Goal: Task Accomplishment & Management: Manage account settings

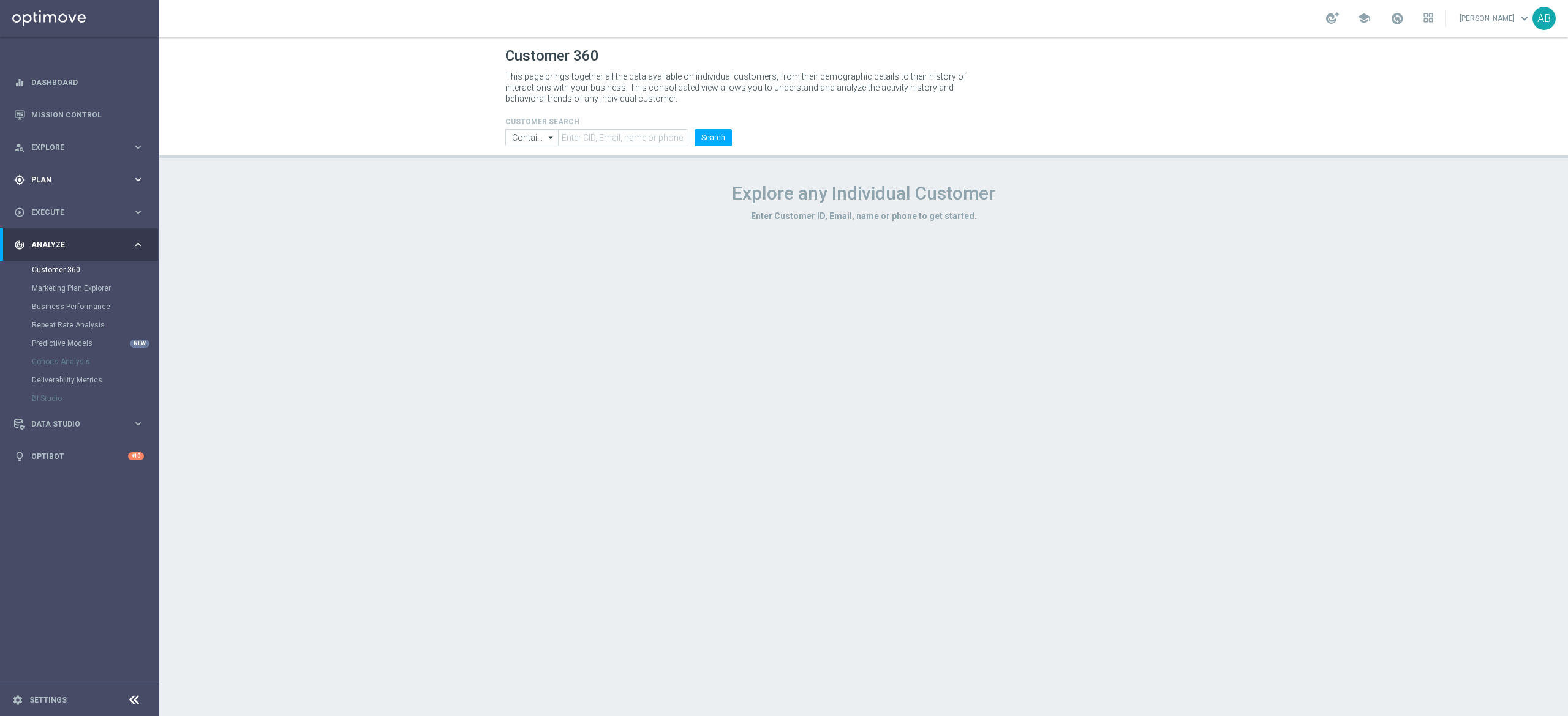
click at [97, 180] on span "Plan" at bounding box center [82, 180] width 101 height 8
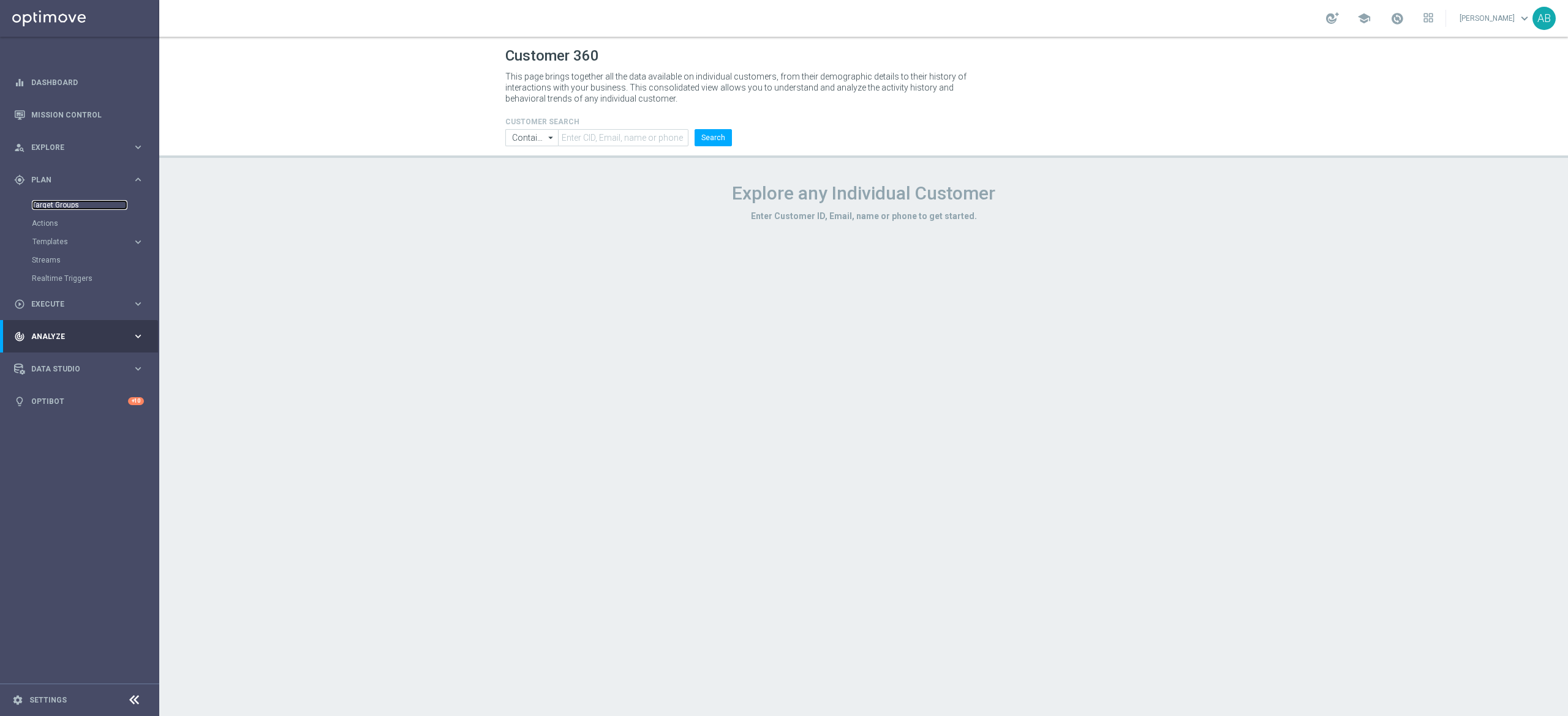
click at [88, 204] on link "Target Groups" at bounding box center [80, 205] width 95 height 10
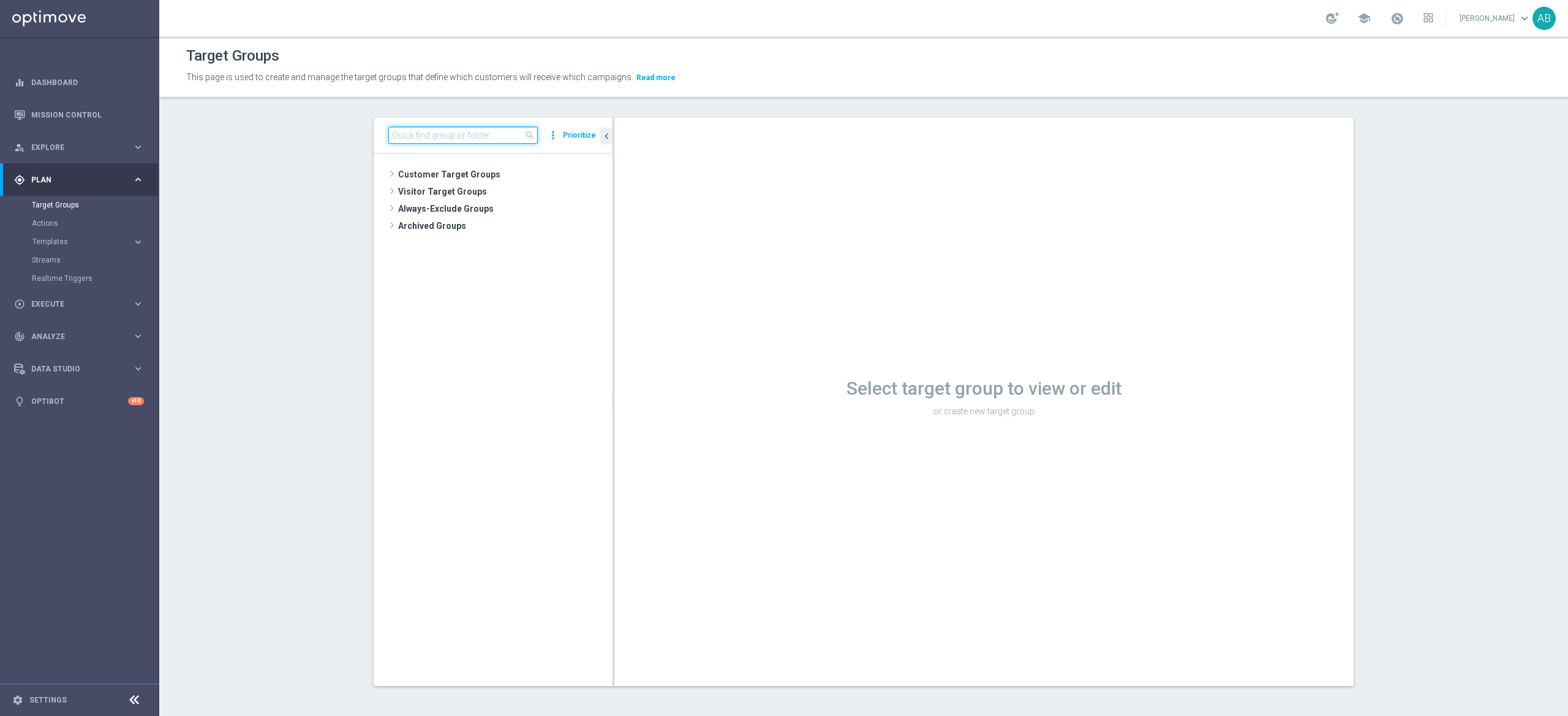
click at [466, 141] on input at bounding box center [463, 135] width 150 height 17
paste input "E_ALL_TARGET_DEPO_3DEPO 25 DO 100 PREV MONTH_080825"
type input "E_ALL_TARGET_DEPO_3DEPO 25 DO 100 PREV MONTH_080825"
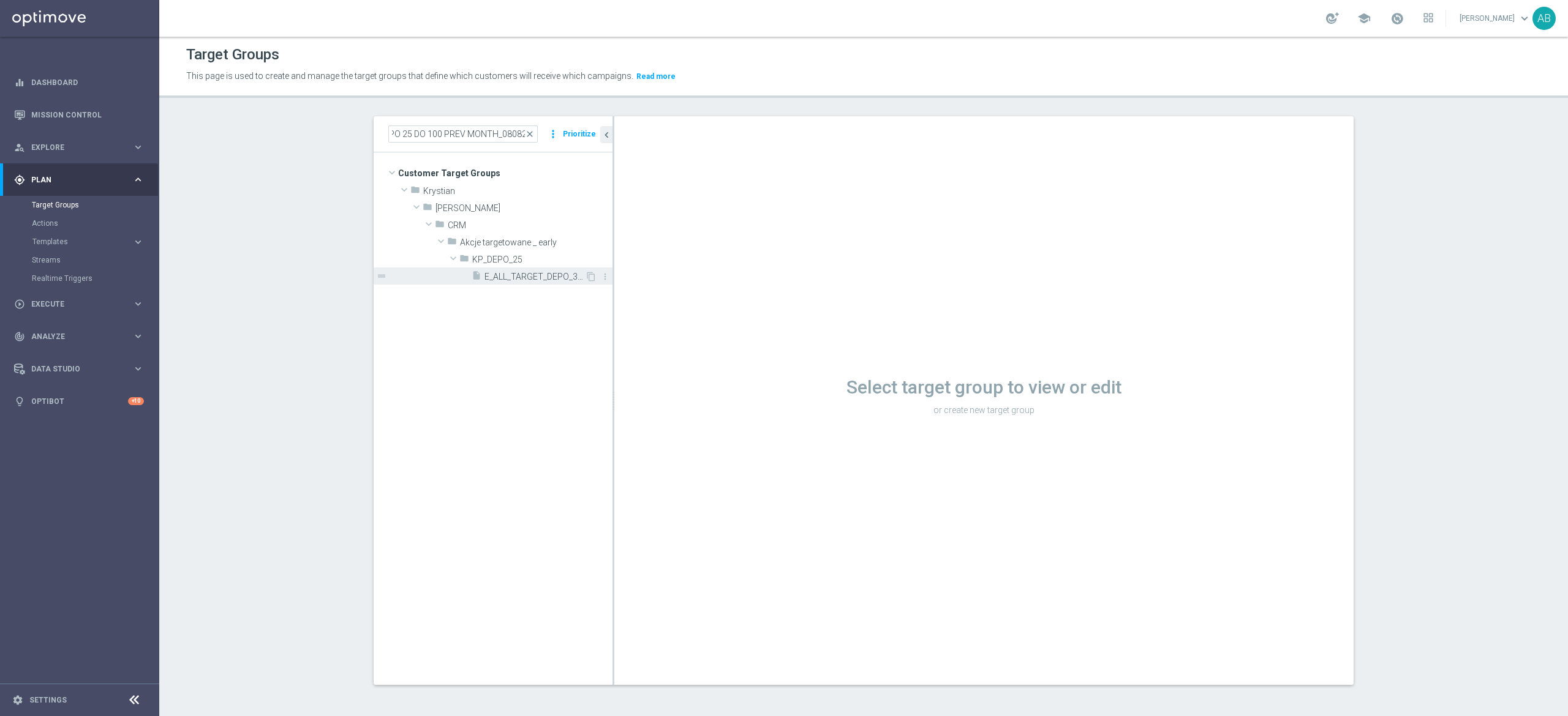
click at [501, 276] on span "E_ALL_TARGET_DEPO_3DEPO 25 DO 100 PREV MONTH_080825" at bounding box center [534, 277] width 100 height 11
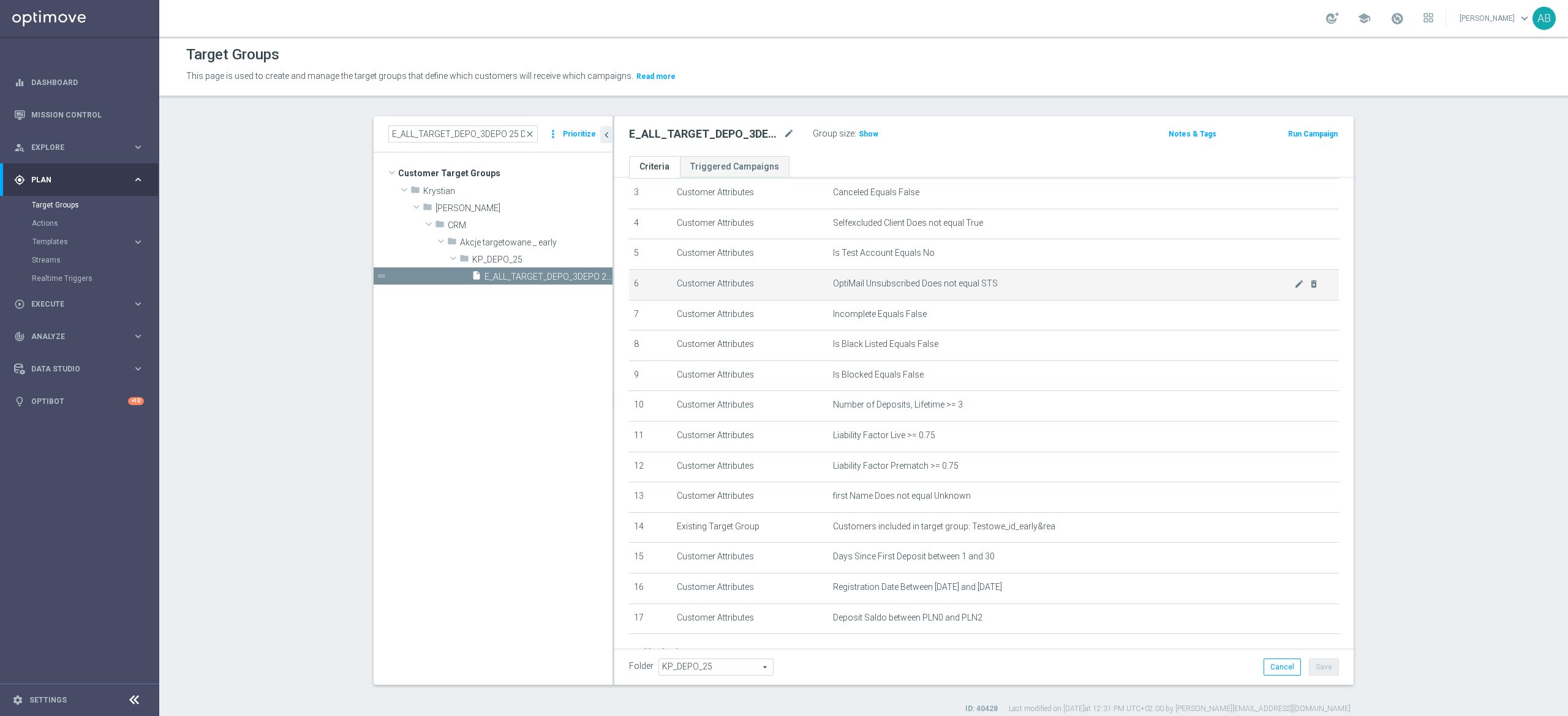
scroll to position [173, 0]
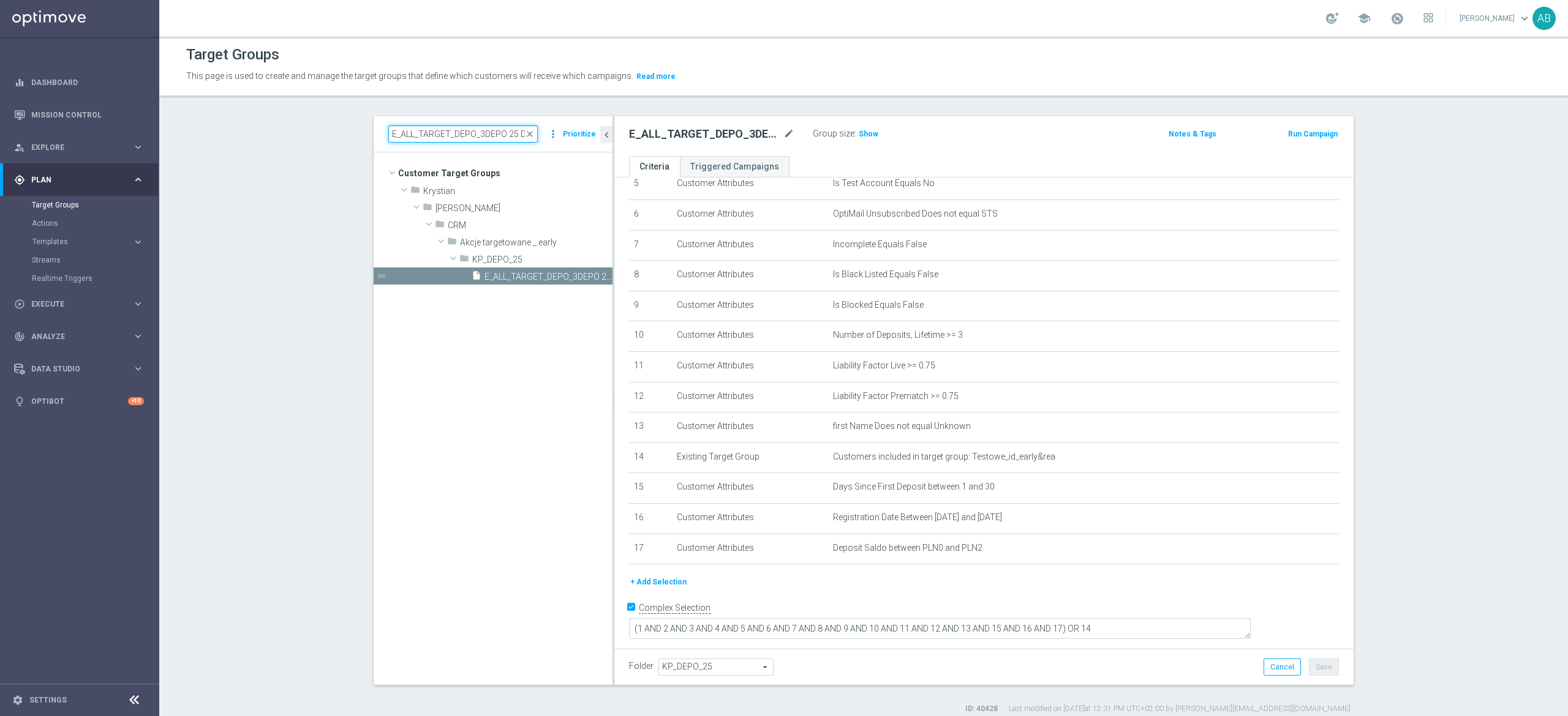
click at [492, 130] on input "E_ALL_TARGET_DEPO_3DEPO 25 DO 100 PREV MONTH_080825" at bounding box center [463, 134] width 150 height 17
paste input "E_ALL_TARGET_BET_1DEPO 100 PLN PREV MONTH_200825"
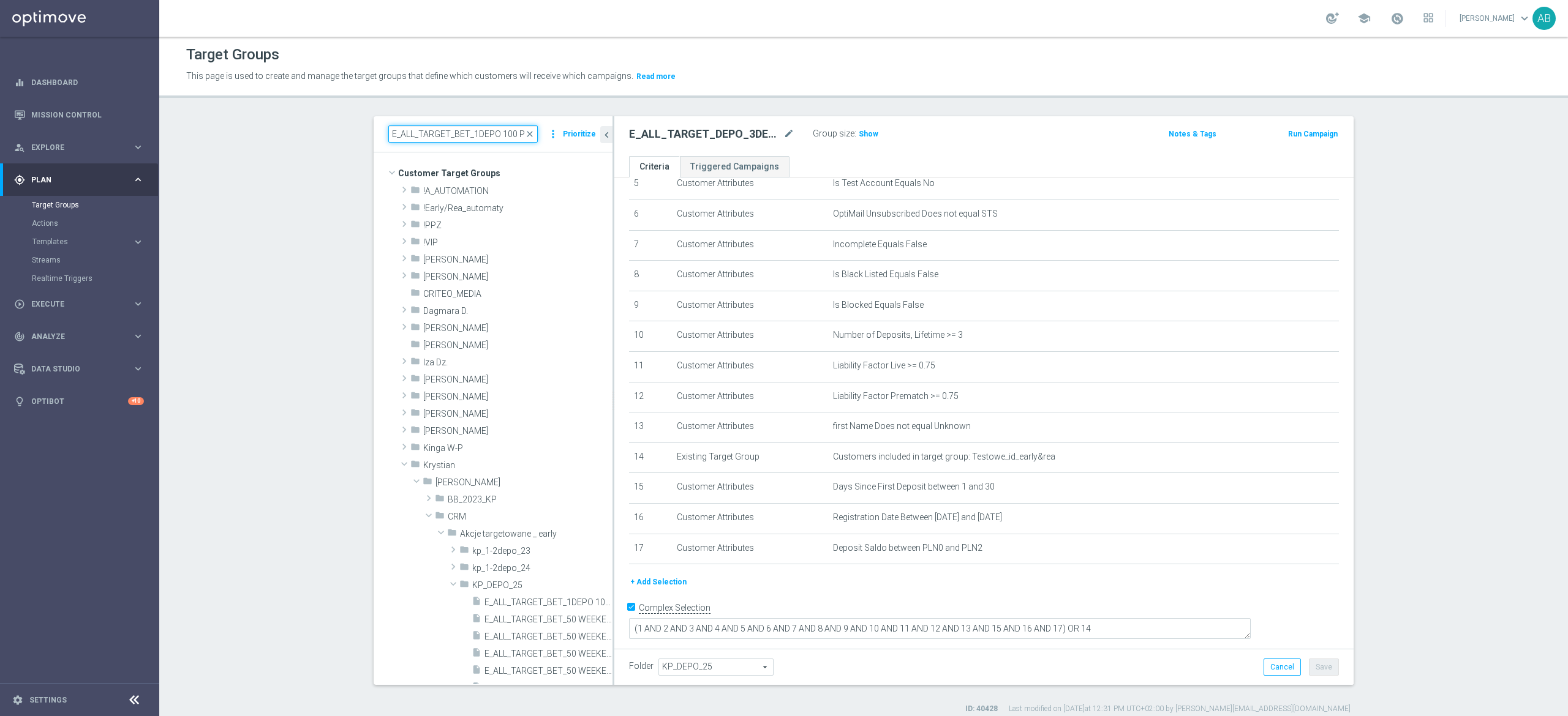
scroll to position [0, 93]
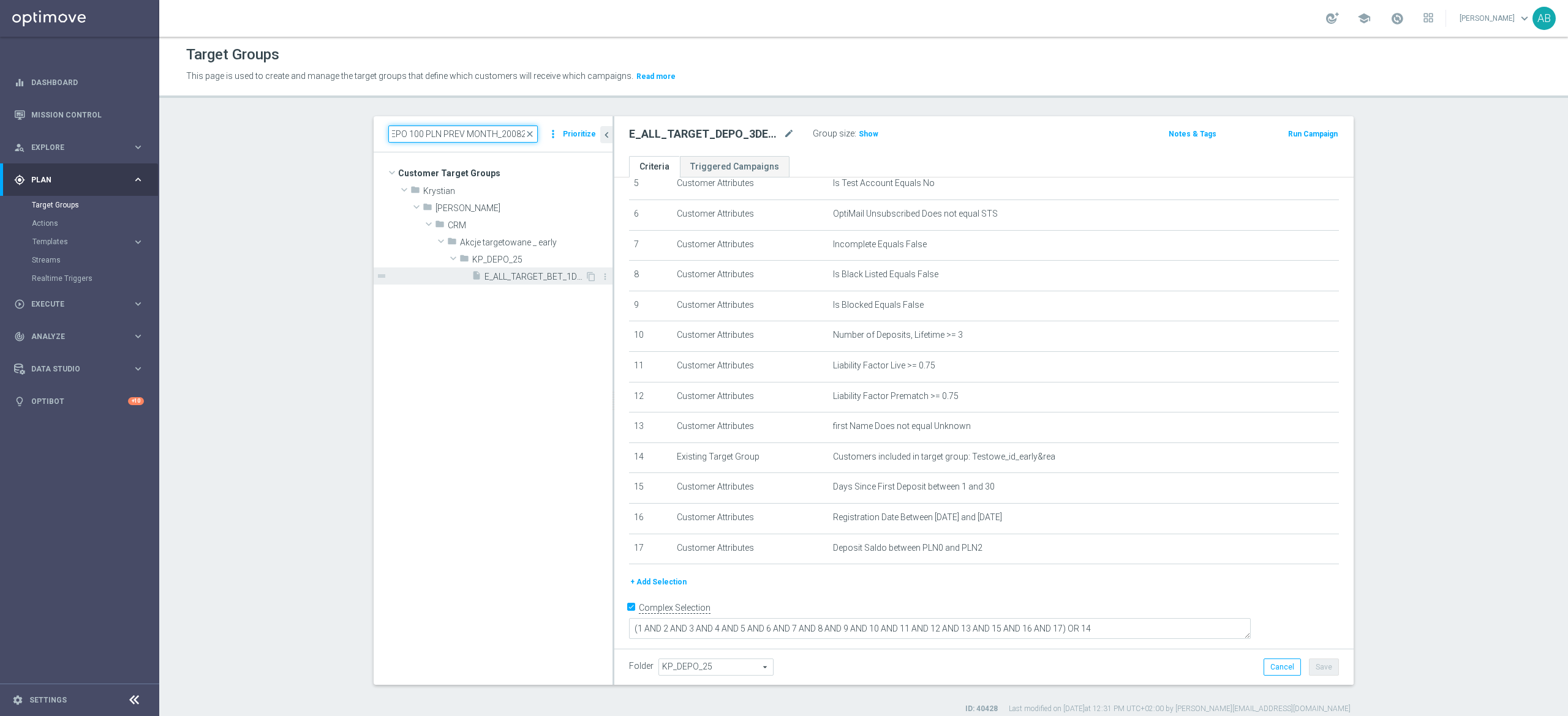
type input "E_ALL_TARGET_BET_1DEPO 100 PLN PREV MONTH_200825"
click at [534, 276] on span "E_ALL_TARGET_BET_1DEPO 100 PLN PREV MONTH_200825" at bounding box center [534, 277] width 100 height 11
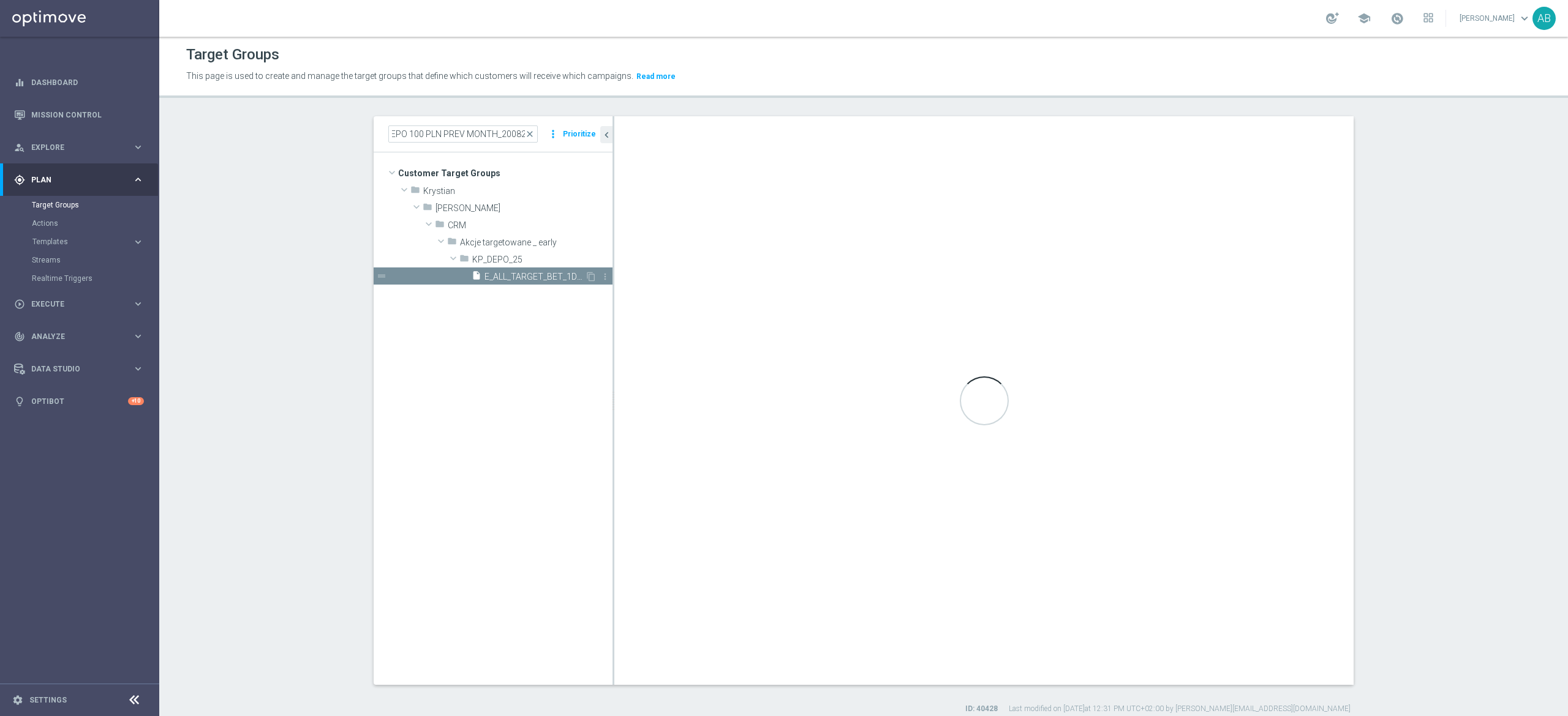
scroll to position [0, 0]
type textarea "(1 AND 2 AND 3 AND 4 AND 5 AND 6 AND 7 AND 8 AND 9 AND 10 AND 11 AND 12 AND 13 …"
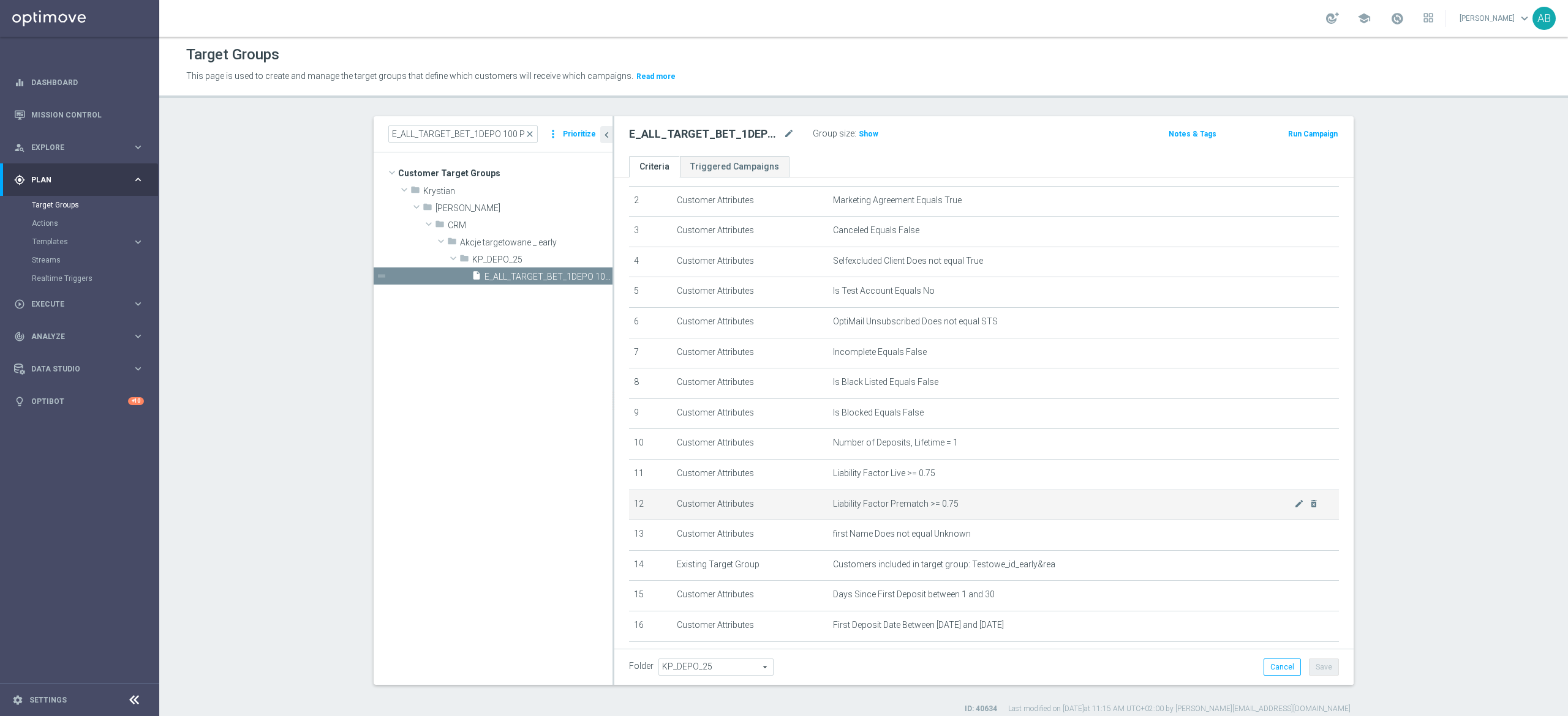
scroll to position [142, 0]
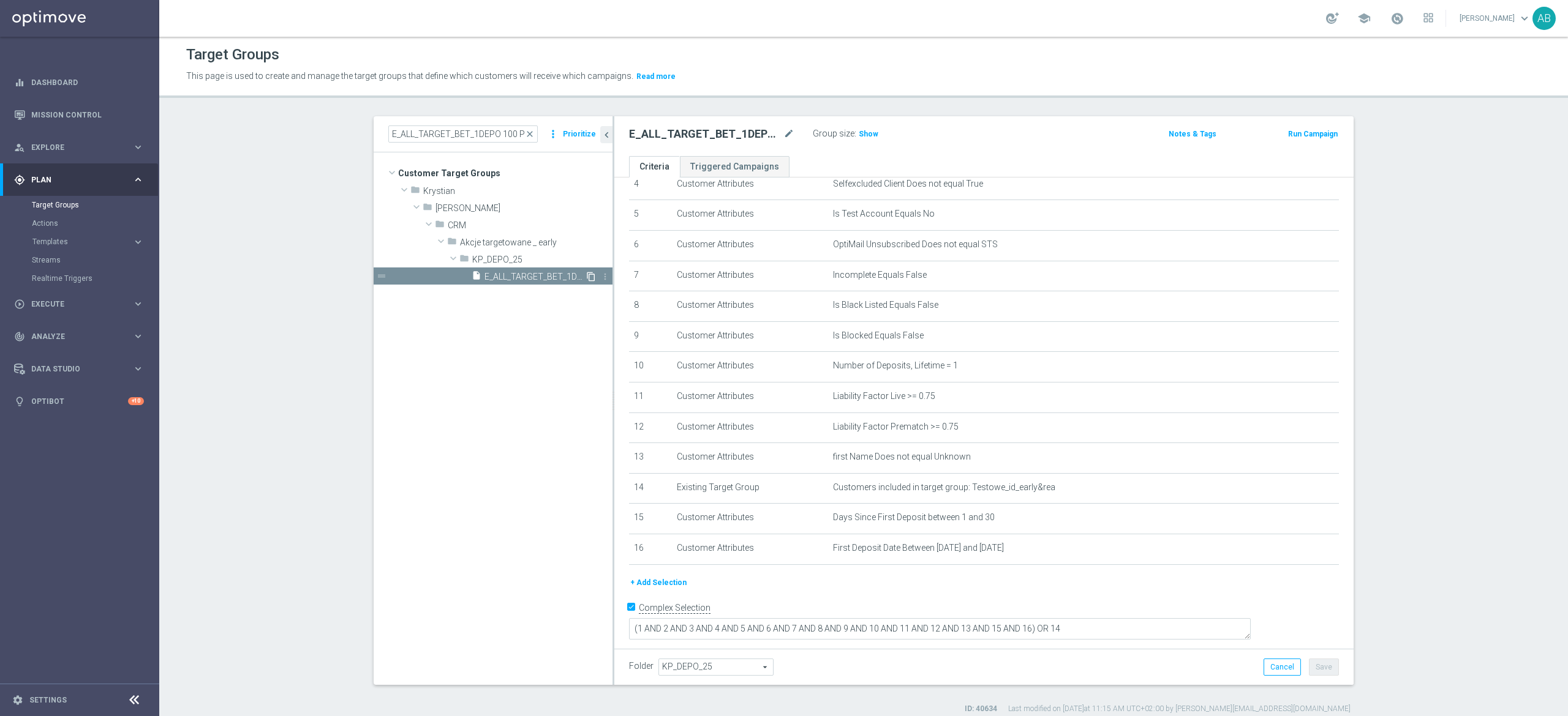
click at [586, 274] on icon "content_copy" at bounding box center [591, 277] width 10 height 10
click at [784, 137] on icon "mode_edit" at bounding box center [788, 133] width 11 height 15
click at [674, 139] on input "Copy of E_ALL_TARGET_BET_1DEPO 100 PLN PREV MONTH_200825" at bounding box center [712, 135] width 165 height 17
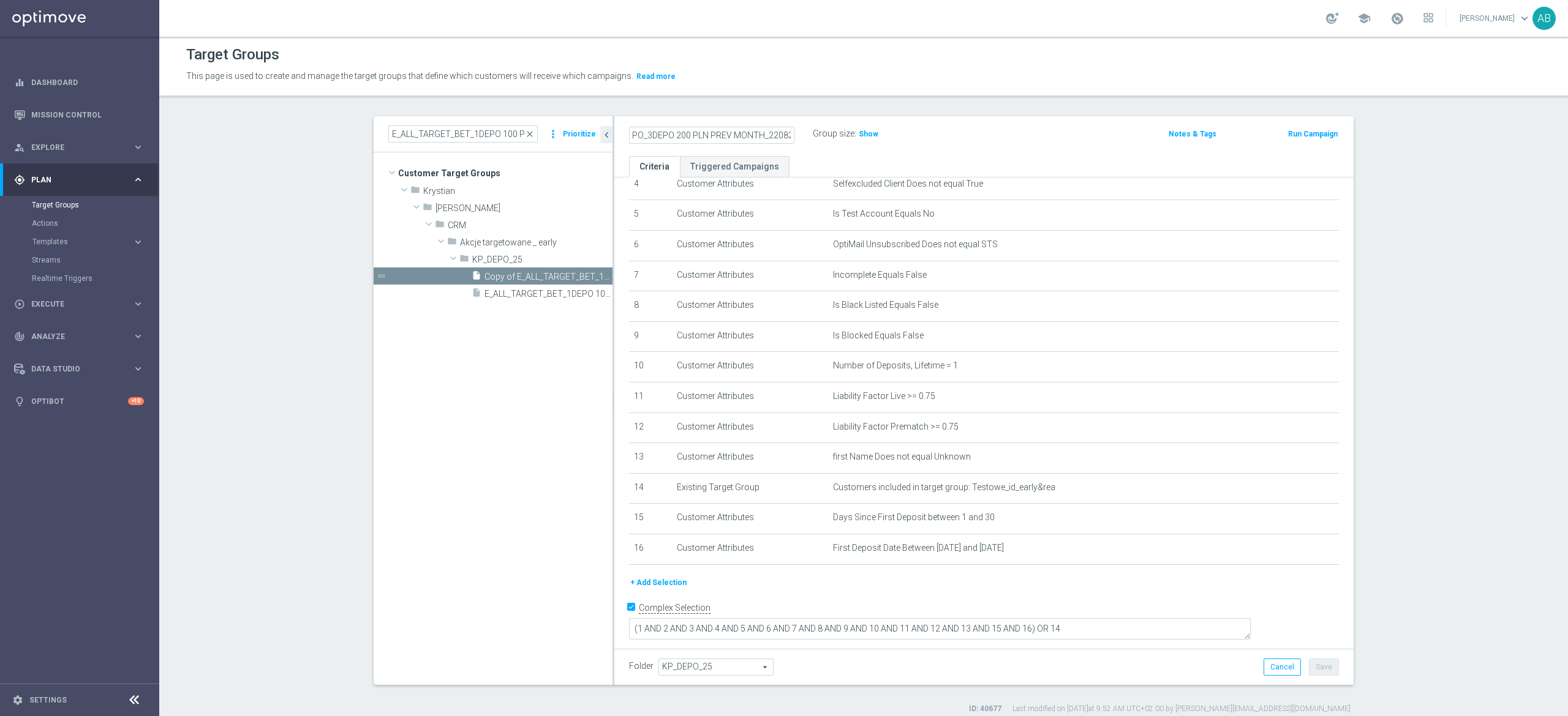
type input "E_ALL_TARGET_DEPO_3DEPO 200 PLN PREV MONTH_220825"
click at [1294, 371] on icon "mode_edit" at bounding box center [1299, 366] width 10 height 10
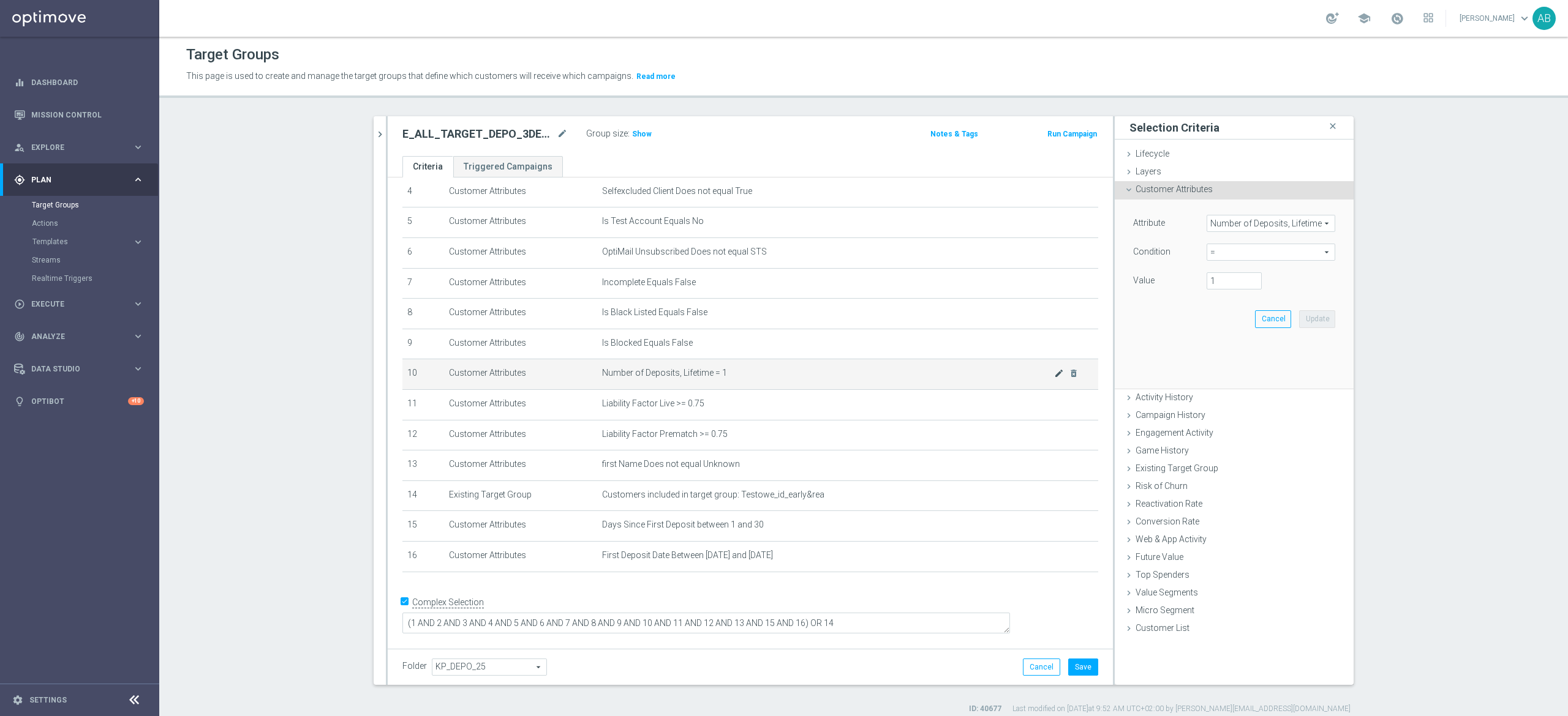
scroll to position [128, 0]
click at [1223, 254] on span "=" at bounding box center [1271, 252] width 127 height 16
click at [1217, 347] on span ">=" at bounding box center [1271, 350] width 117 height 10
type input ">="
click at [1220, 286] on input "number" at bounding box center [1234, 281] width 55 height 17
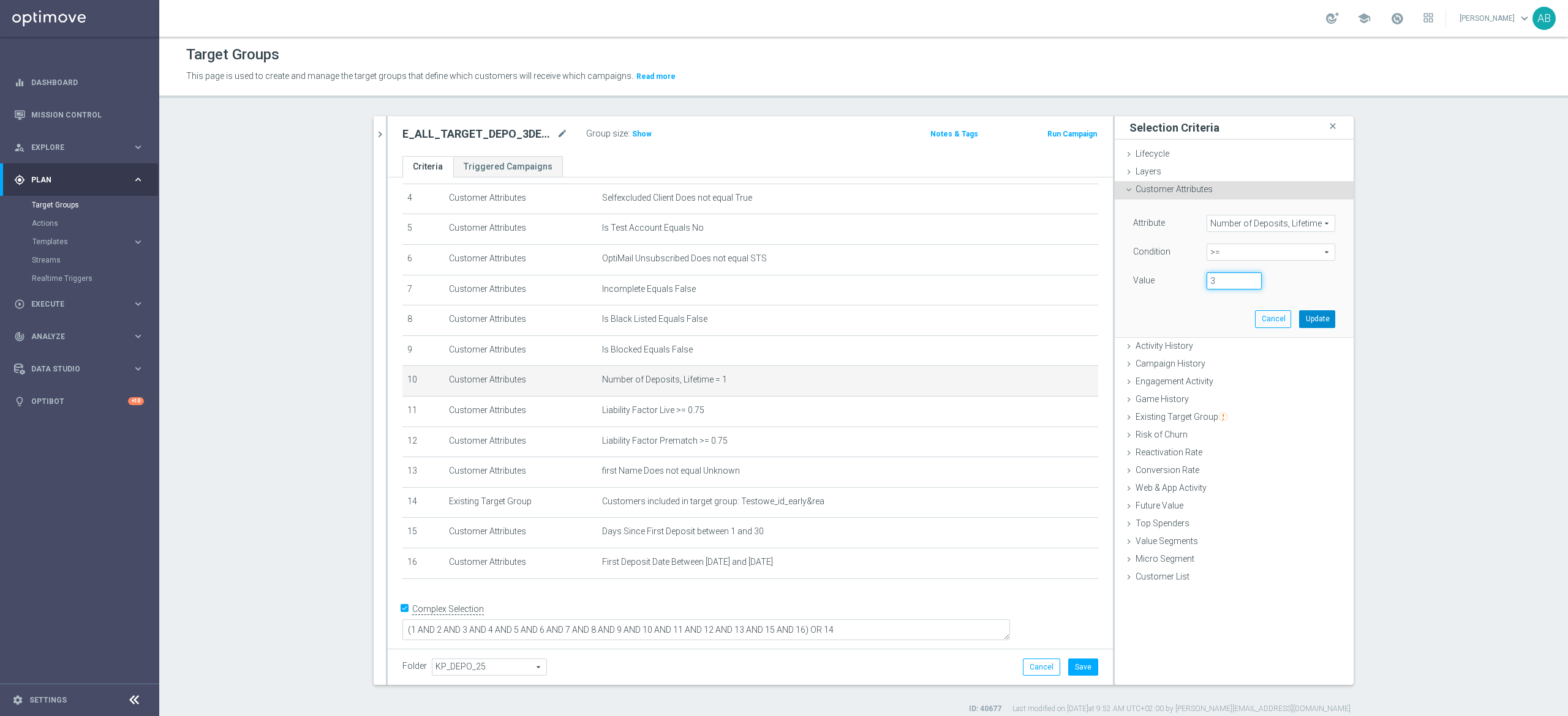
type input "3"
click at [1312, 322] on button "Update" at bounding box center [1316, 319] width 36 height 17
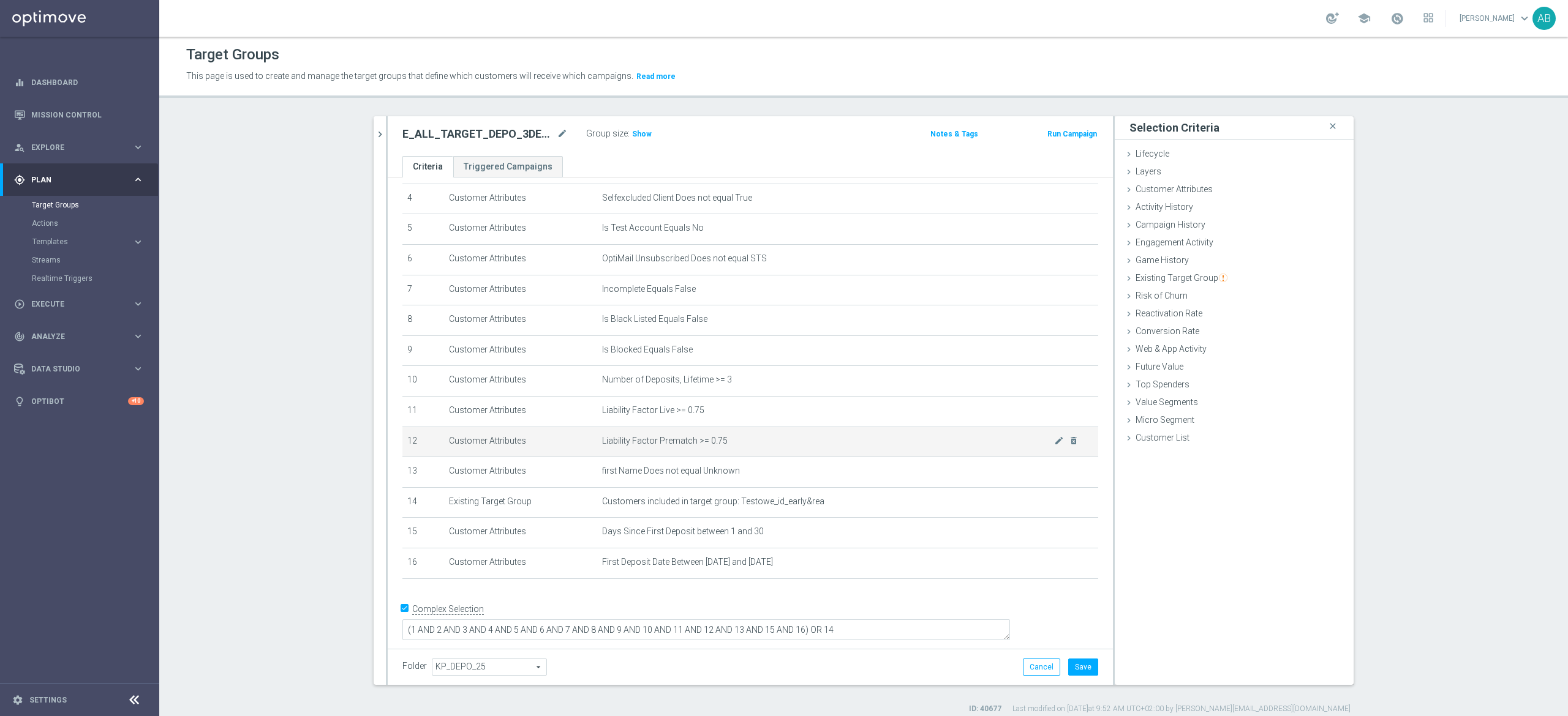
scroll to position [11, 0]
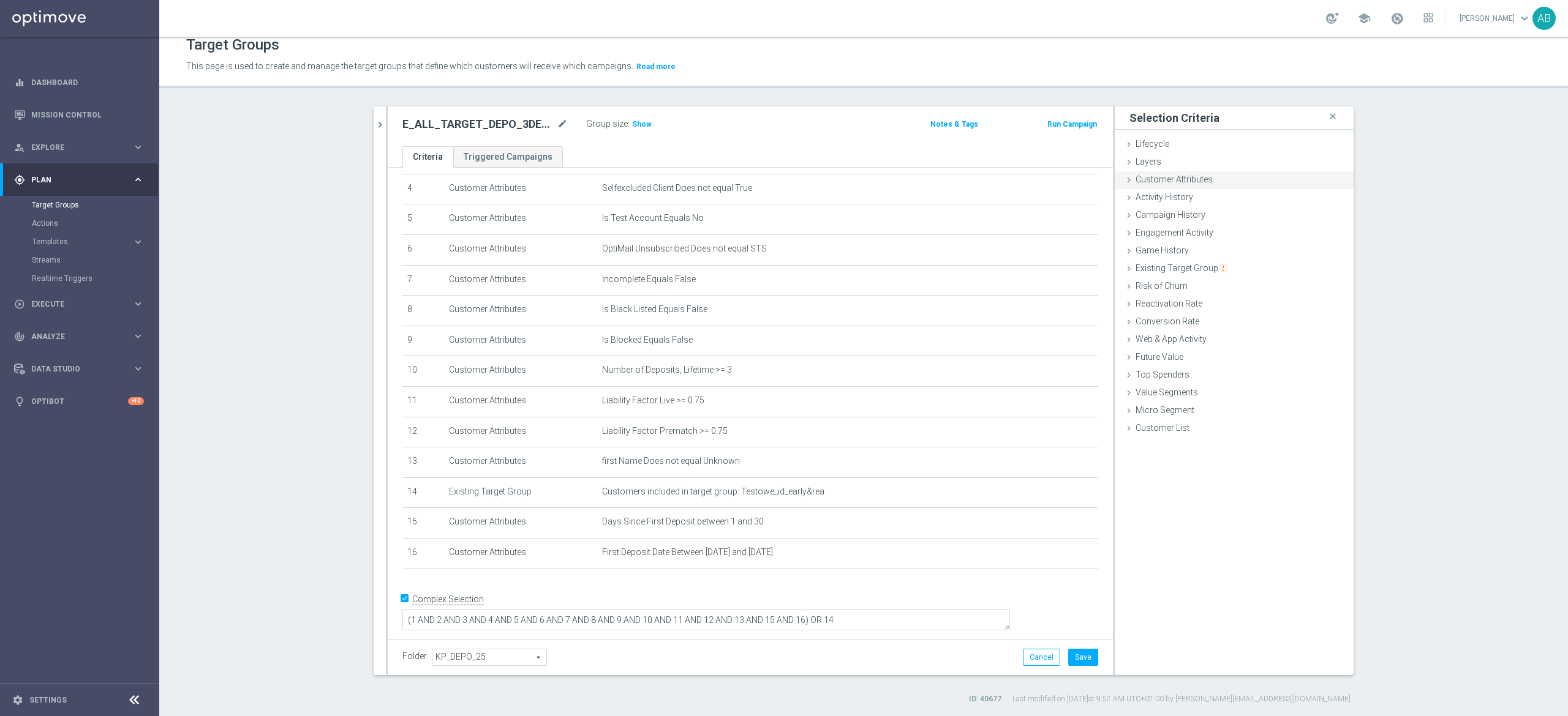
click at [1166, 183] on span "Customer Attributes" at bounding box center [1173, 180] width 77 height 10
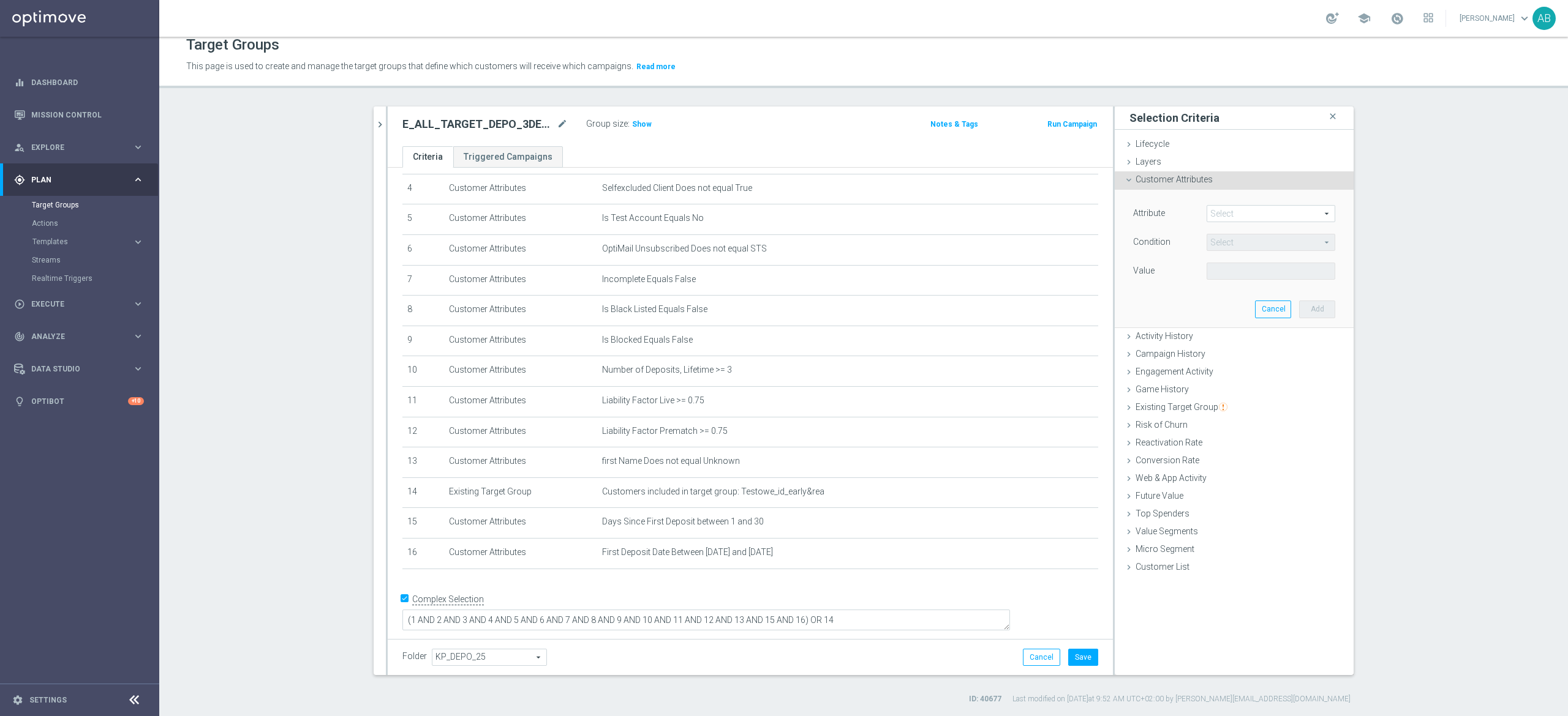
click at [1235, 215] on span at bounding box center [1271, 214] width 127 height 16
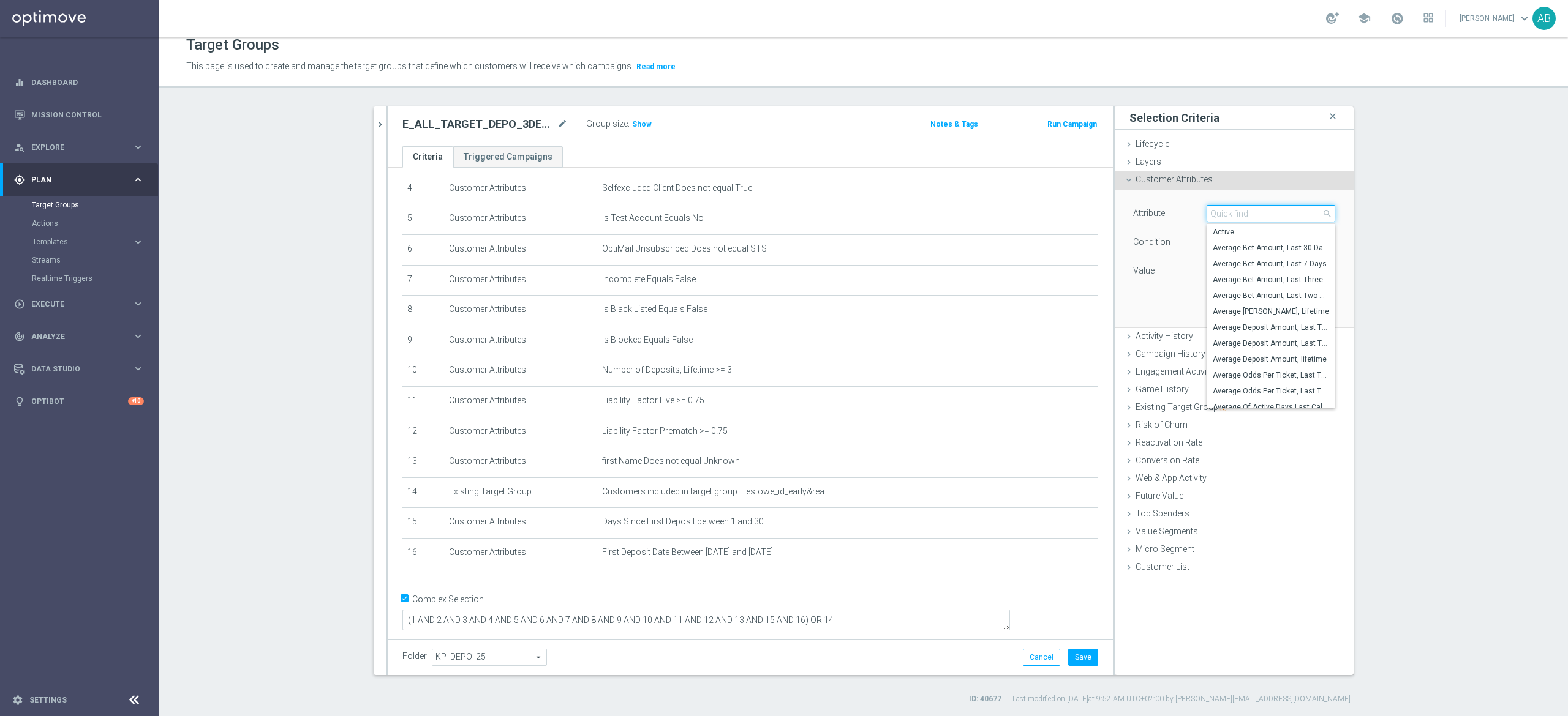
click at [1235, 215] on input "search" at bounding box center [1271, 214] width 128 height 17
type input "N"
type input "A"
type input "N"
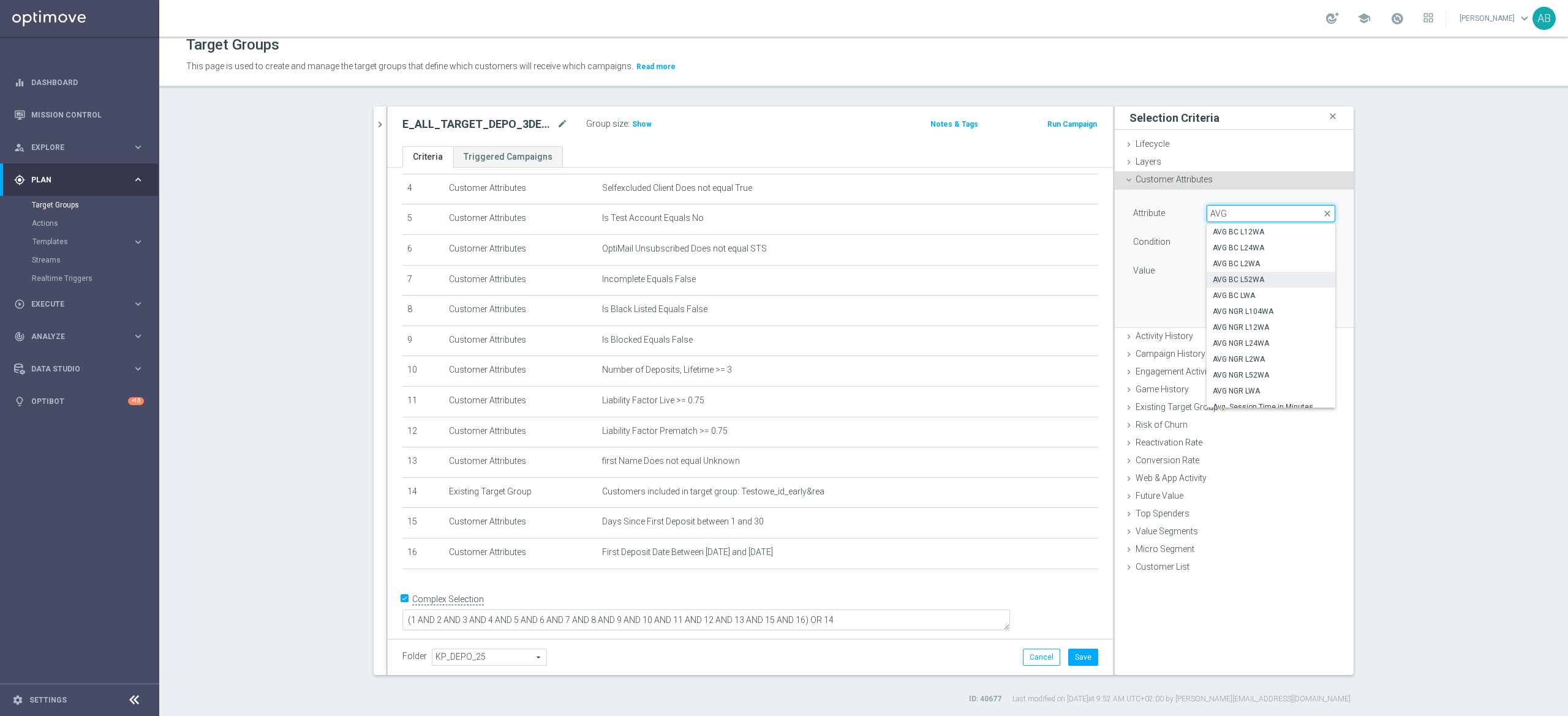
scroll to position [22, 0]
type input "A"
type input "NGR_"
click at [1258, 298] on span "NGR_AB Lifetime" at bounding box center [1271, 295] width 117 height 10
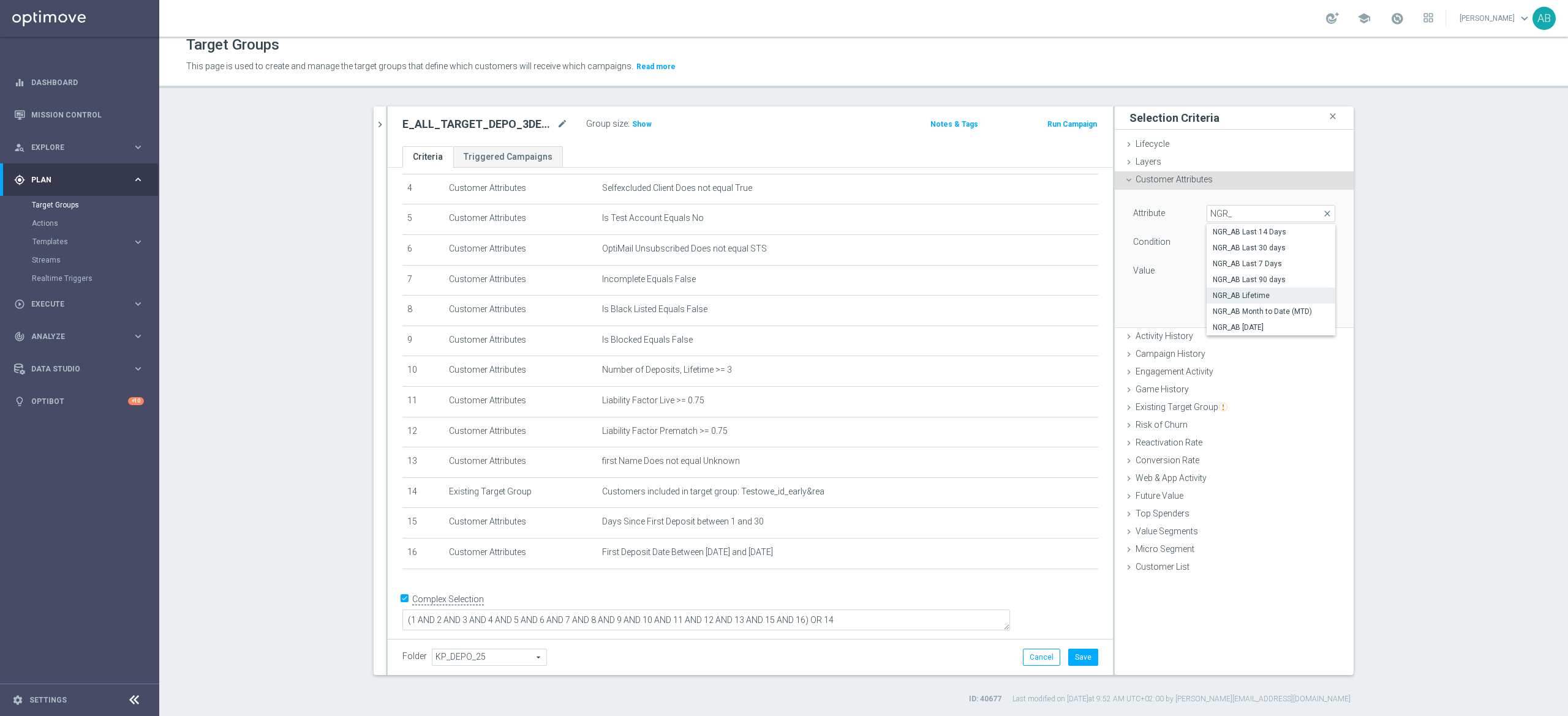
type input "NGR_AB Lifetime"
click at [1228, 242] on span "=" at bounding box center [1271, 242] width 127 height 16
click at [1246, 335] on label ">=" at bounding box center [1271, 340] width 128 height 16
type input ">="
click at [1213, 275] on input "number" at bounding box center [1234, 271] width 55 height 17
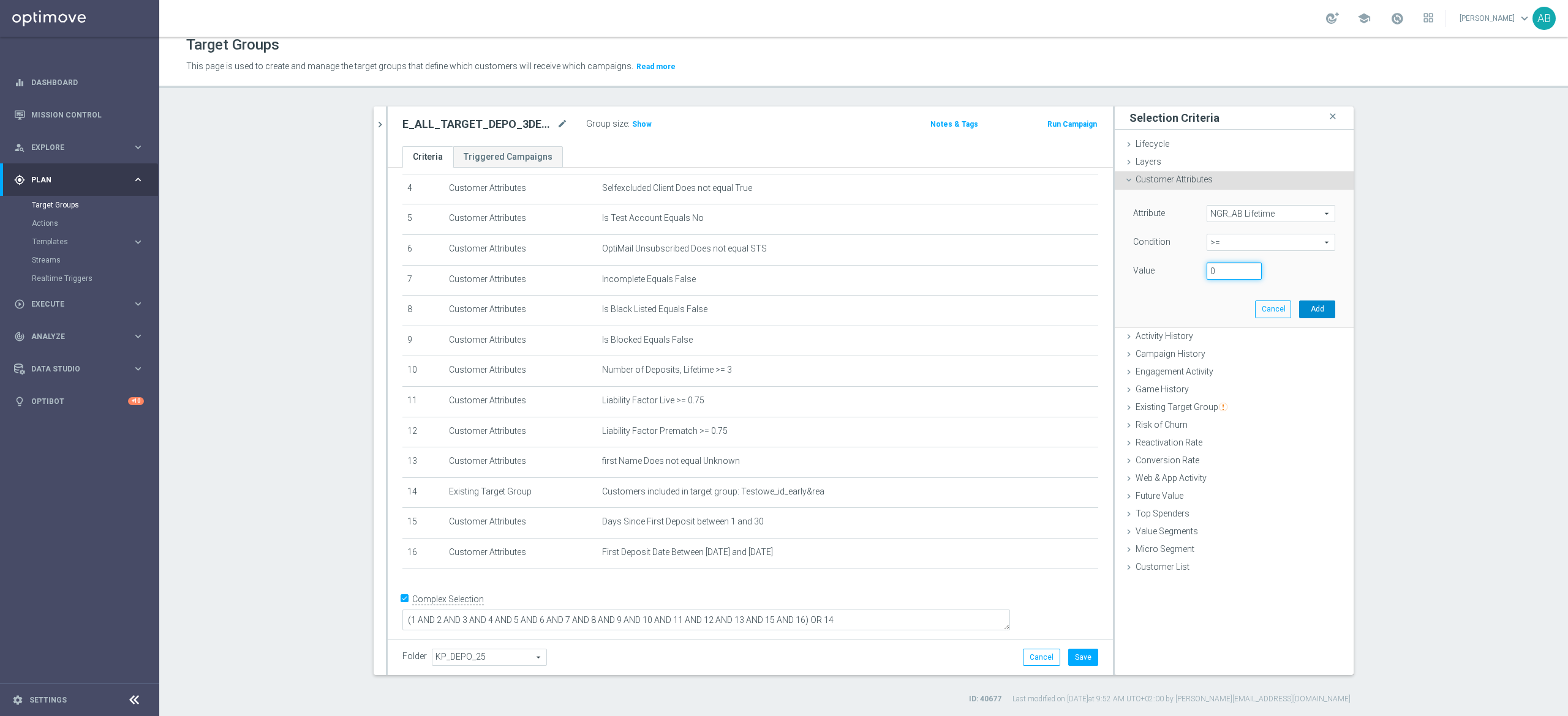
type input "0"
click at [1304, 310] on button "Add" at bounding box center [1316, 309] width 36 height 17
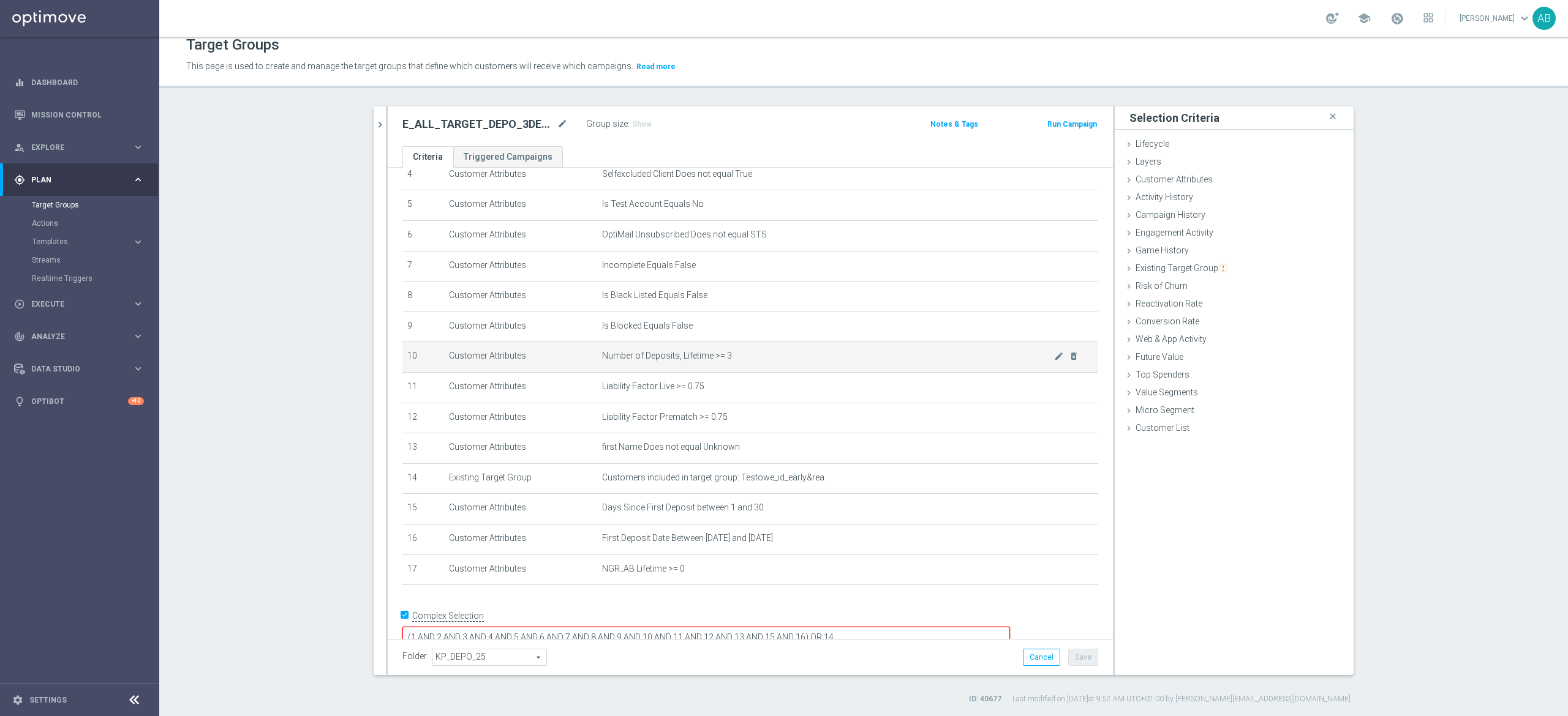
scroll to position [160, 0]
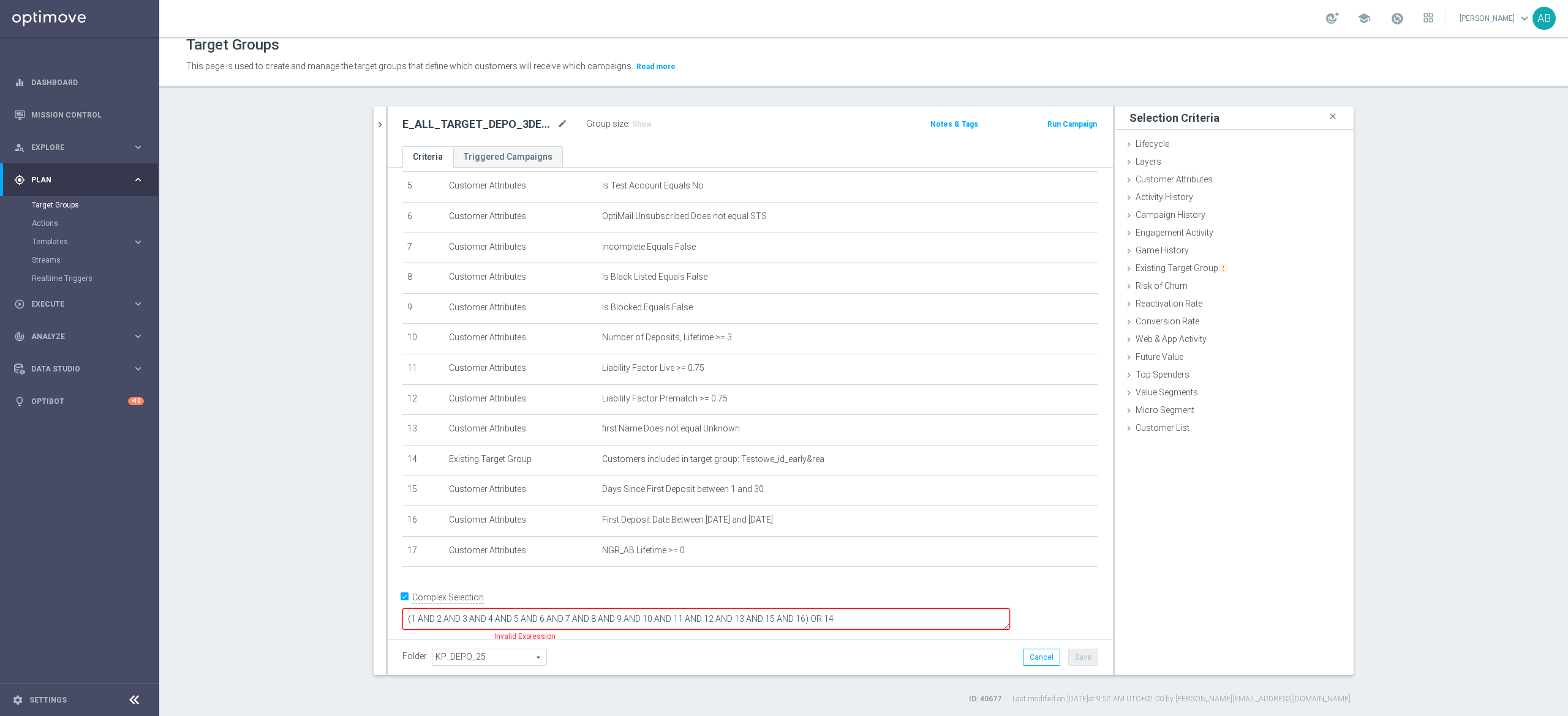
click at [890, 608] on textarea "(1 AND 2 AND 3 AND 4 AND 5 AND 6 AND 7 AND 8 AND 9 AND 10 AND 11 AND 12 AND 13 …" at bounding box center [706, 619] width 608 height 21
click at [888, 612] on textarea "(1 AND 2 AND 3 AND 4 AND 5 AND 6 AND 7 AND 8 AND 9 AND 10 AND 11 AND 12 AND 13 …" at bounding box center [706, 619] width 608 height 21
type textarea "(1 AND 2 AND 3 AND 4 AND 5 AND 6 AND 7 AND 8 AND 9 AND 10 AND 11 AND 12 AND 13 …"
click at [1068, 655] on button "Save" at bounding box center [1083, 658] width 30 height 17
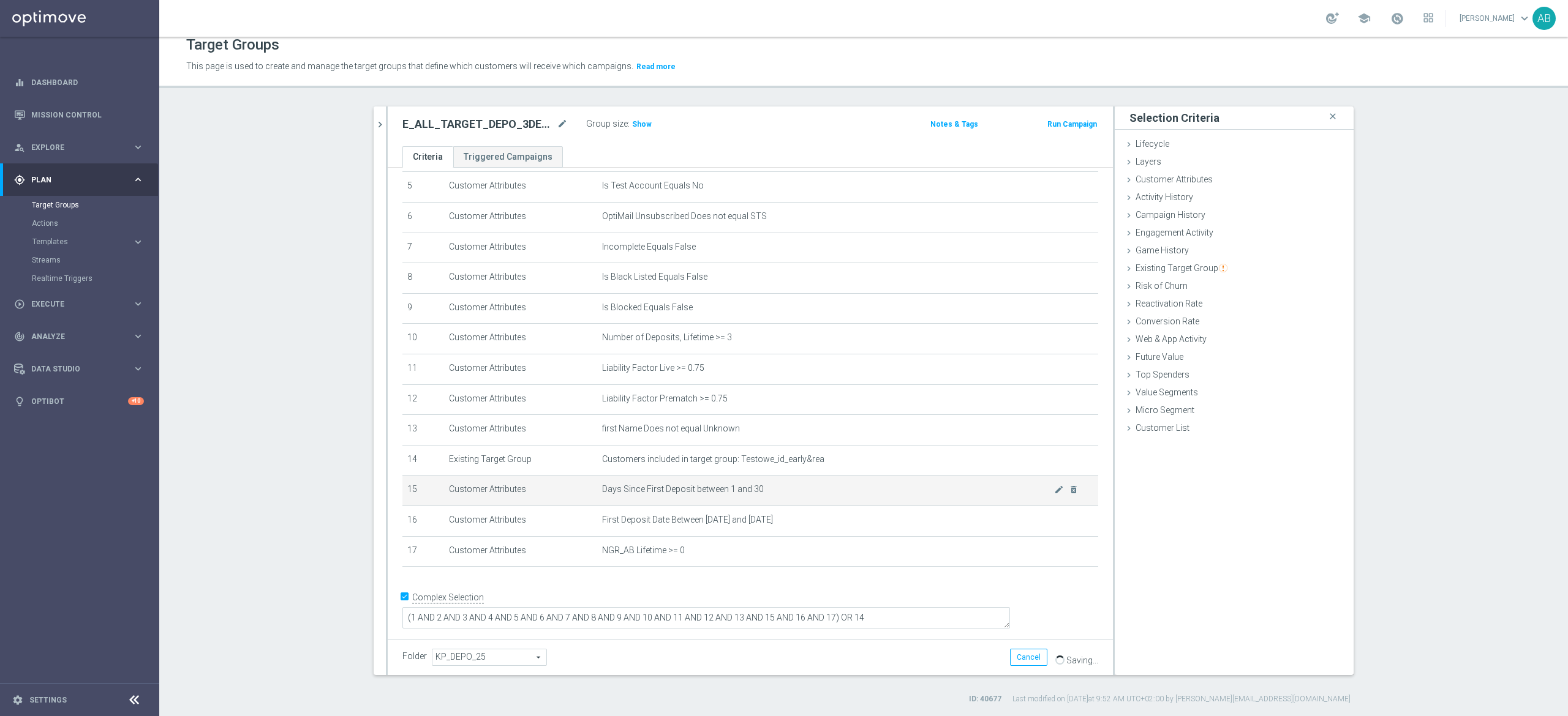
scroll to position [159, 0]
click at [647, 123] on div "Group size : Show" at bounding box center [647, 122] width 122 height 15
click at [499, 651] on span "KP_DEPO_25" at bounding box center [489, 657] width 114 height 16
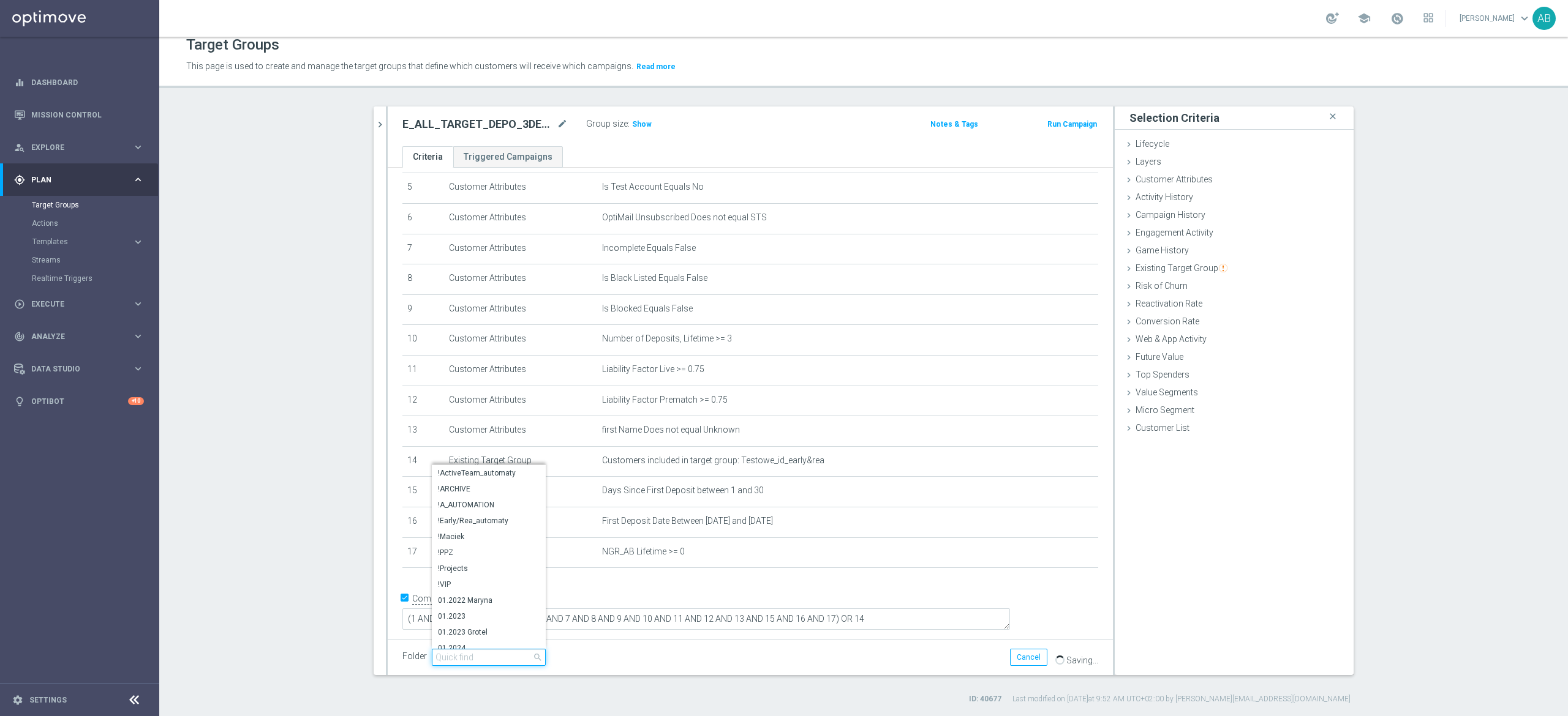
click at [479, 658] on input "search" at bounding box center [488, 658] width 114 height 17
type input "AND"
click at [508, 590] on span "[PERSON_NAME]" at bounding box center [488, 593] width 102 height 10
type input "[PERSON_NAME]"
click at [655, 665] on div "Folder [PERSON_NAME] [PERSON_NAME] arrow_drop_down search Cancel Save Saving..." at bounding box center [750, 657] width 725 height 36
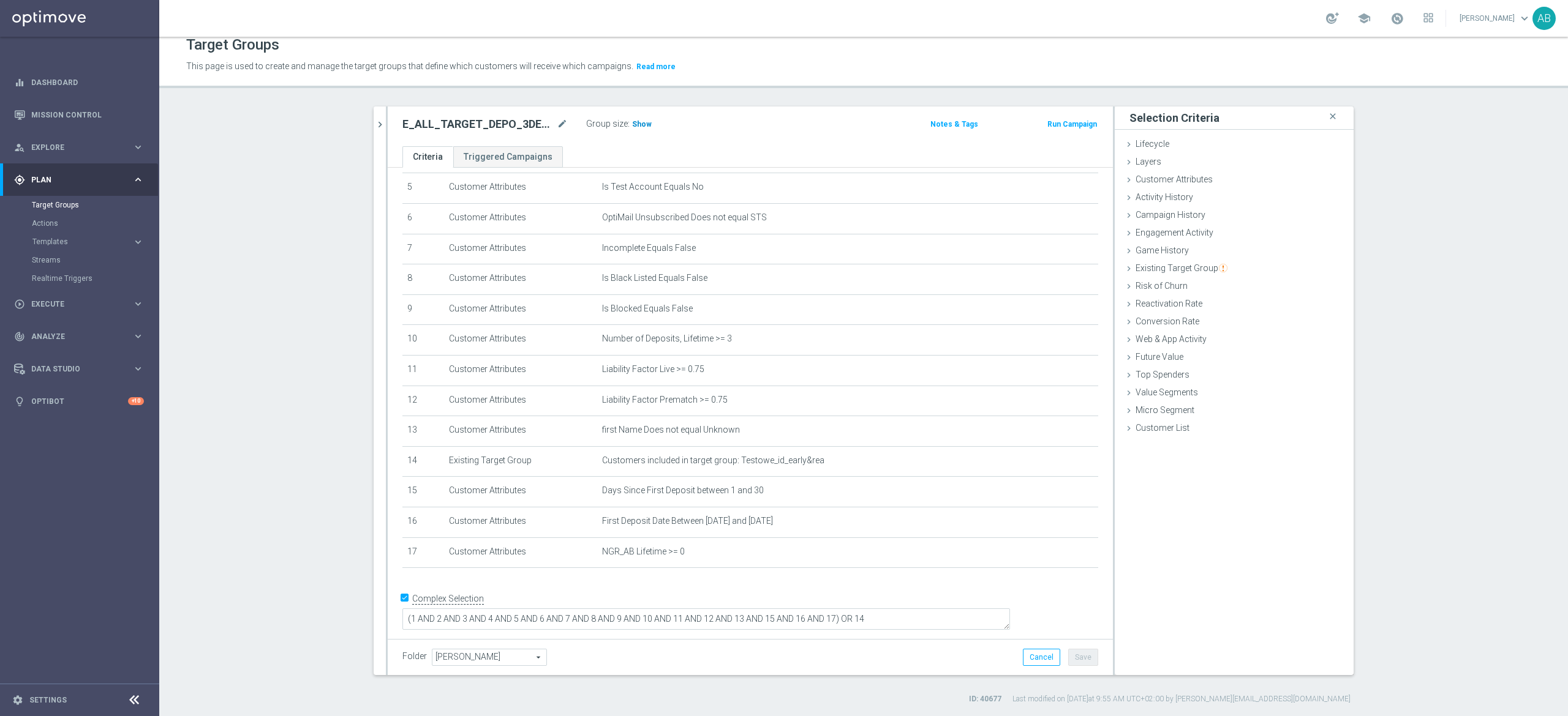
click at [638, 118] on h3 "Show" at bounding box center [642, 124] width 22 height 14
click at [505, 131] on h2 "E_ALL_TARGET_DEPO_3DEPO 200 PLN PREV MONTH_220825" at bounding box center [478, 123] width 152 height 15
copy div "E_ALL_TARGET_DEPO_3DEPO 200 PLN PREV MONTH_220825"
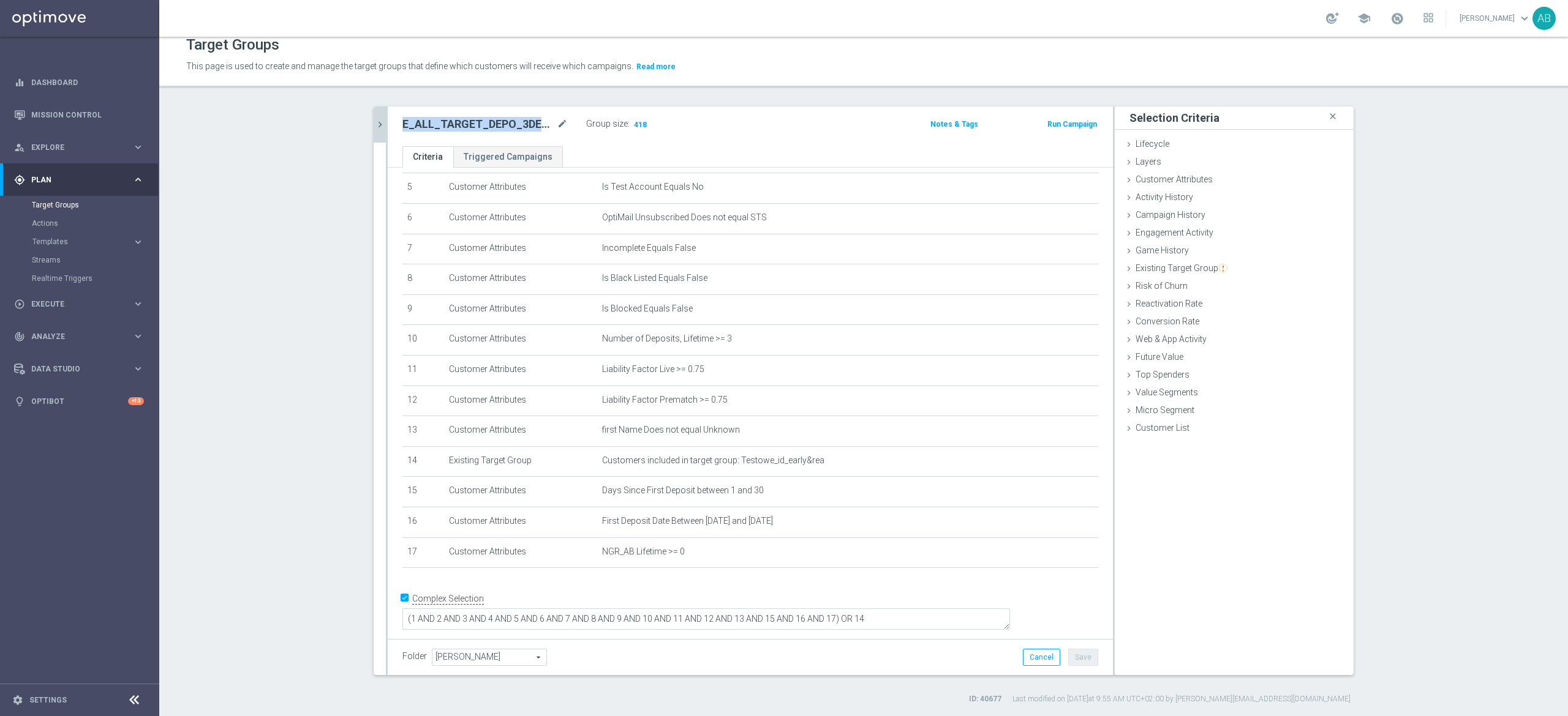
click at [374, 123] on icon "chevron_right" at bounding box center [380, 124] width 12 height 12
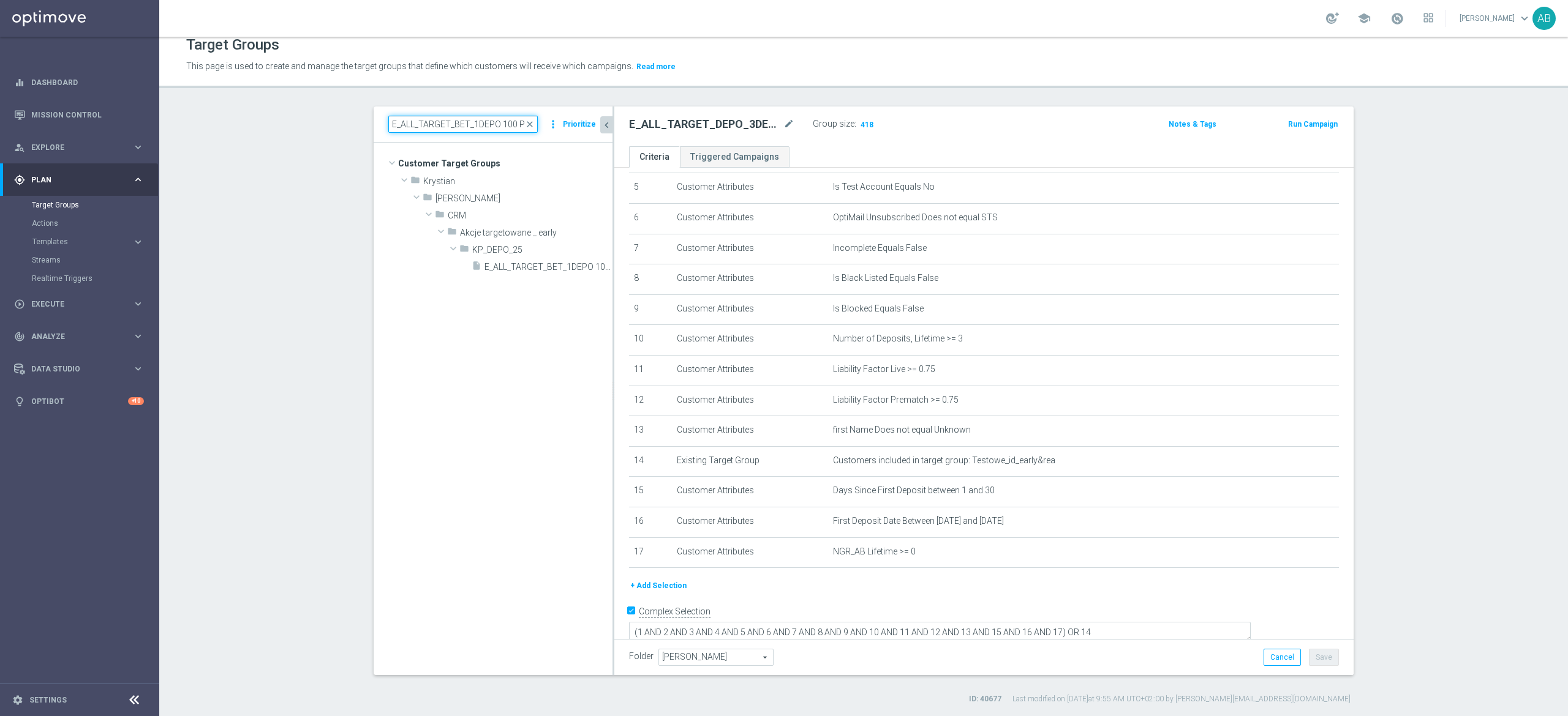
click at [411, 128] on input "E_ALL_TARGET_BET_1DEPO 100 PLN PREV MONTH_200825" at bounding box center [463, 124] width 150 height 17
paste input "E_ALL_TARGET_BET_1DEPO 100 PLN PREV MONTH_200825"
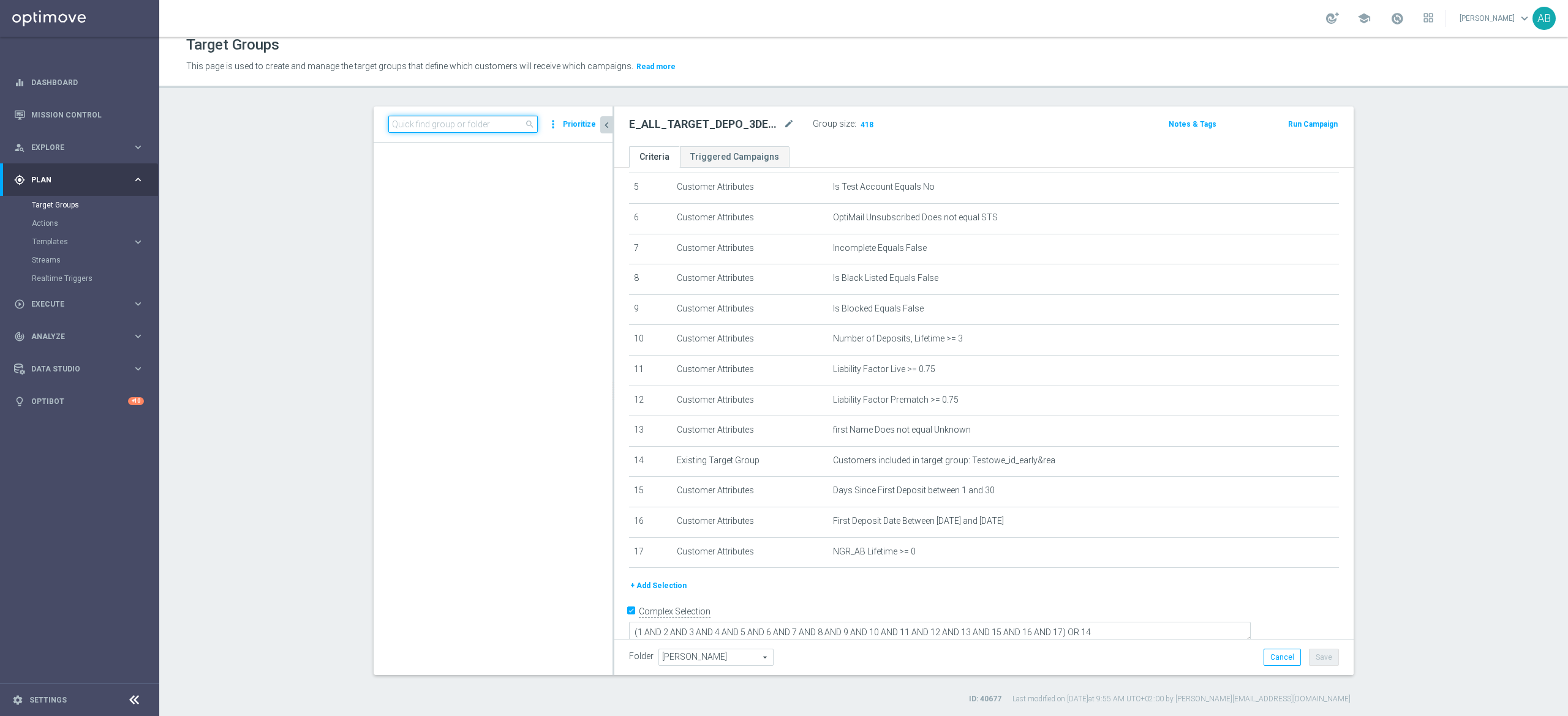
type input "E_ALL_TARGET_BET_1DEPO 100 PLN PREV MONTH_200825"
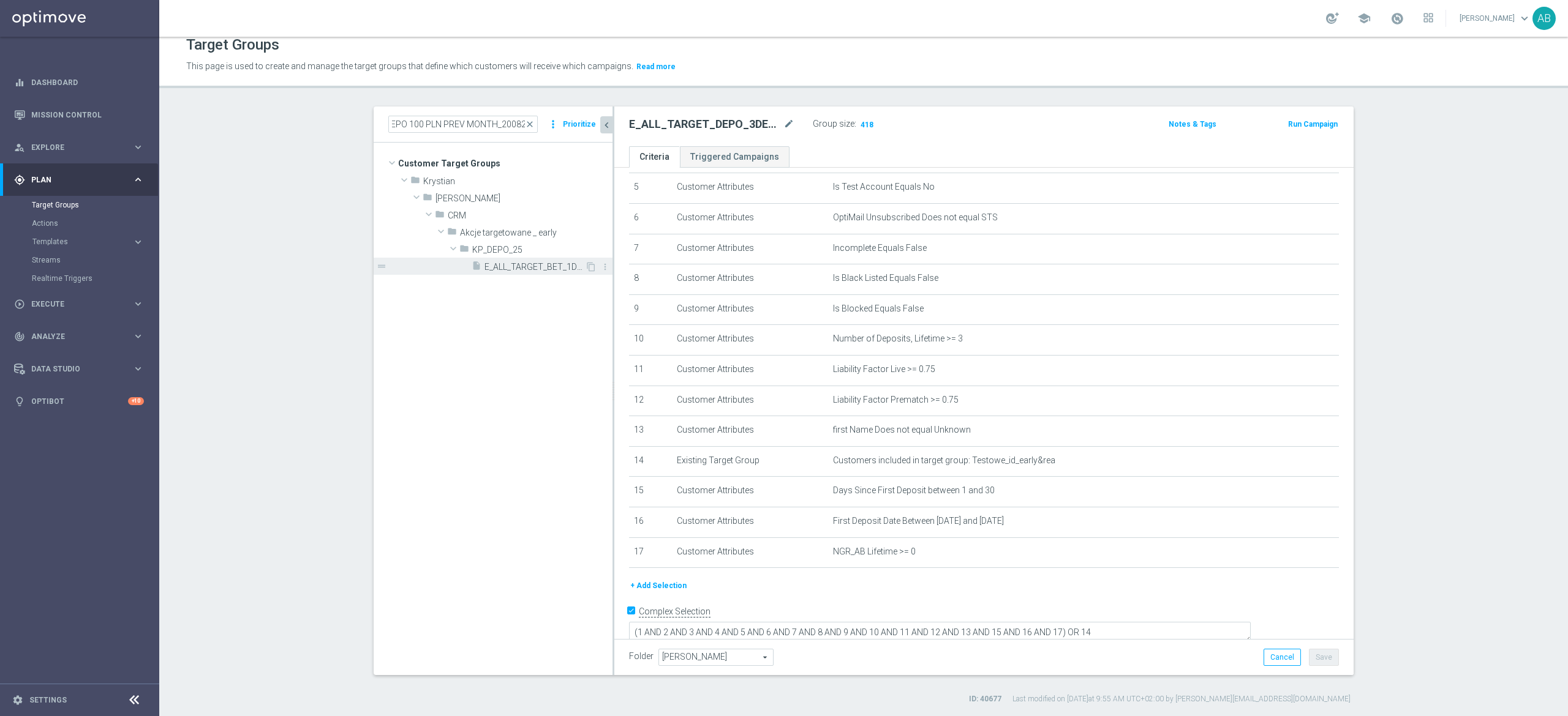
click at [489, 264] on span "E_ALL_TARGET_BET_1DEPO 100 PLN PREV MONTH_200825" at bounding box center [534, 267] width 100 height 11
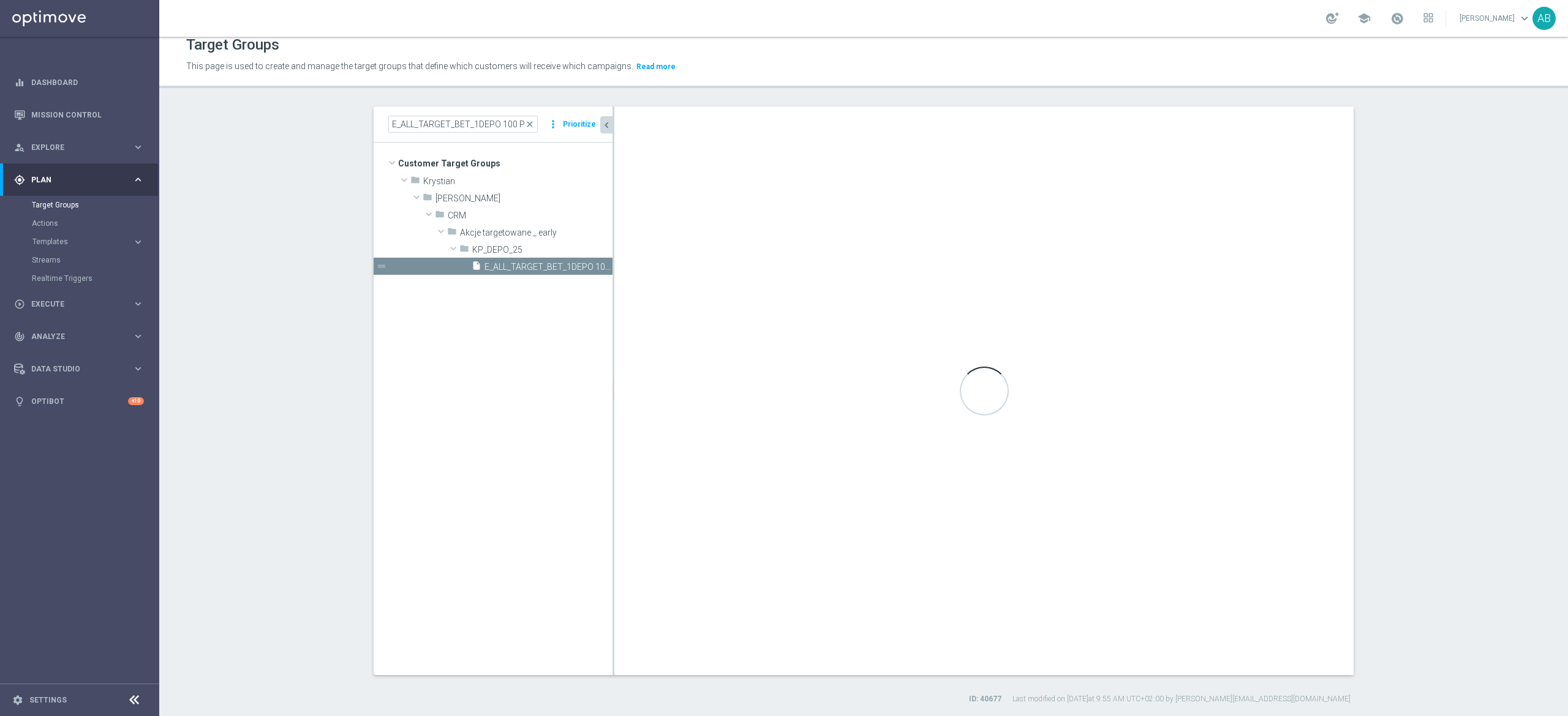
type textarea "(1 AND 2 AND 3 AND 4 AND 5 AND 6 AND 7 AND 8 AND 9 AND 10 AND 11 AND 12 AND 13 …"
type input "KP_DEPO_25"
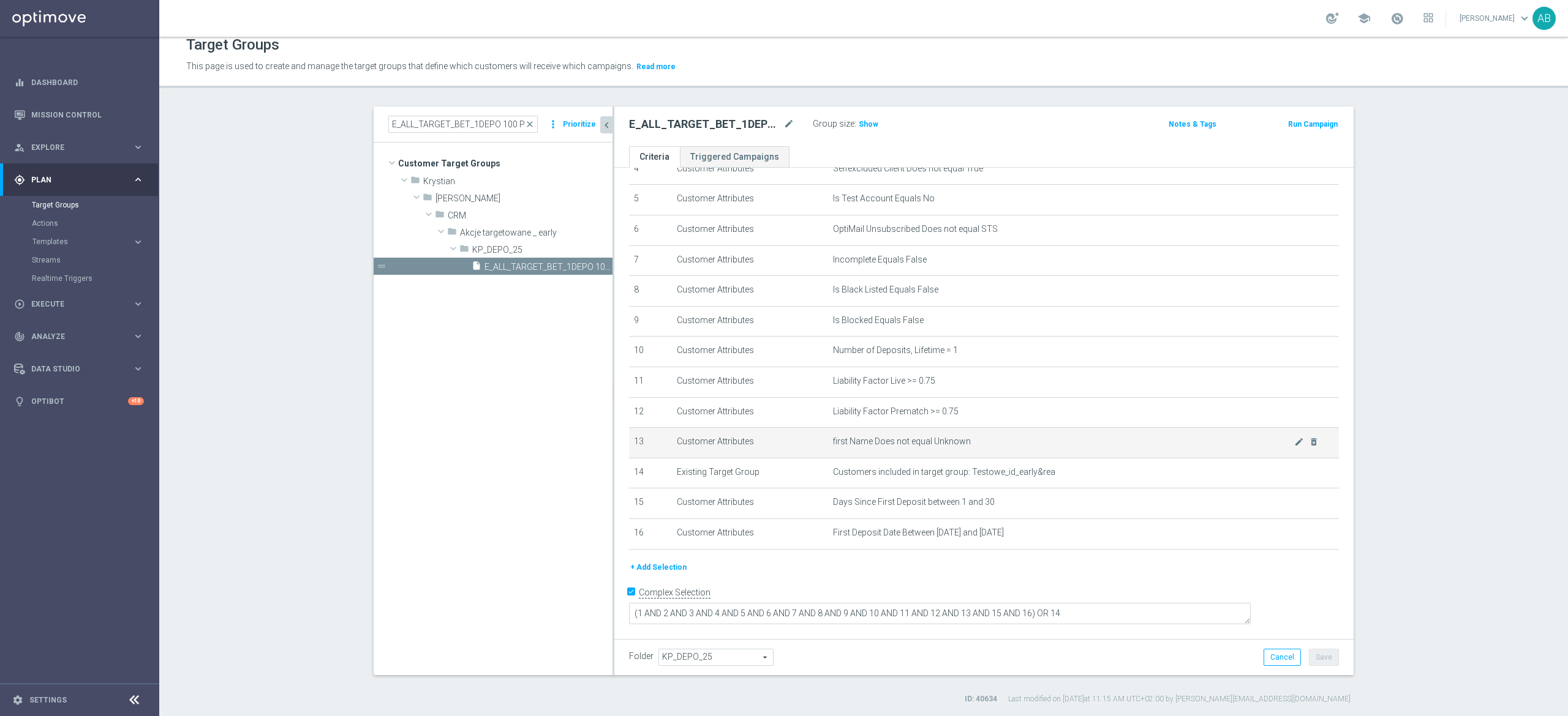
scroll to position [142, 0]
click at [586, 267] on icon "content_copy" at bounding box center [591, 267] width 10 height 10
click at [784, 119] on icon "mode_edit" at bounding box center [788, 123] width 11 height 15
click at [652, 126] on input "Copy of E_ALL_TARGET_BET_1DEPO 100 PLN PREV MONTH_200825" at bounding box center [712, 125] width 165 height 17
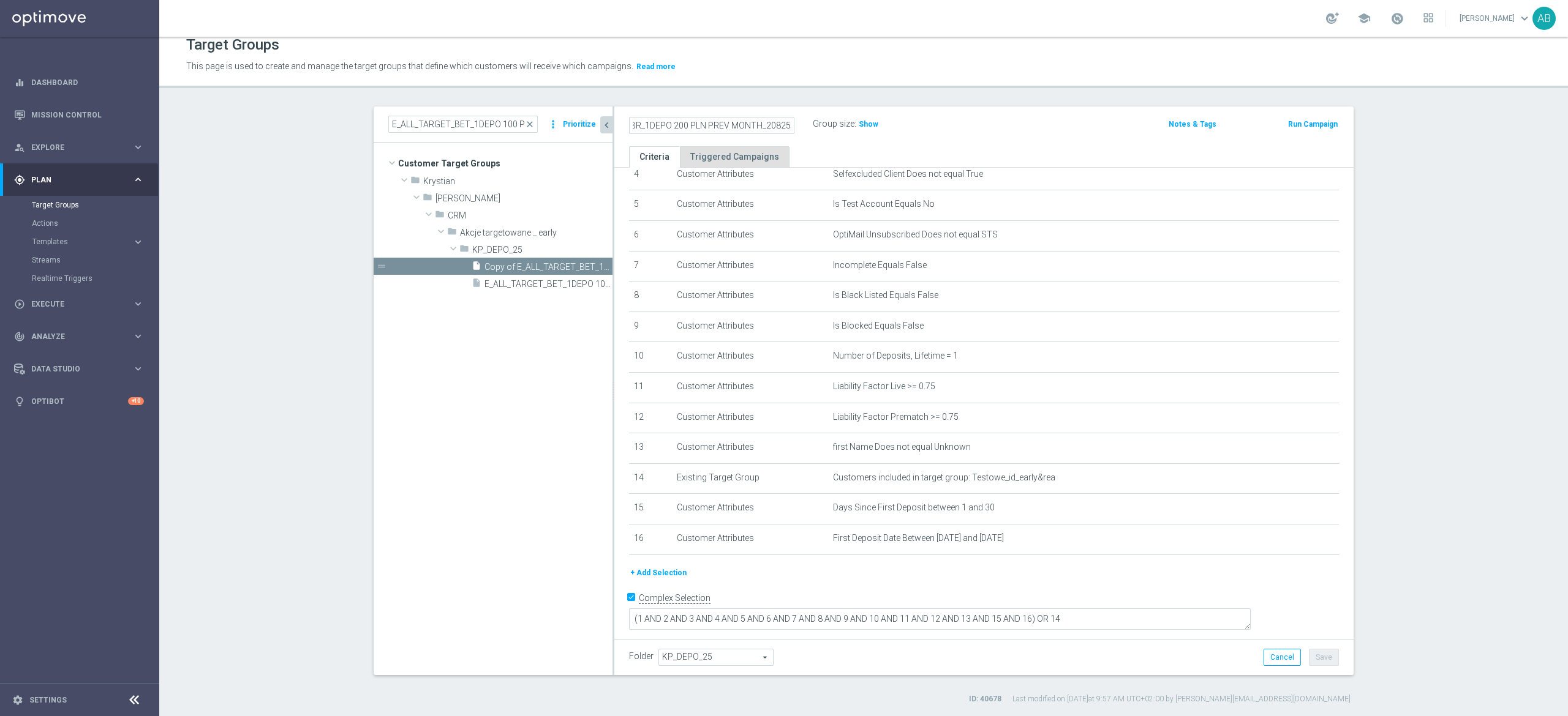
scroll to position [0, 67]
type input "E_ALL_TARGET_ZBR_1DEPO 200 PLN PREV MONTH_220825"
click at [949, 132] on div "E_ALL_TARGET_ZBR_1DEPO 200 PLN PREV MONTH_220825 Group size : Show" at bounding box center [862, 124] width 486 height 18
click at [1323, 658] on button "Save" at bounding box center [1323, 658] width 30 height 17
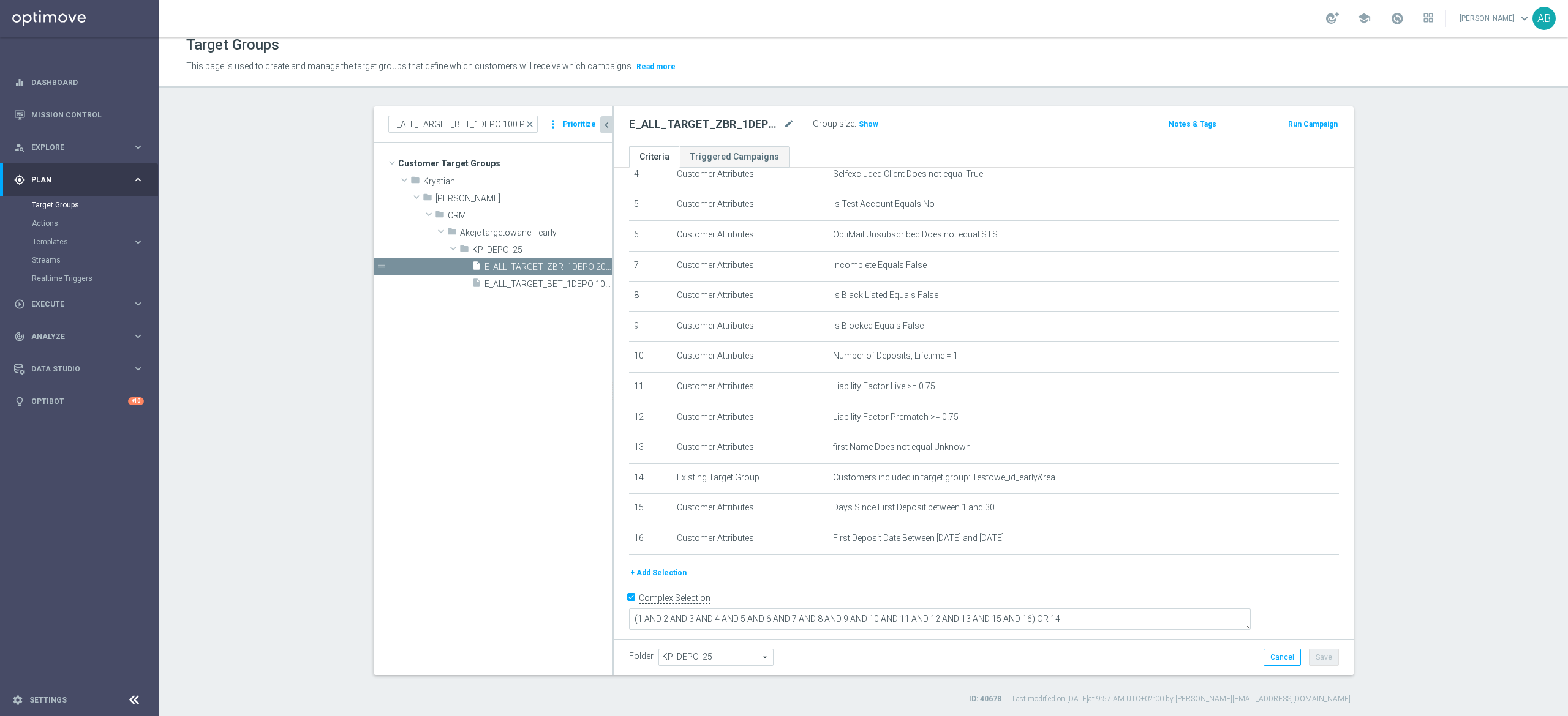
click at [741, 658] on span "KP_DEPO_25" at bounding box center [715, 657] width 114 height 16
click at [741, 658] on input "search" at bounding box center [714, 658] width 114 height 17
type input "AND"
click at [704, 592] on span "[PERSON_NAME]" at bounding box center [714, 593] width 102 height 10
type input "[PERSON_NAME]"
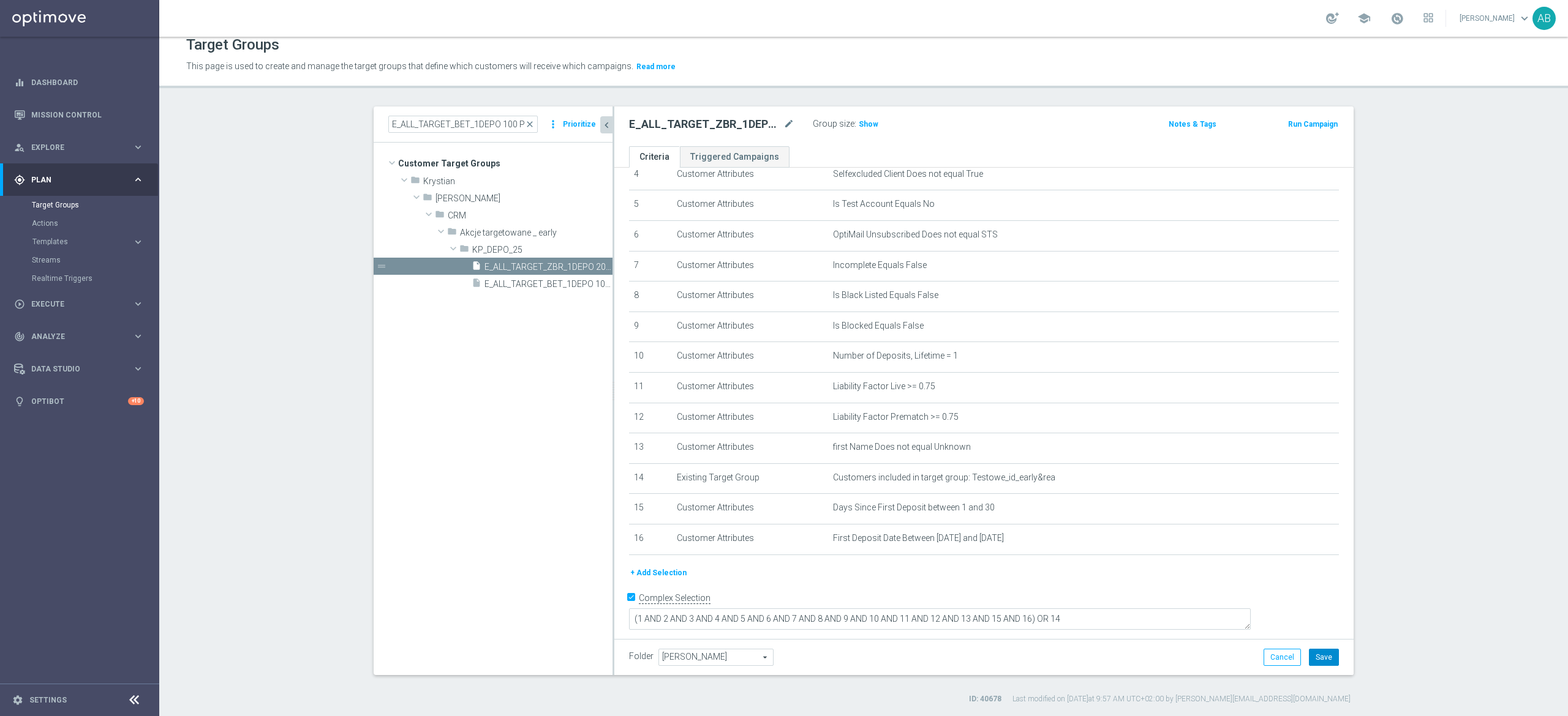
click at [1325, 655] on button "Save" at bounding box center [1323, 658] width 30 height 17
click at [732, 134] on div "E_ALL_TARGET_ZBR_1DEPO 200 PLN PREV MONTH_220825 mode_edit Group size : Show No…" at bounding box center [984, 126] width 739 height 40
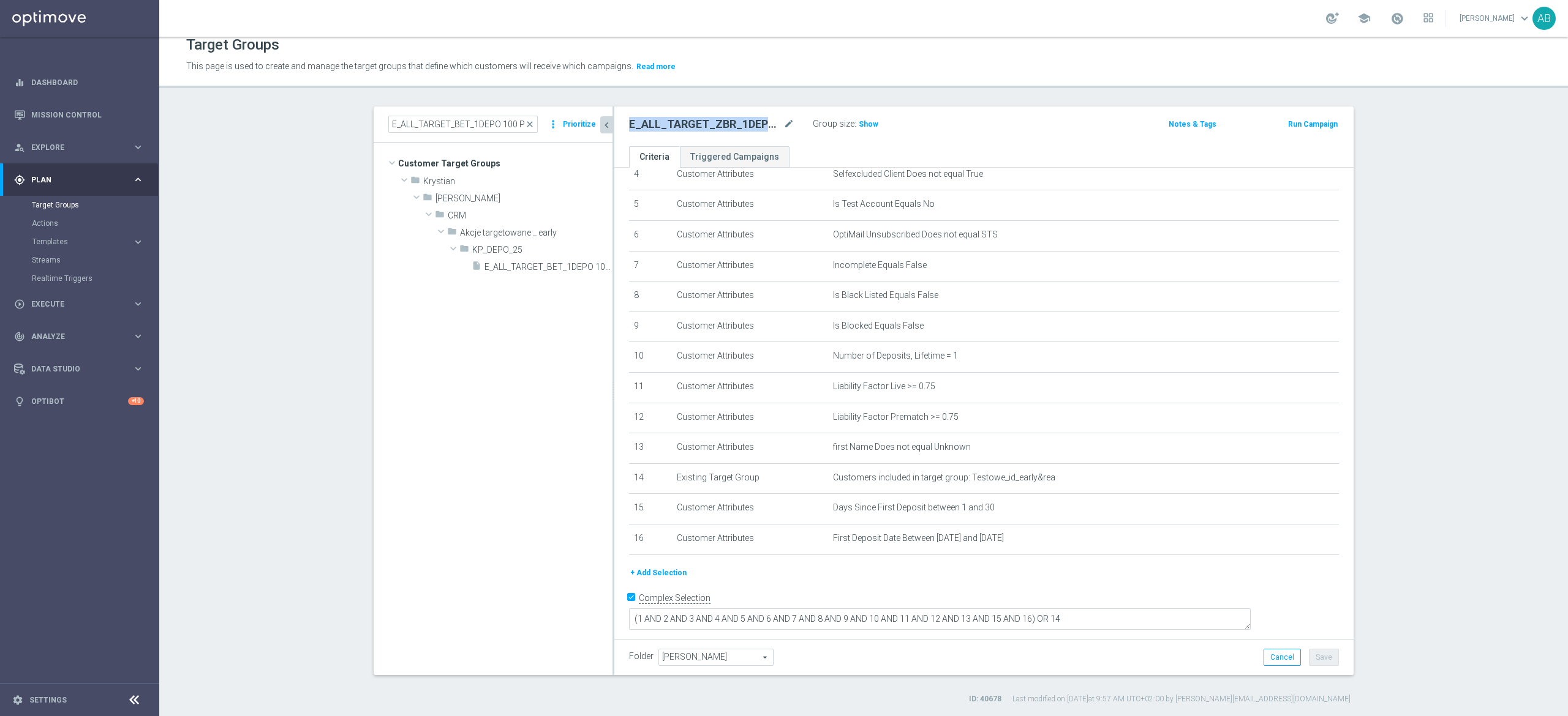
click at [732, 134] on div "E_ALL_TARGET_ZBR_1DEPO 200 PLN PREV MONTH_220825 mode_edit Group size : Show No…" at bounding box center [984, 126] width 739 height 40
copy div "E_ALL_TARGET_ZBR_1DEPO 200 PLN PREV MONTH_220825"
click at [1035, 565] on div "# Selection Type Criteria delete_forever 1 Customer Attributes Online Equals Tr…" at bounding box center [983, 303] width 728 height 525
click at [866, 119] on h3 "Show" at bounding box center [868, 124] width 22 height 14
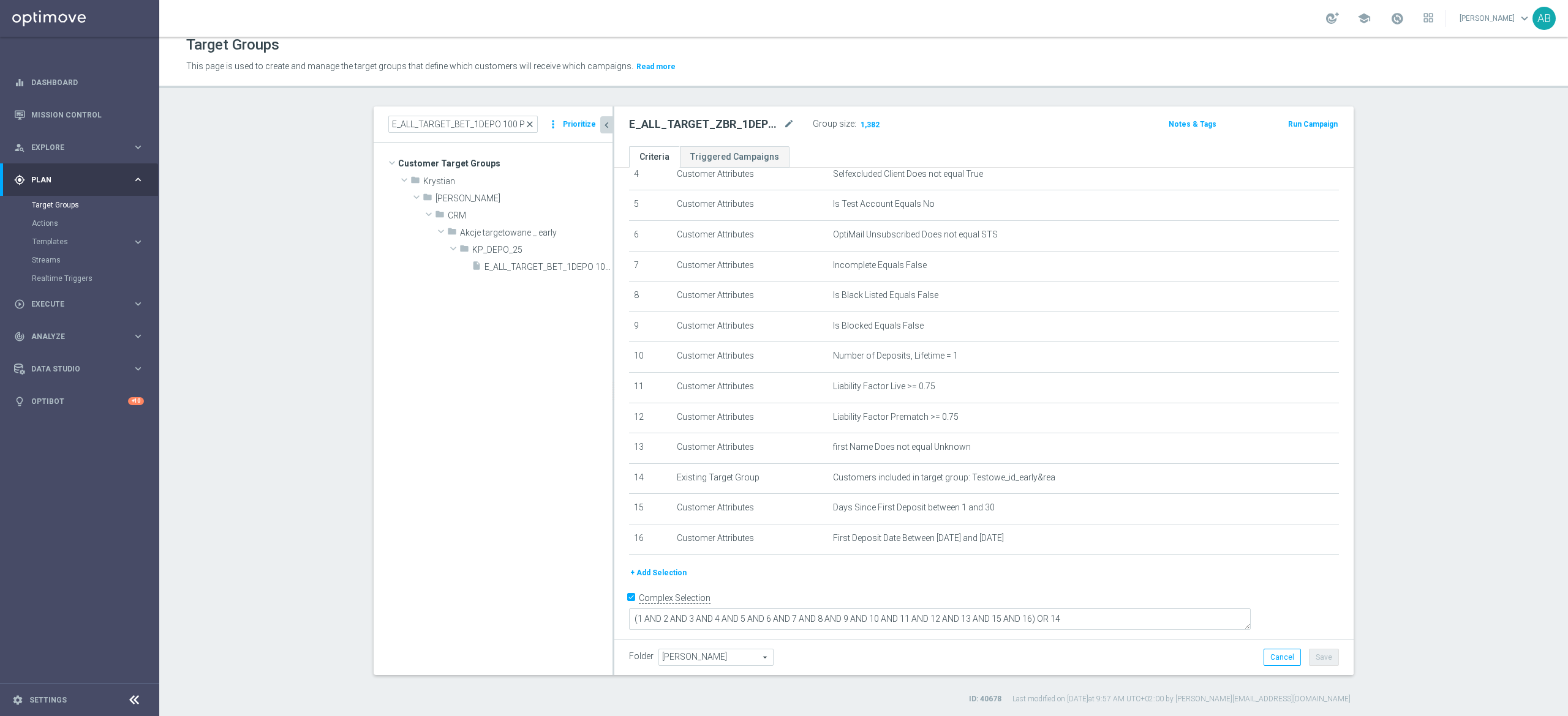
click at [525, 123] on span "close" at bounding box center [530, 124] width 10 height 10
click at [466, 119] on input at bounding box center [463, 124] width 150 height 17
paste input "E_ALL_TARGET_ZBR_1DEPO 200 PLN PREV MONTH_220825"
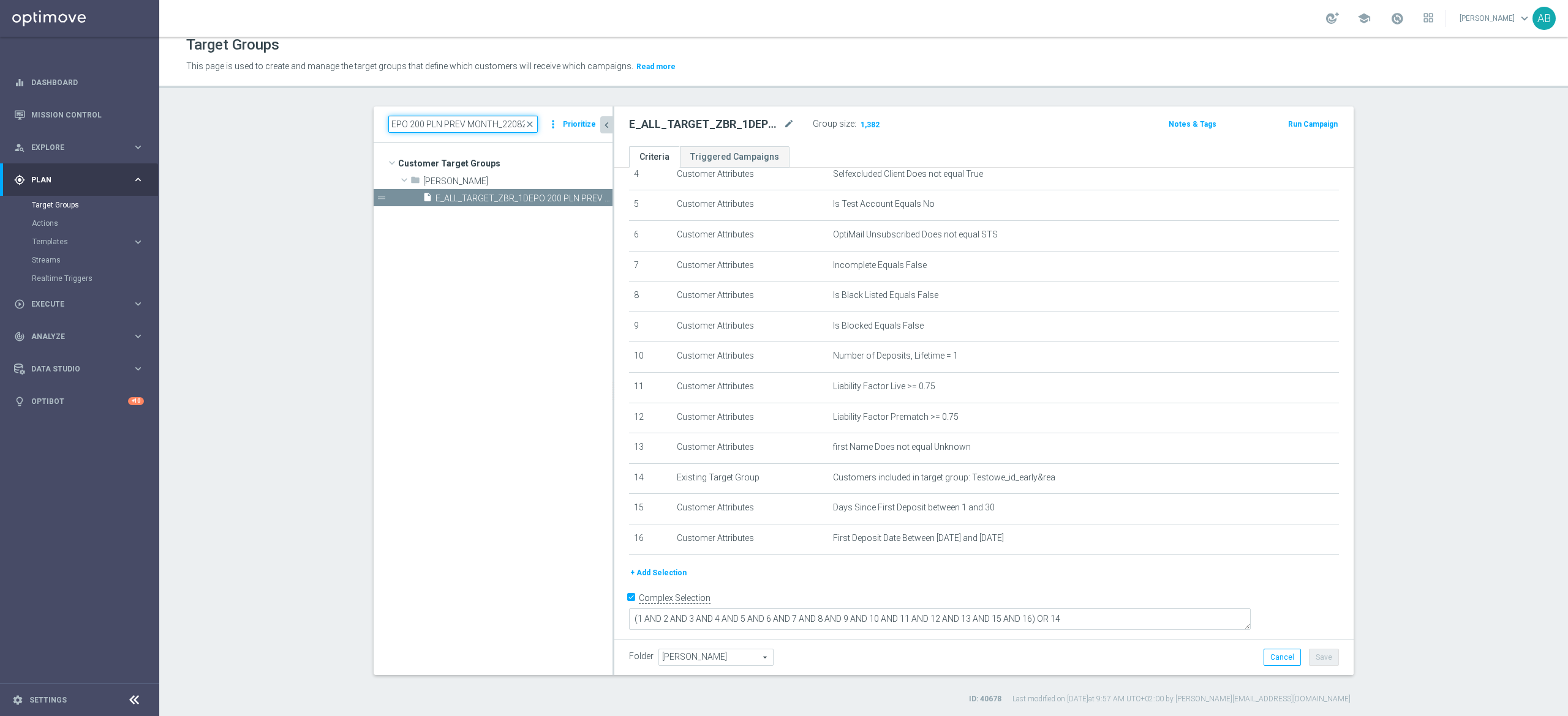
scroll to position [0, 0]
type input "E_ALL_TARGET_ZBR_1DEPO 200 PLN PREV MONTH_220825"
click at [482, 214] on tree-viewport "Customer Target Groups library_add create_new_folder folder" at bounding box center [493, 408] width 239 height 531
click at [489, 197] on span "E_ALL_TARGET_ZBR_1DEPO 200 PLN PREV MONTH_220825" at bounding box center [510, 198] width 150 height 11
click at [586, 196] on icon "content_copy" at bounding box center [591, 198] width 10 height 10
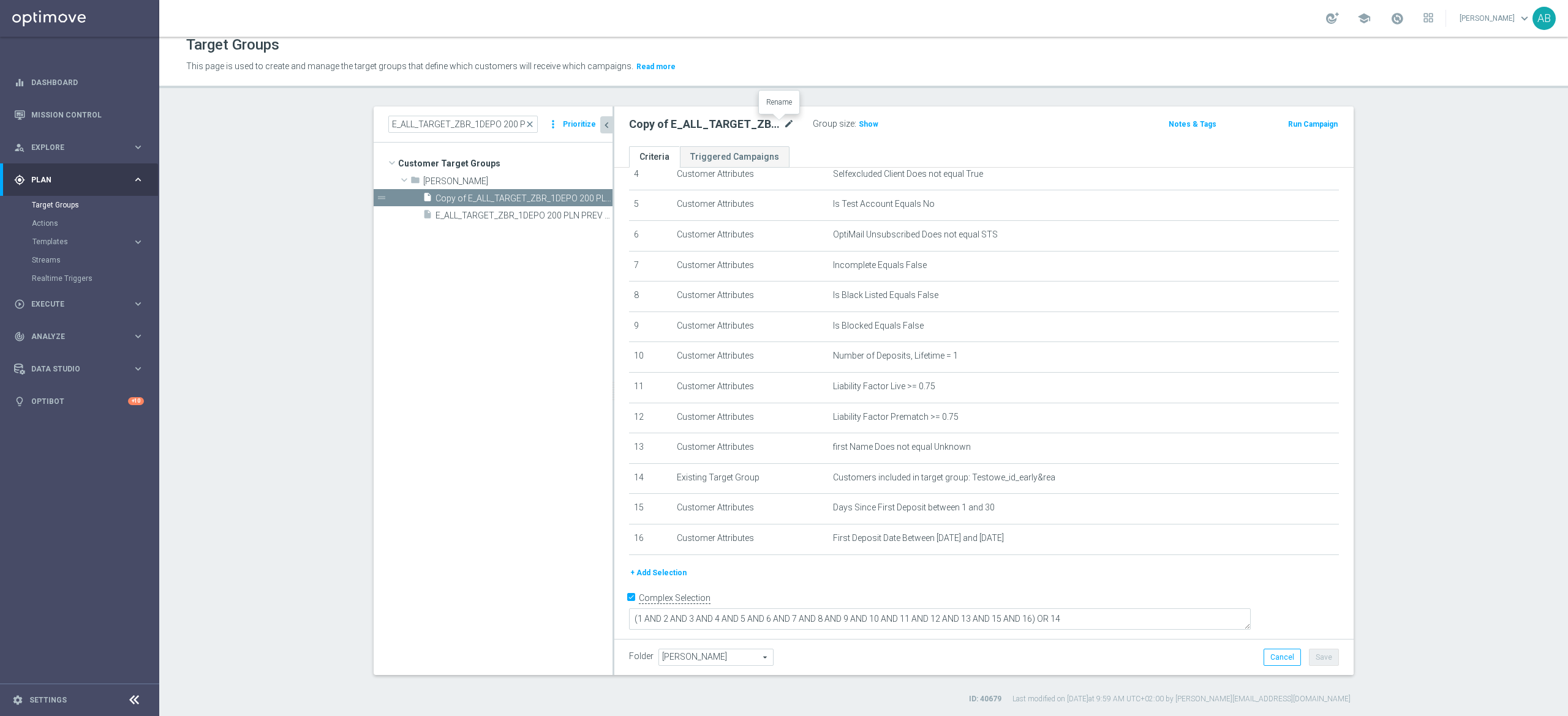
click at [784, 122] on icon "mode_edit" at bounding box center [788, 123] width 11 height 15
click at [646, 124] on input "Copy of E_ALL_TARGET_ZBR_1DEPO 200 PLN PREV MONTH_220825" at bounding box center [712, 125] width 165 height 17
type input "E_ALL_TARGET_ZBR_2DEPO 200 PLN PREV MONTH_220825"
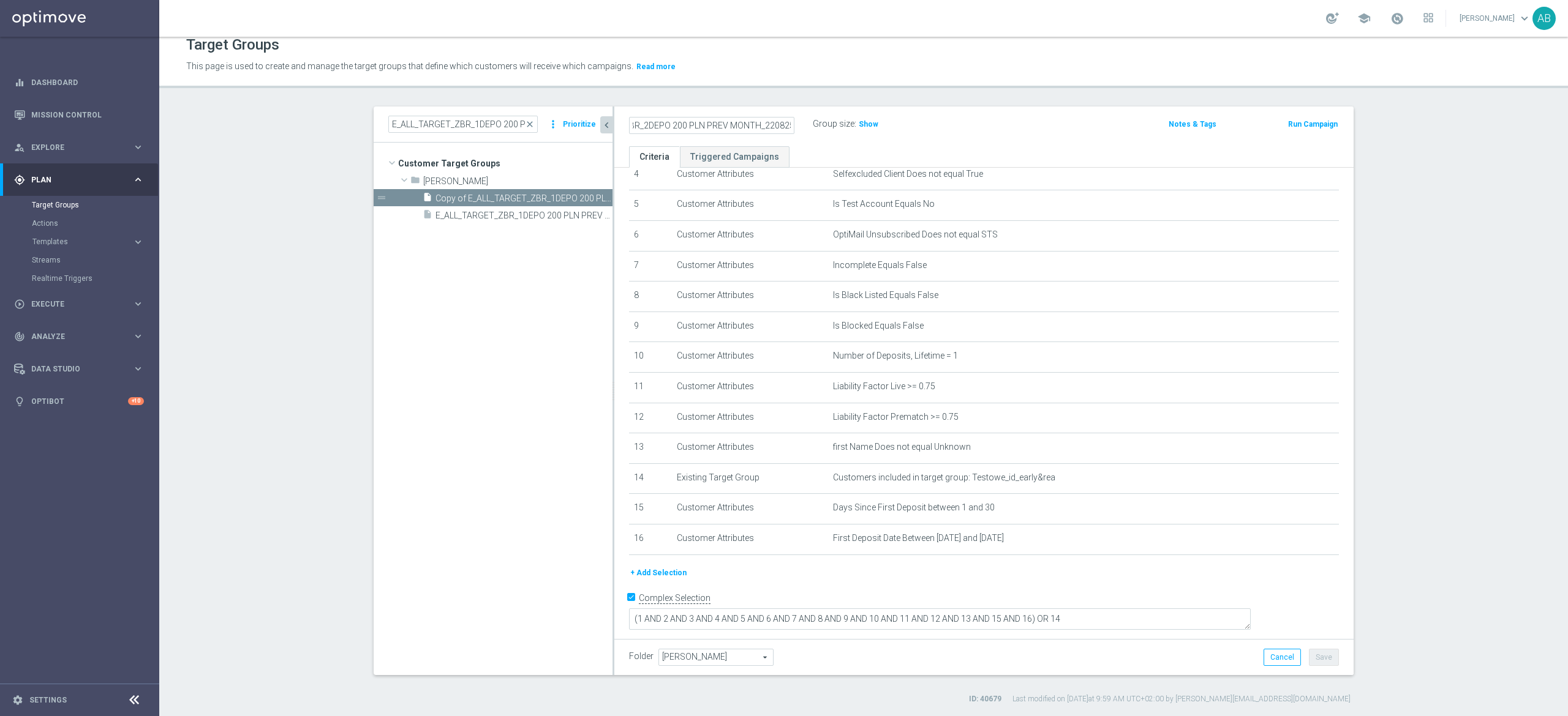
click at [1003, 143] on div "E_ALL_TARGET_ZBR_2DEPO 200 PLN PREV MONTH_220825 Group size : Show Notes & Tags…" at bounding box center [984, 126] width 739 height 40
click at [1320, 660] on button "Save" at bounding box center [1323, 658] width 30 height 17
click at [1294, 361] on icon "mode_edit" at bounding box center [1299, 357] width 10 height 10
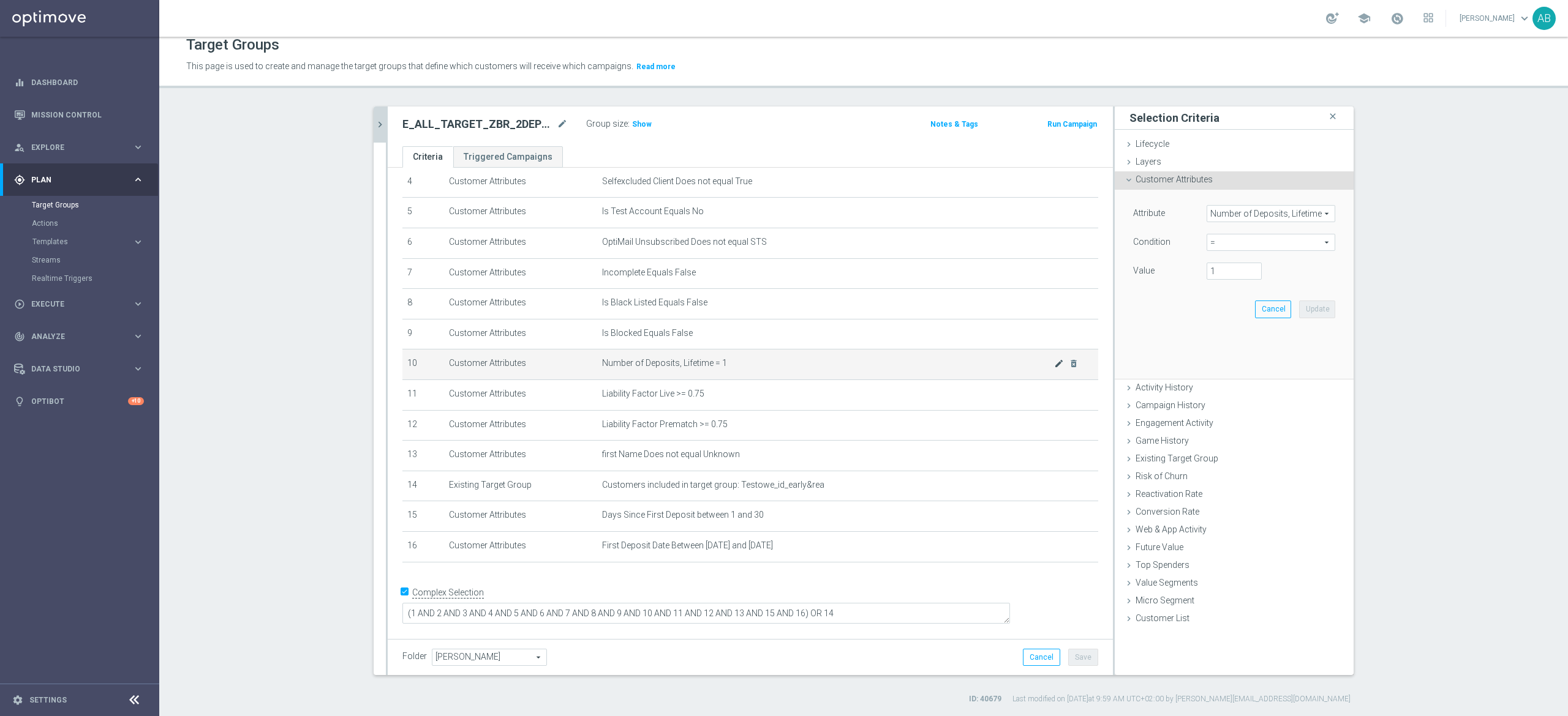
scroll to position [128, 0]
drag, startPoint x: 1216, startPoint y: 269, endPoint x: 1189, endPoint y: 278, distance: 28.5
click at [1197, 278] on div "1" at bounding box center [1234, 271] width 74 height 17
type input "2"
click at [1311, 313] on button "Update" at bounding box center [1316, 309] width 36 height 17
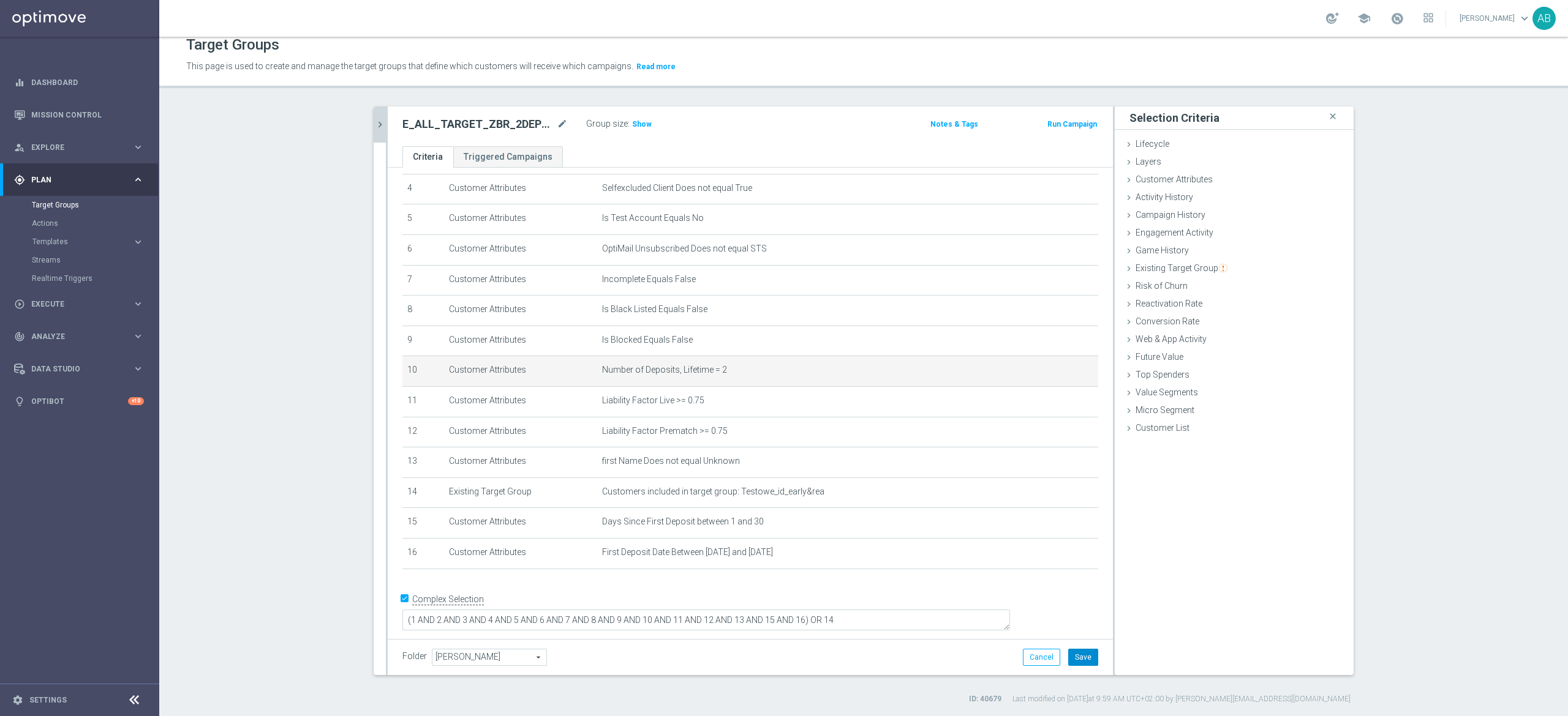
click at [1078, 656] on button "Save" at bounding box center [1083, 658] width 30 height 17
click at [374, 127] on icon "chevron_right" at bounding box center [380, 124] width 12 height 12
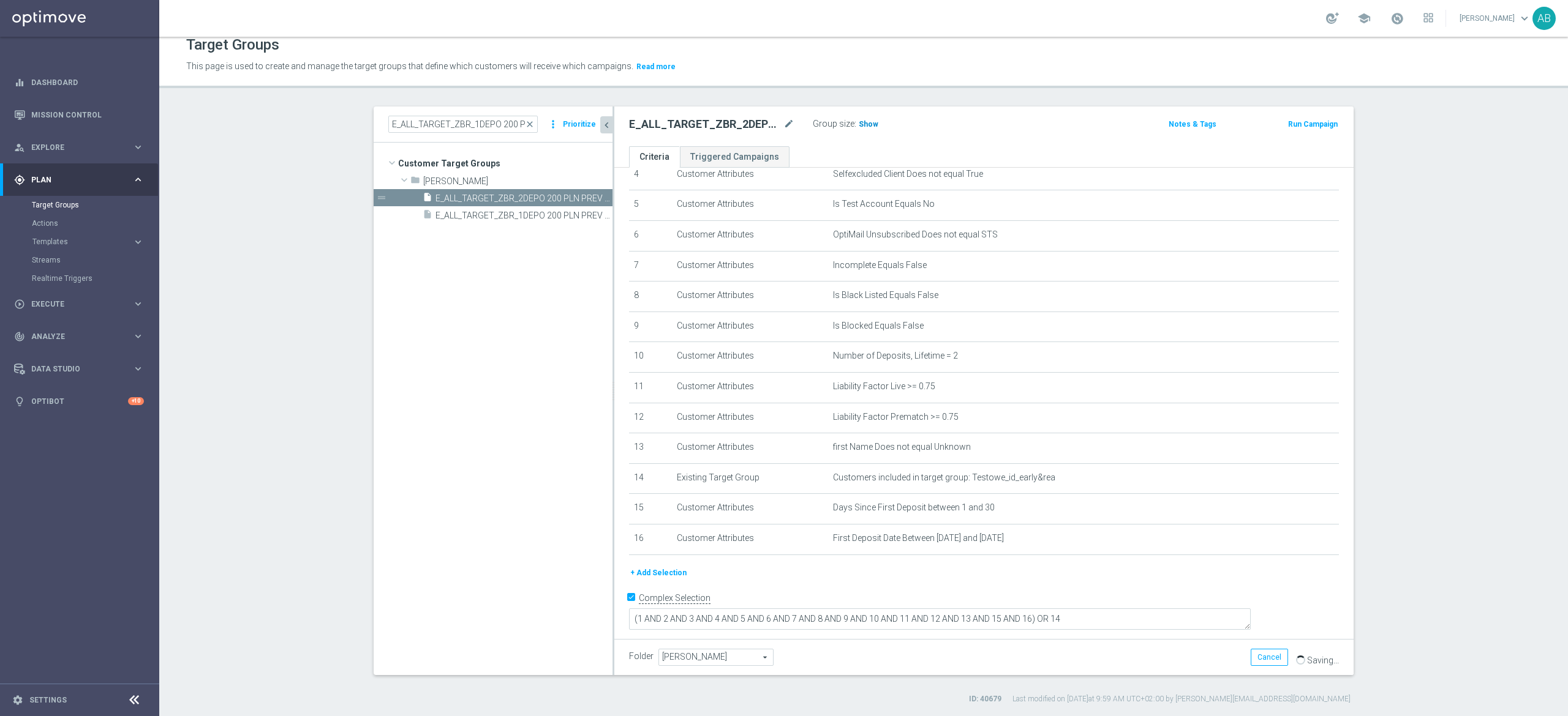
click at [858, 127] on span "Show" at bounding box center [868, 123] width 19 height 9
click at [696, 124] on h2 "E_ALL_TARGET_ZBR_2DEPO 200 PLN PREV MONTH_220825" at bounding box center [705, 123] width 152 height 15
copy div "E_ALL_TARGET_ZBR_2DEPO 200 PLN PREV MONTH_220825"
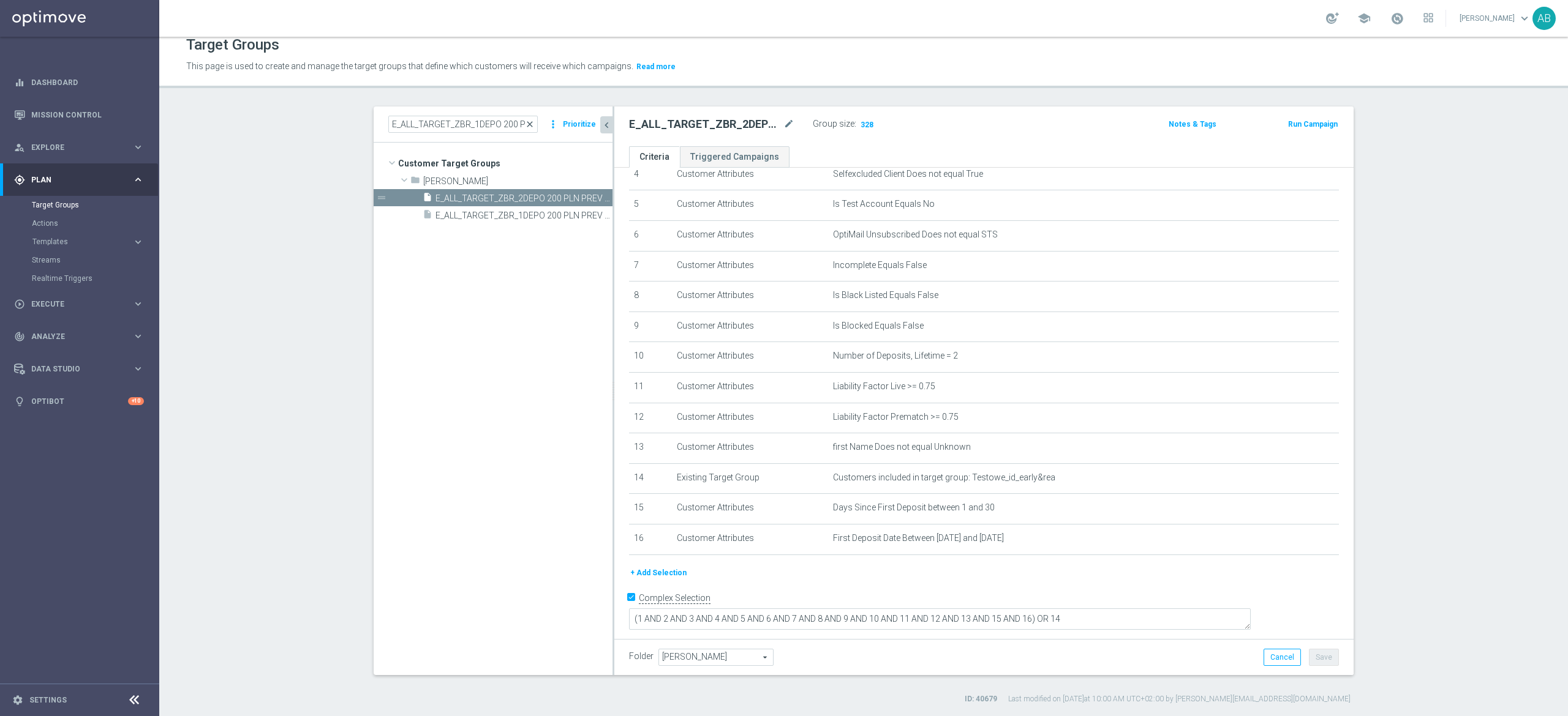
click at [525, 124] on span "close" at bounding box center [530, 124] width 10 height 10
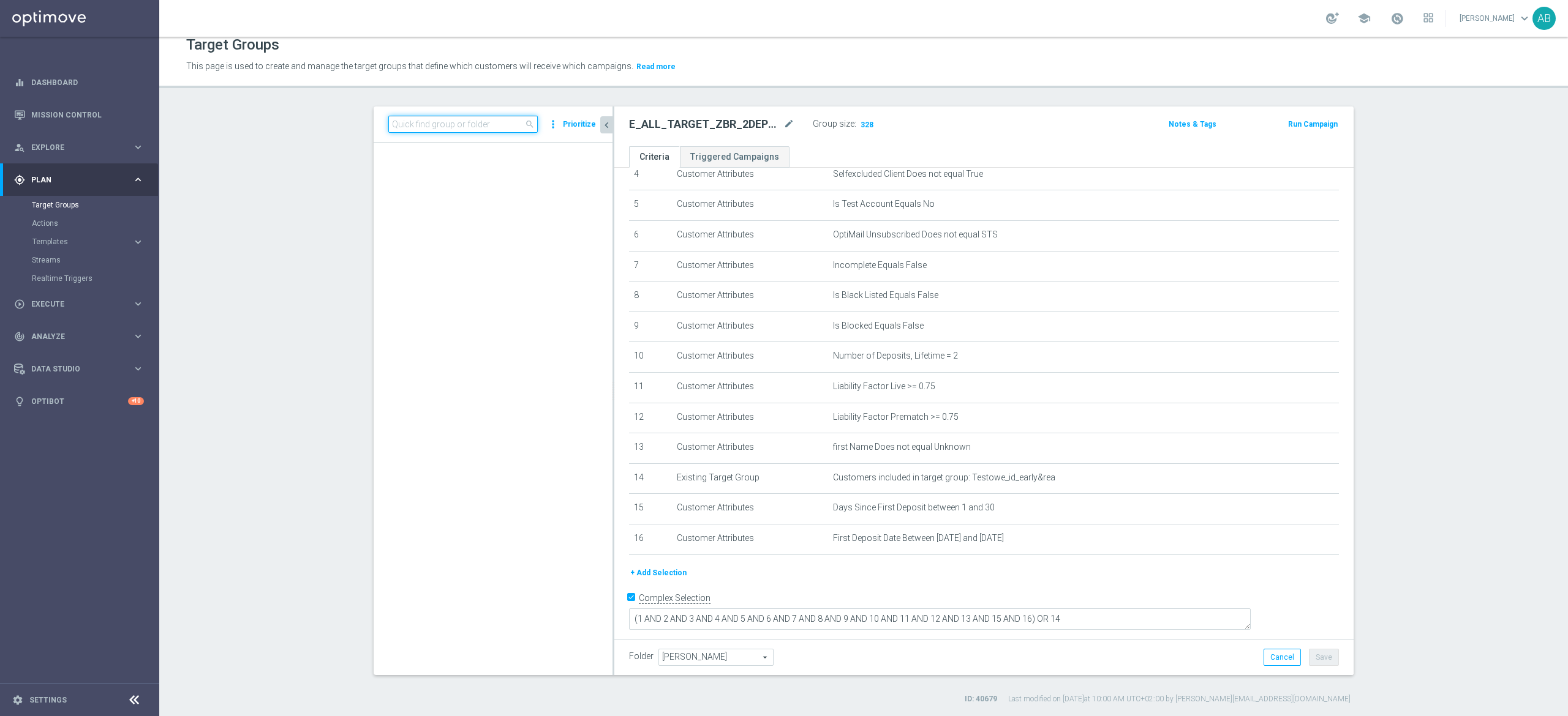
click at [503, 123] on input at bounding box center [463, 124] width 150 height 17
paste input "E_ALL_TARGET_ZBR_2DEPO 200 PLN PREV MONTH_220825"
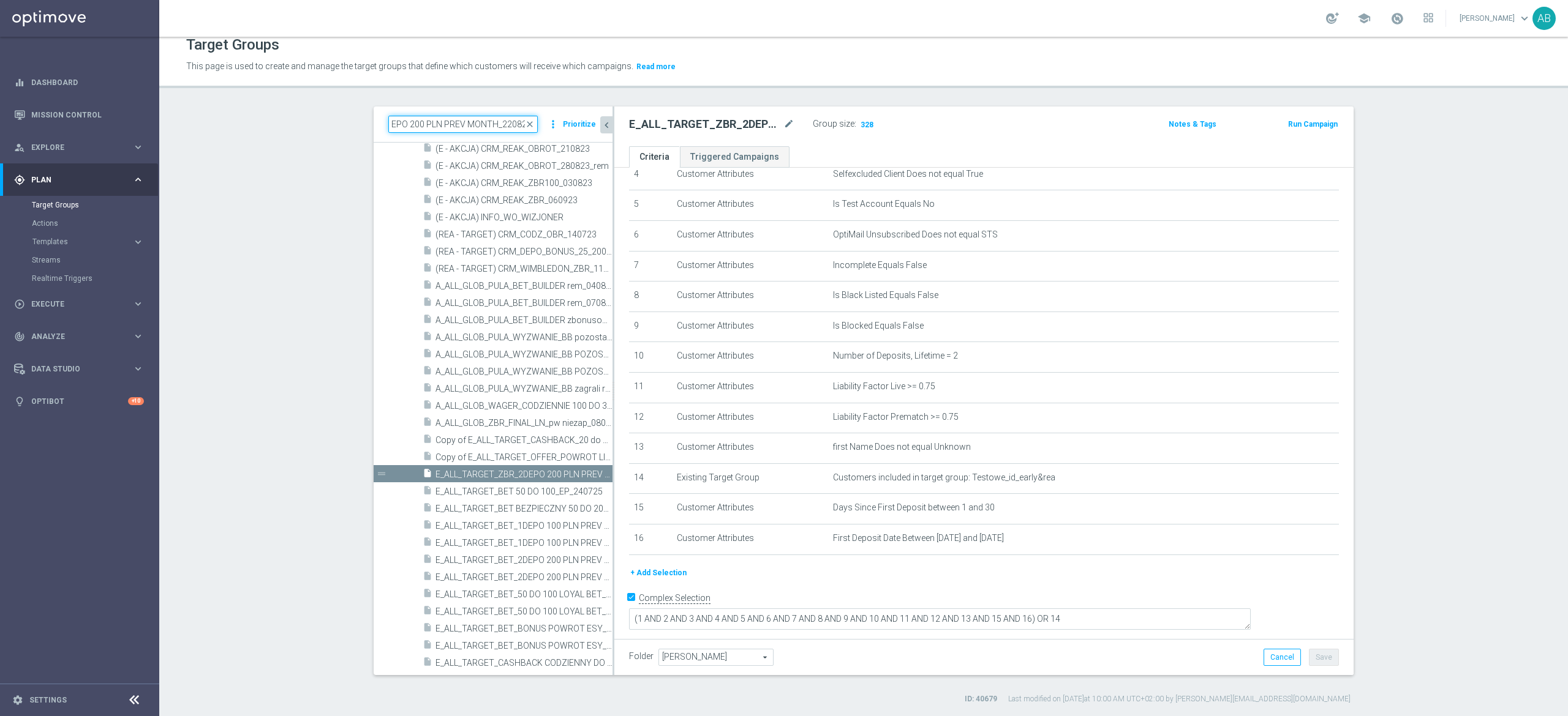
scroll to position [0, 0]
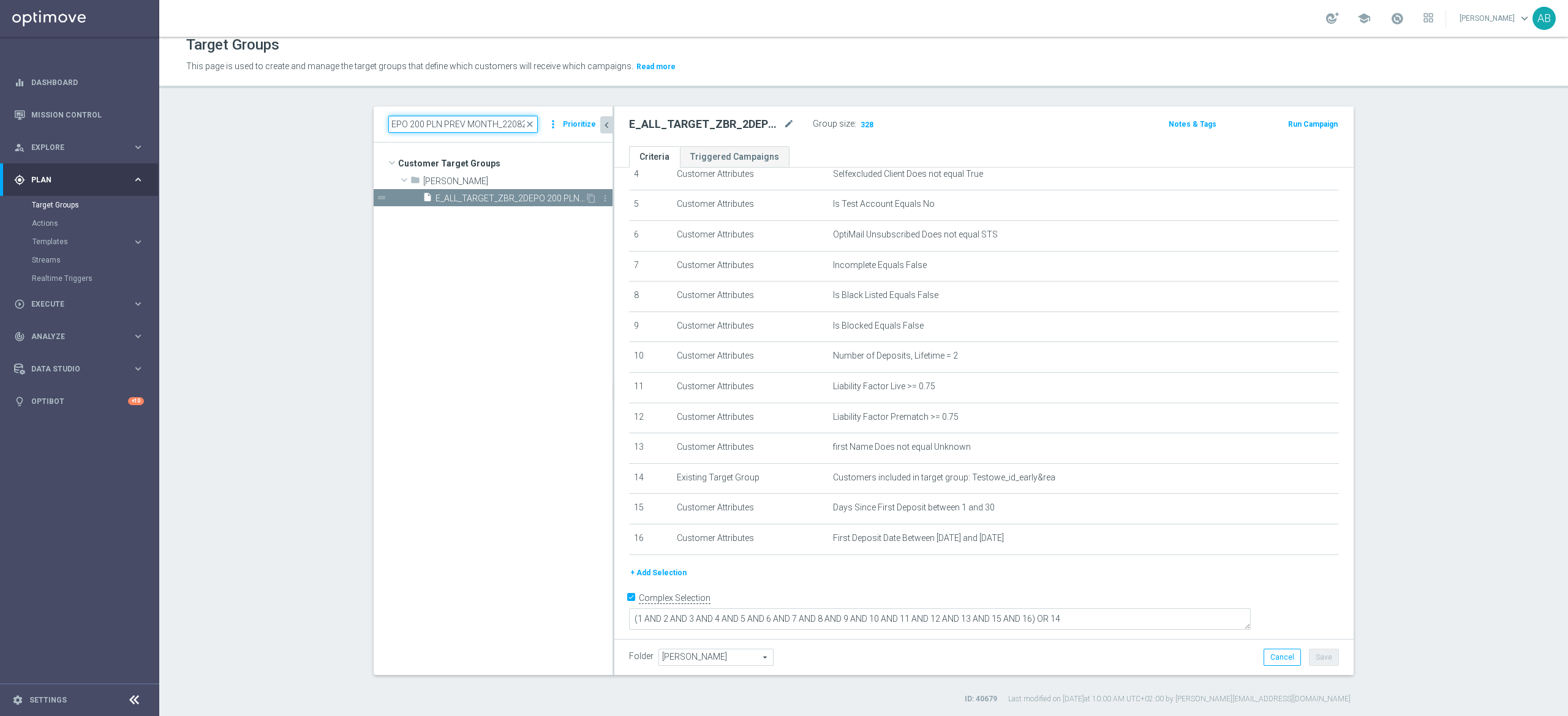
type input "E_ALL_TARGET_ZBR_2DEPO 200 PLN PREV MONTH_220825"
click at [530, 195] on span "E_ALL_TARGET_ZBR_2DEPO 200 PLN PREV MONTH_220825" at bounding box center [510, 198] width 150 height 11
click at [586, 194] on icon "content_copy" at bounding box center [591, 198] width 10 height 10
click at [784, 119] on icon "mode_edit" at bounding box center [788, 123] width 11 height 15
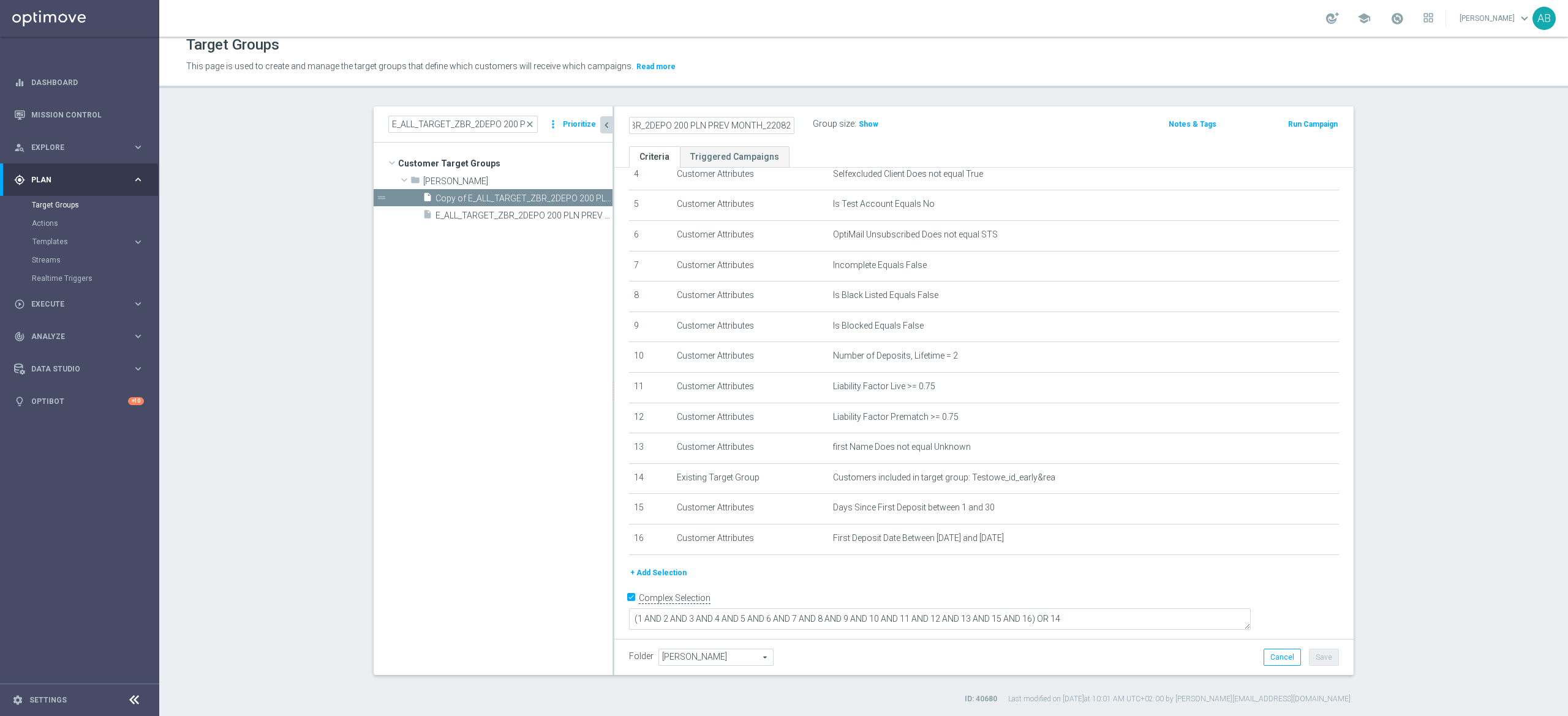
click at [643, 123] on input "Copy of E_ALL_TARGET_ZBR_2DEPO 200 PLN PREV MONTH_220825" at bounding box center [712, 125] width 165 height 17
type input "E_ALL_TARGET_BET_100 PLN PREV MONTH_220825"
click at [982, 148] on ul "Criteria Triggered Campaigns" at bounding box center [984, 157] width 739 height 21
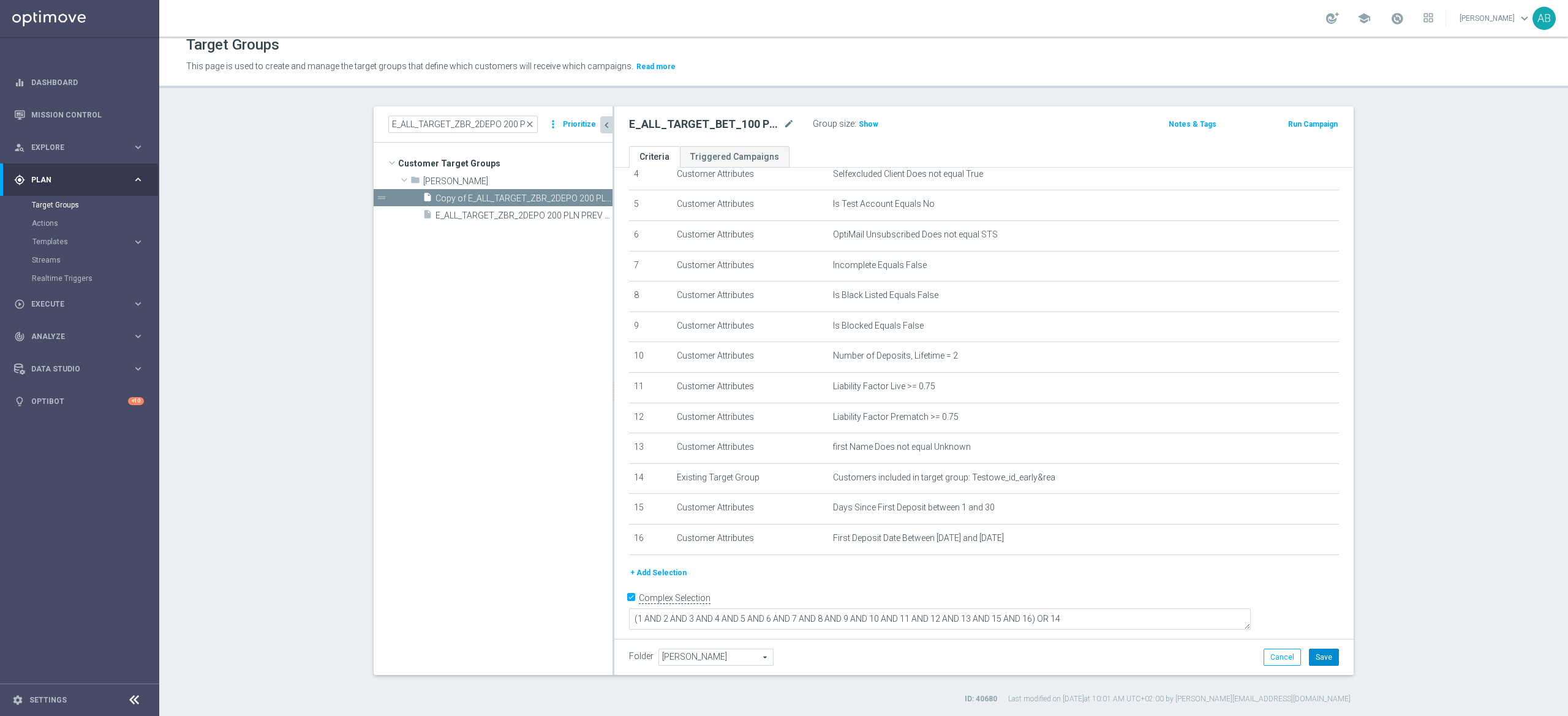
click at [1311, 656] on button "Save" at bounding box center [1323, 658] width 30 height 17
click at [720, 127] on h2 "E_ALL_TARGET_BET_100 PLN PREV MONTH_220825" at bounding box center [705, 123] width 152 height 15
copy div "E_ALL_TARGET_BET_100 PLN PREV MONTH_220825"
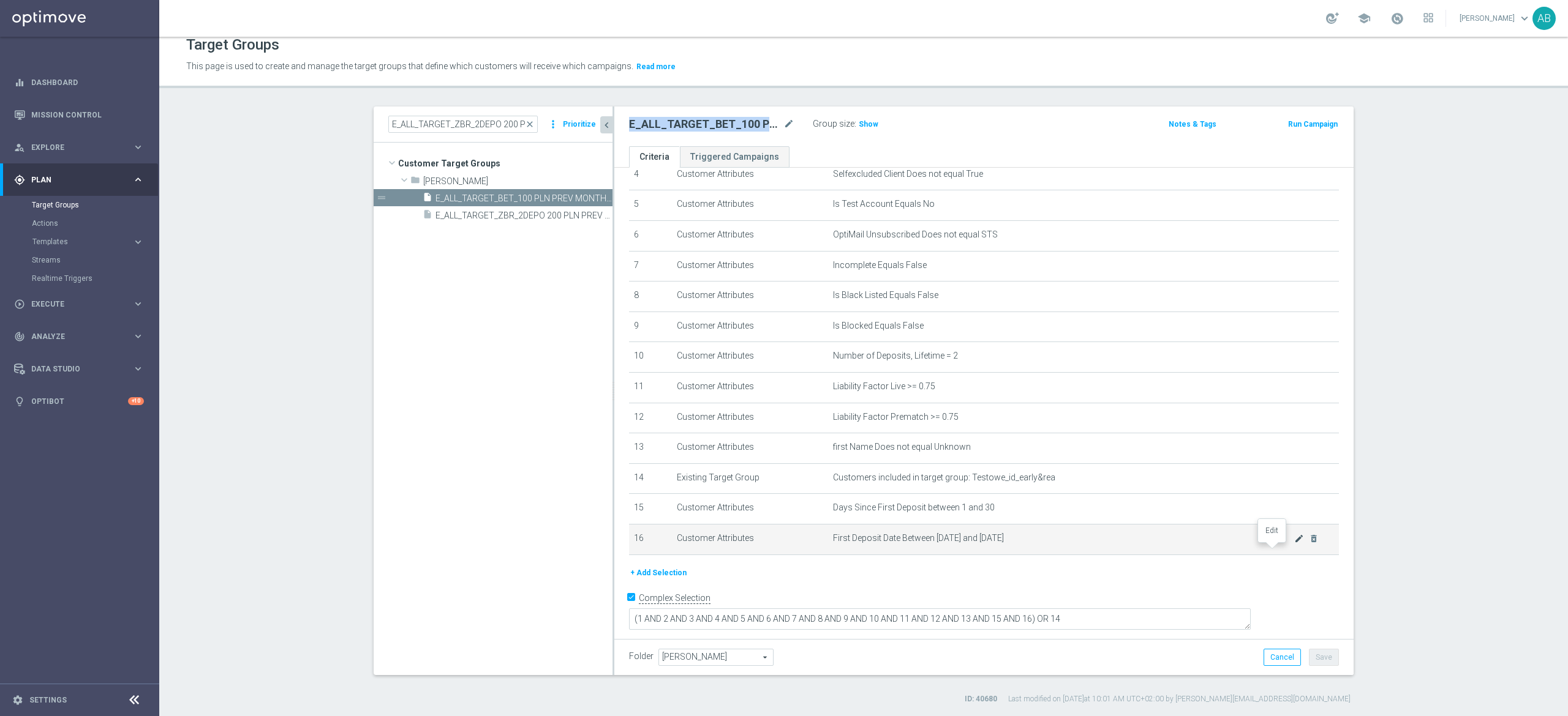
click at [1294, 543] on icon "mode_edit" at bounding box center [1299, 538] width 10 height 10
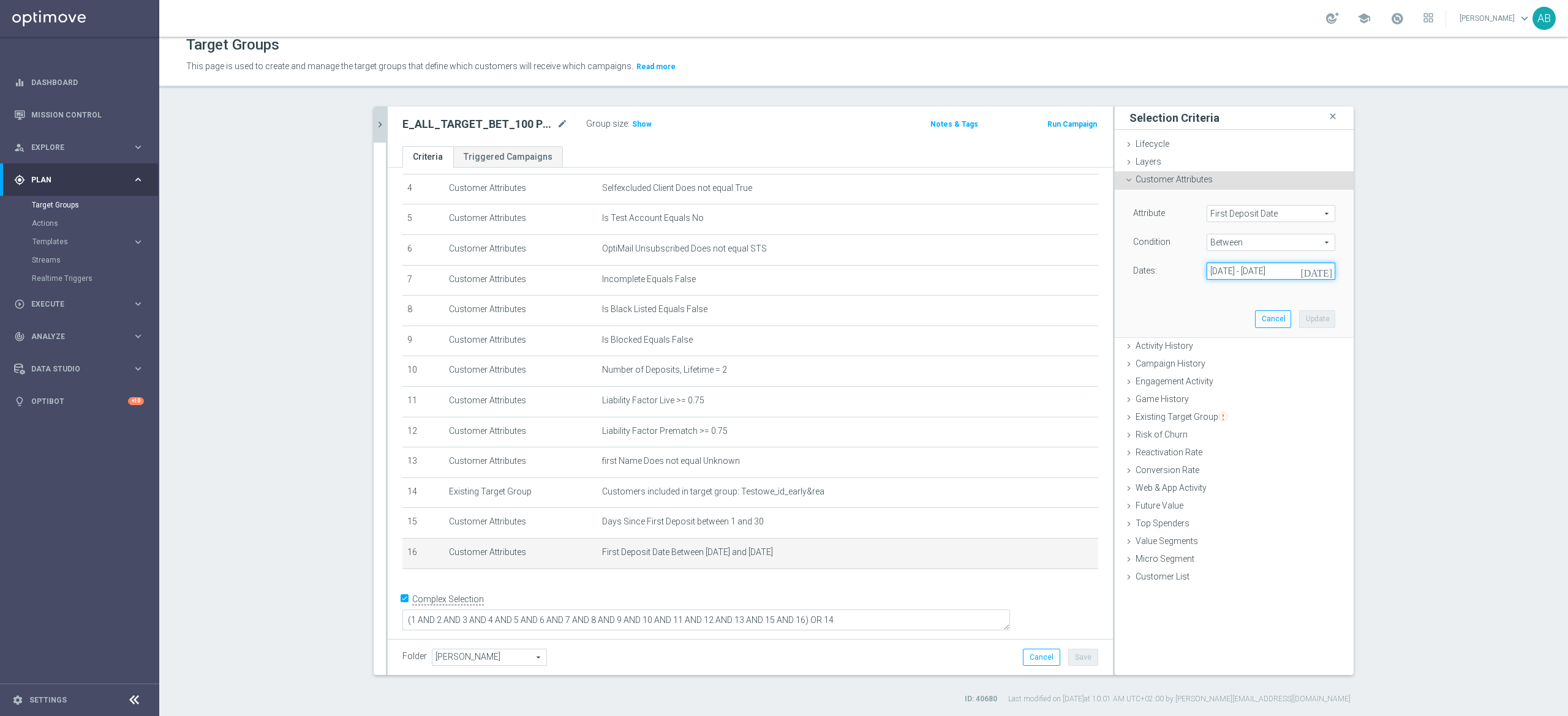
click at [1233, 279] on input "[DATE] - [DATE]" at bounding box center [1271, 271] width 128 height 17
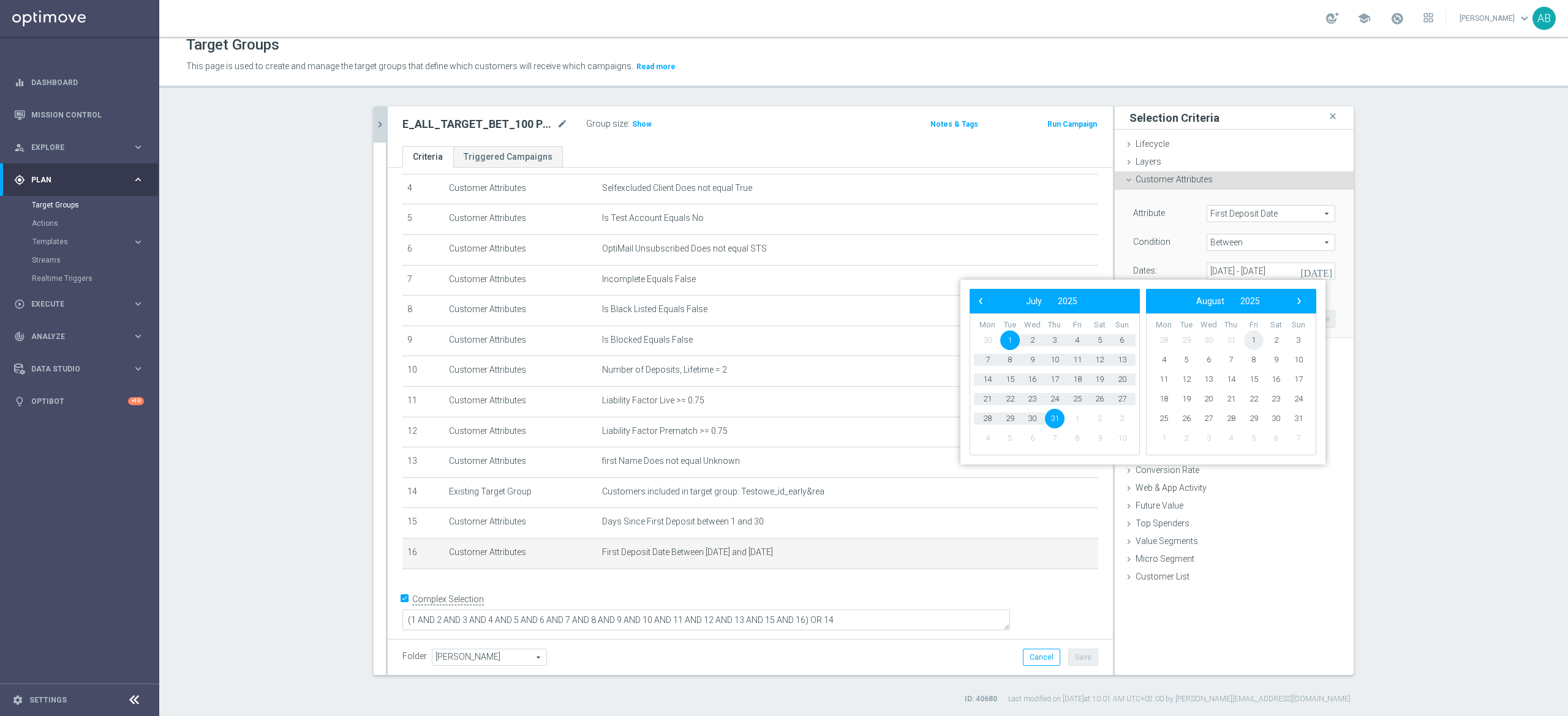
click at [1255, 339] on span "1" at bounding box center [1253, 340] width 19 height 19
click at [1056, 401] on span "21" at bounding box center [1055, 399] width 19 height 19
type input "[DATE] - [DATE]"
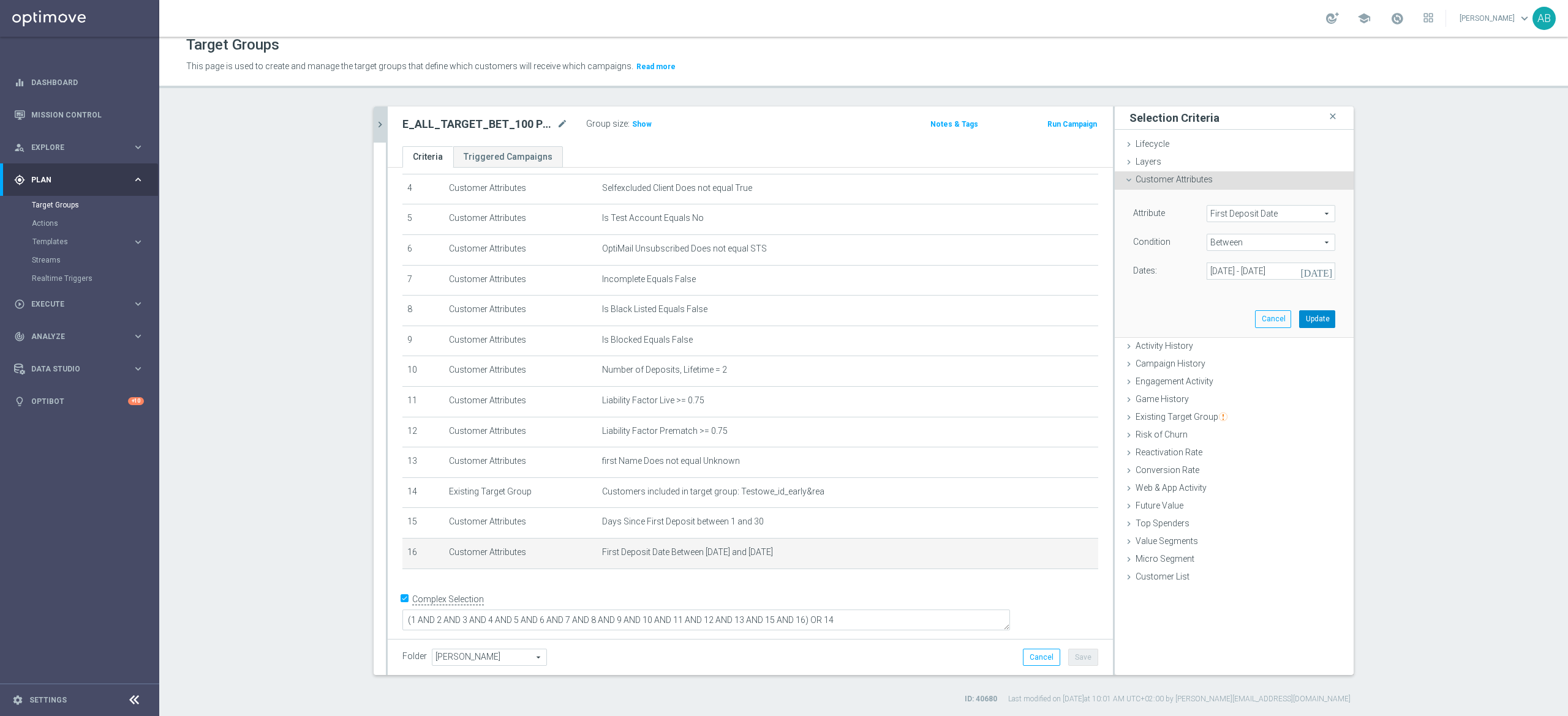
click at [1316, 316] on button "Update" at bounding box center [1316, 319] width 36 height 17
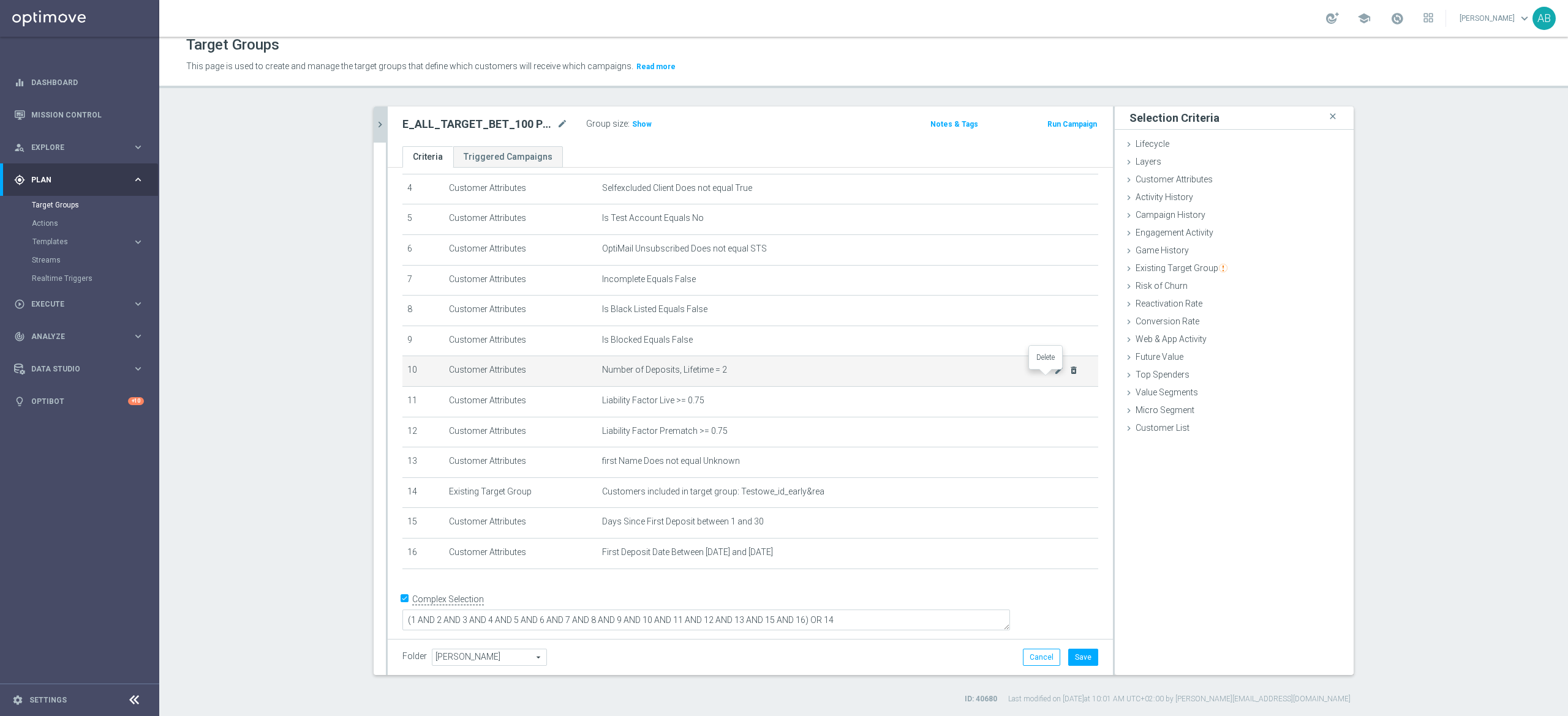
click at [1068, 375] on icon "delete_forever" at bounding box center [1073, 370] width 10 height 10
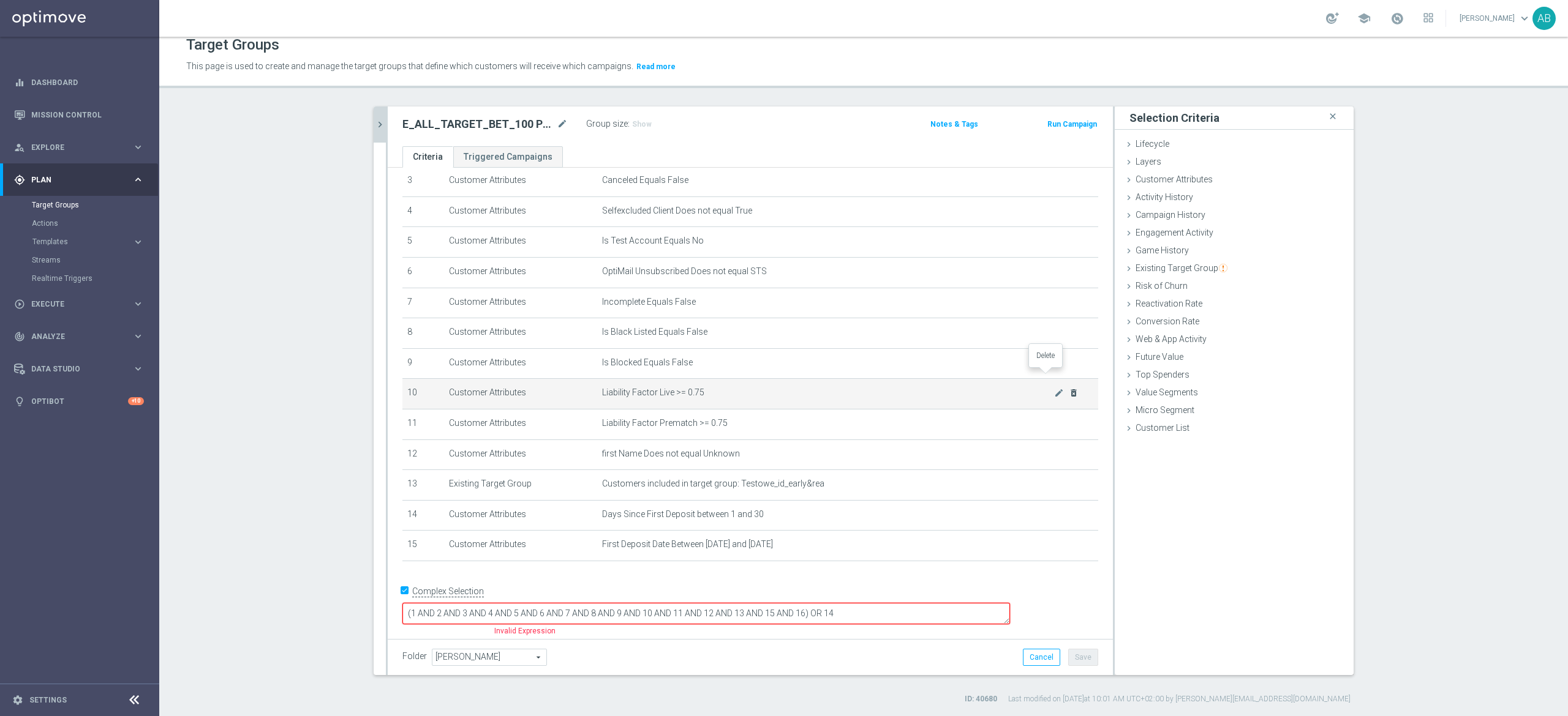
scroll to position [98, 0]
click at [1157, 338] on span "Web & App Activity" at bounding box center [1170, 339] width 71 height 10
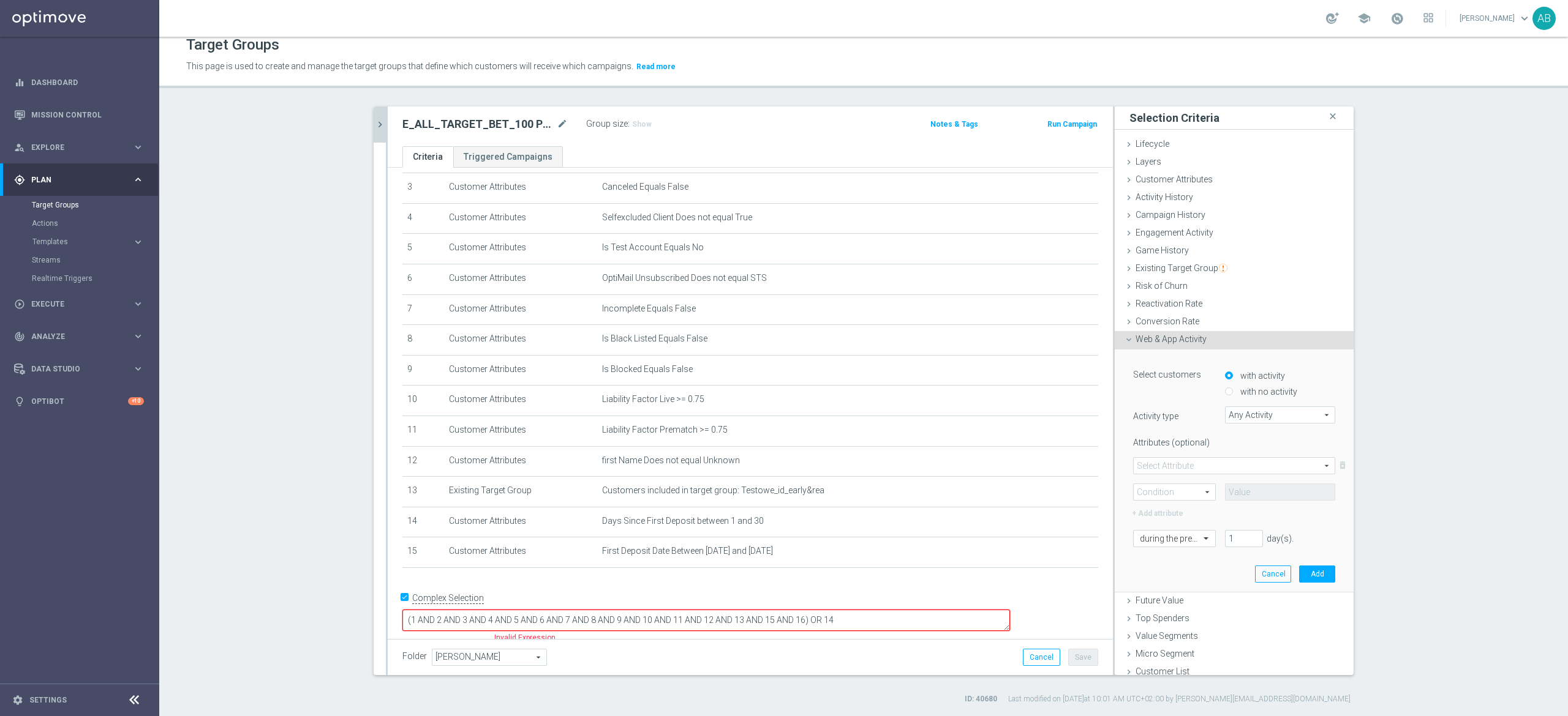
click at [1237, 393] on label "with no activity" at bounding box center [1267, 391] width 60 height 11
click at [1233, 393] on input "with no activity" at bounding box center [1229, 392] width 8 height 8
radio input "true"
click at [1236, 407] on span "Any Activity" at bounding box center [1279, 415] width 109 height 16
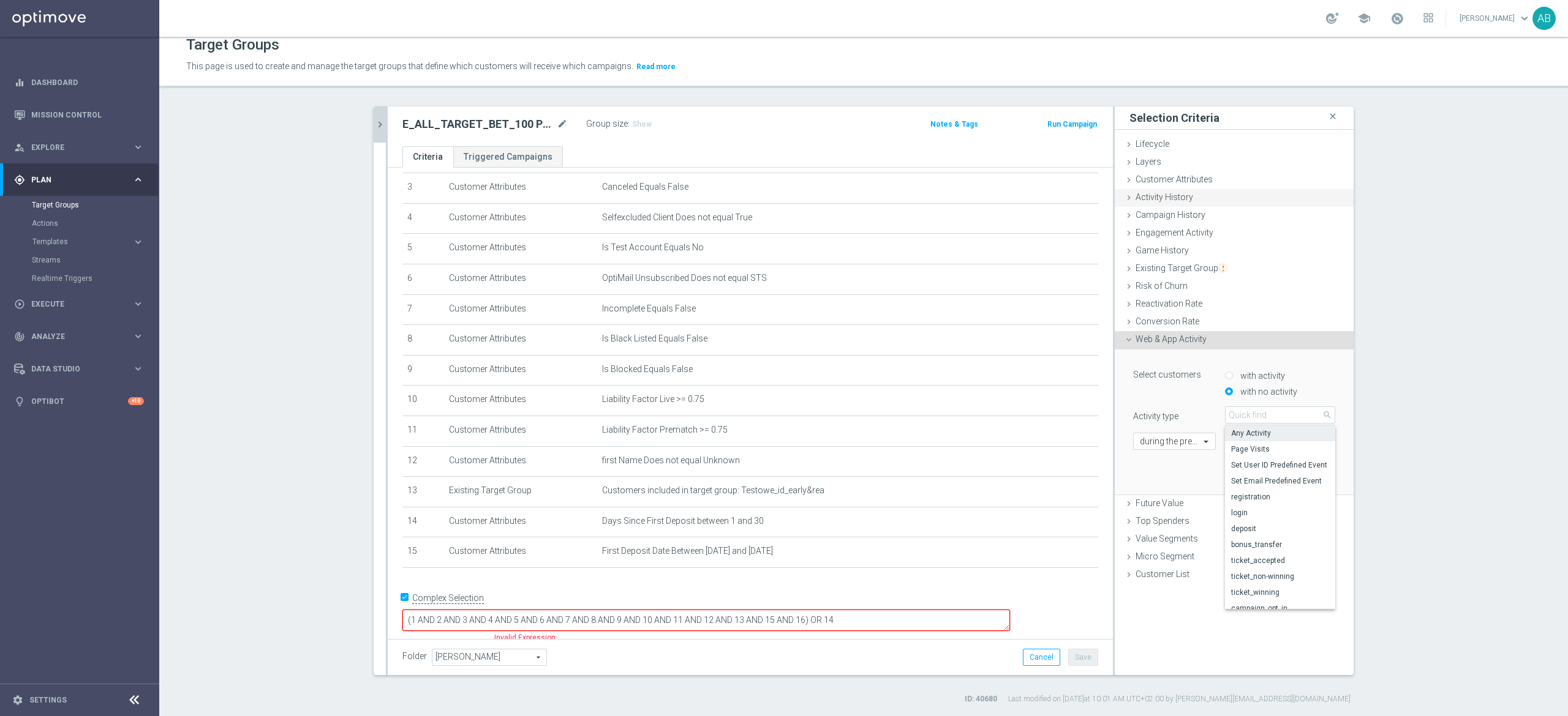
click at [1171, 189] on div "Activity History done" at bounding box center [1234, 198] width 239 height 18
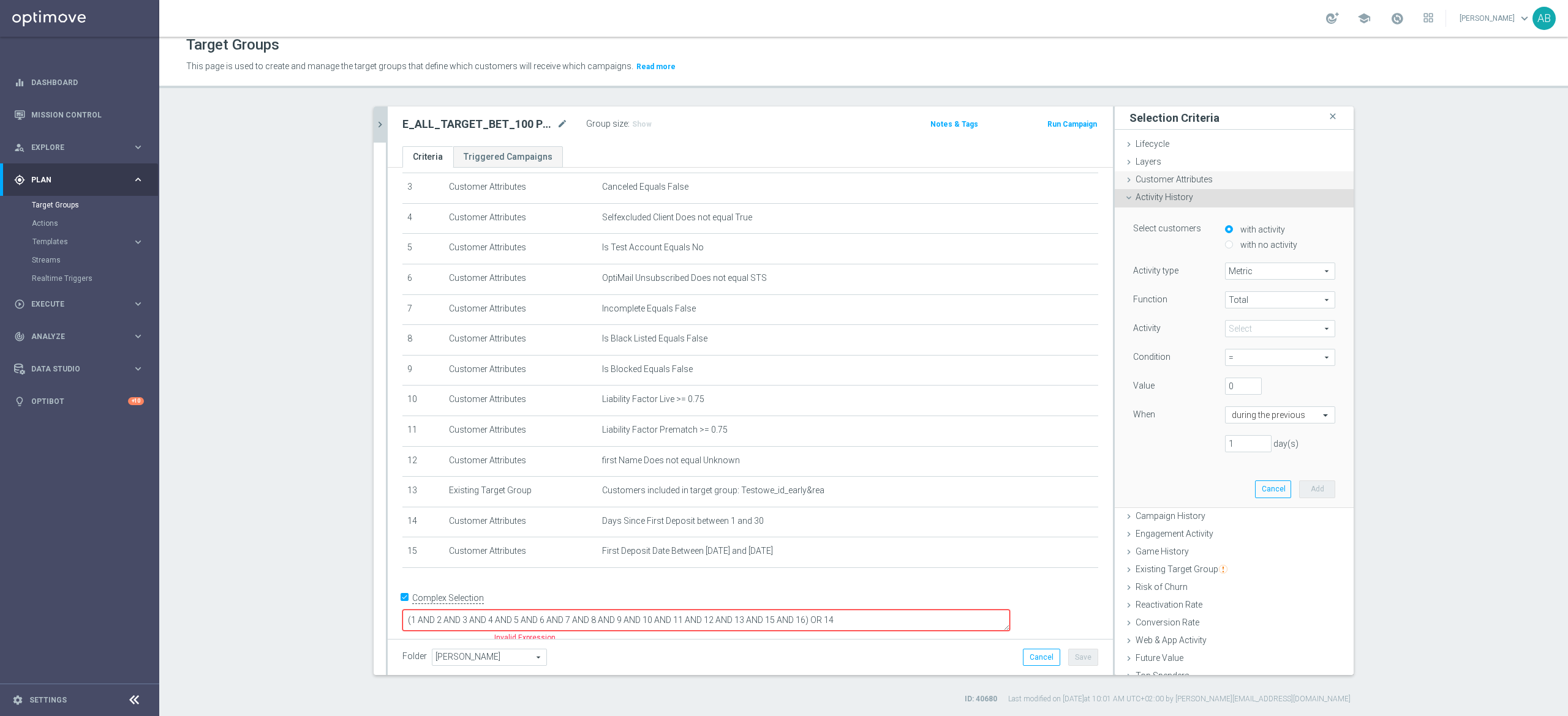
click at [1182, 178] on span "Customer Attributes" at bounding box center [1173, 180] width 77 height 10
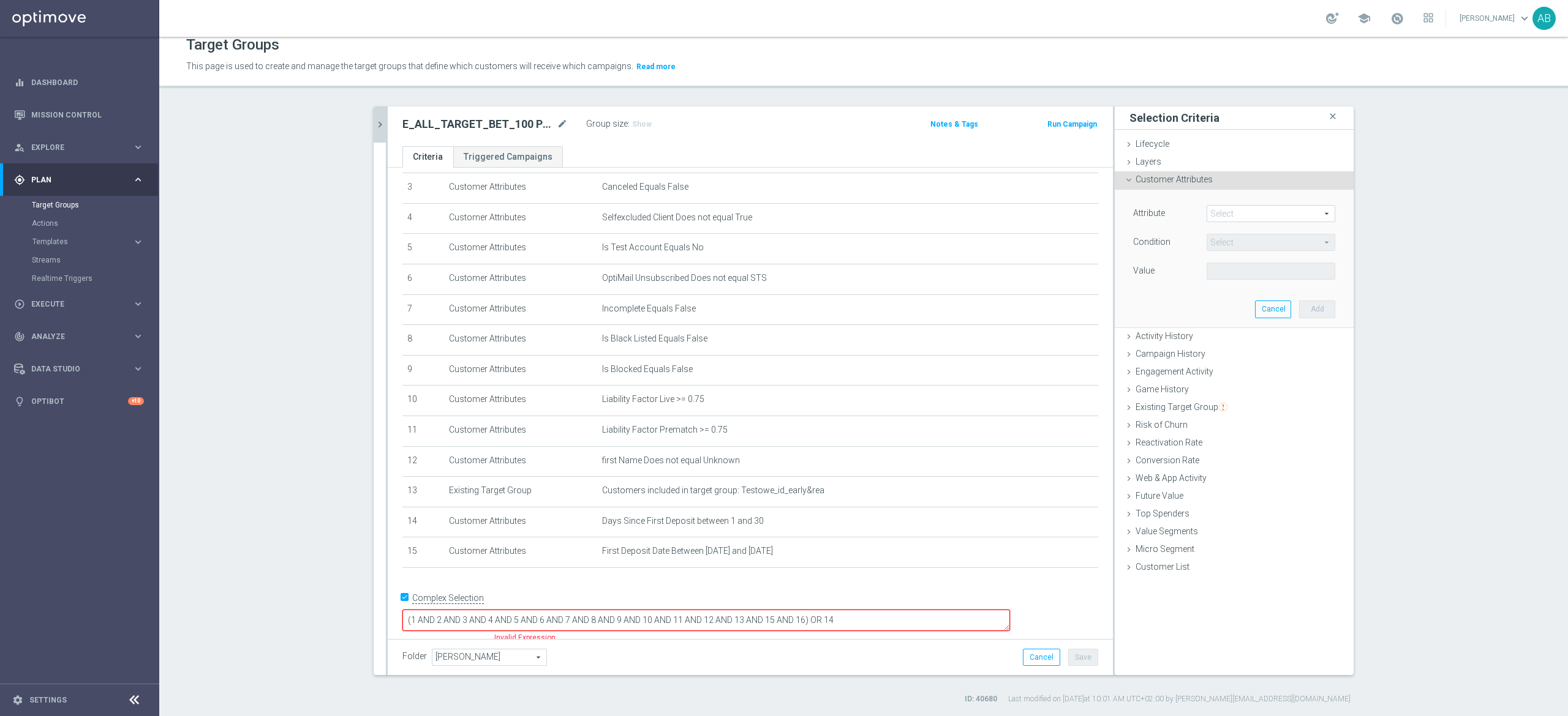
click at [1220, 227] on div "Attribute Select arrow_drop_down search Condition Select arrow_drop_down search…" at bounding box center [1234, 243] width 202 height 77
click at [1227, 217] on span at bounding box center [1271, 214] width 127 height 16
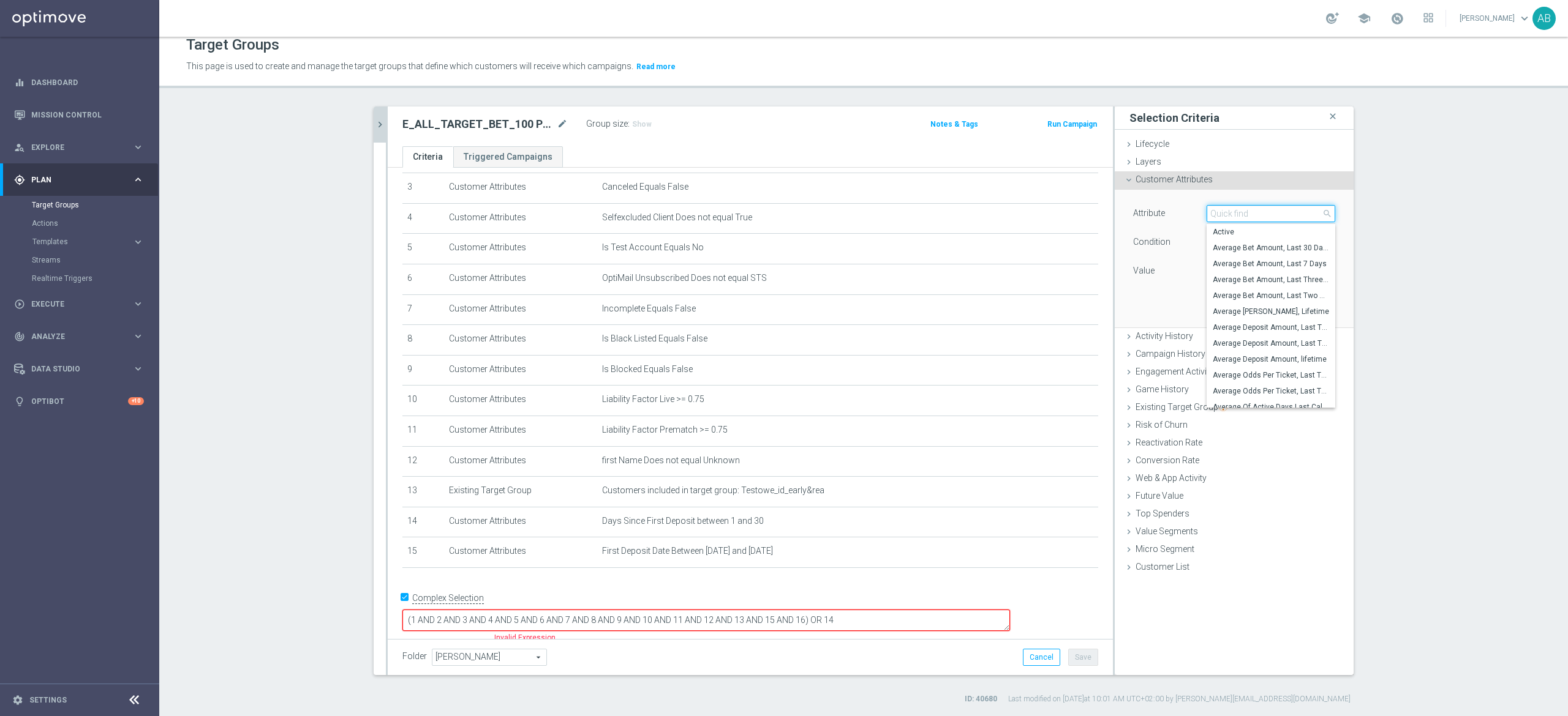
click at [1227, 217] on input "search" at bounding box center [1271, 214] width 128 height 17
type input "NUMBER OF ACTIVE DAYS"
click at [1267, 329] on span "Number of Active Days, Lifetime" at bounding box center [1271, 327] width 117 height 10
type input "Number of Active Days, Lifetime"
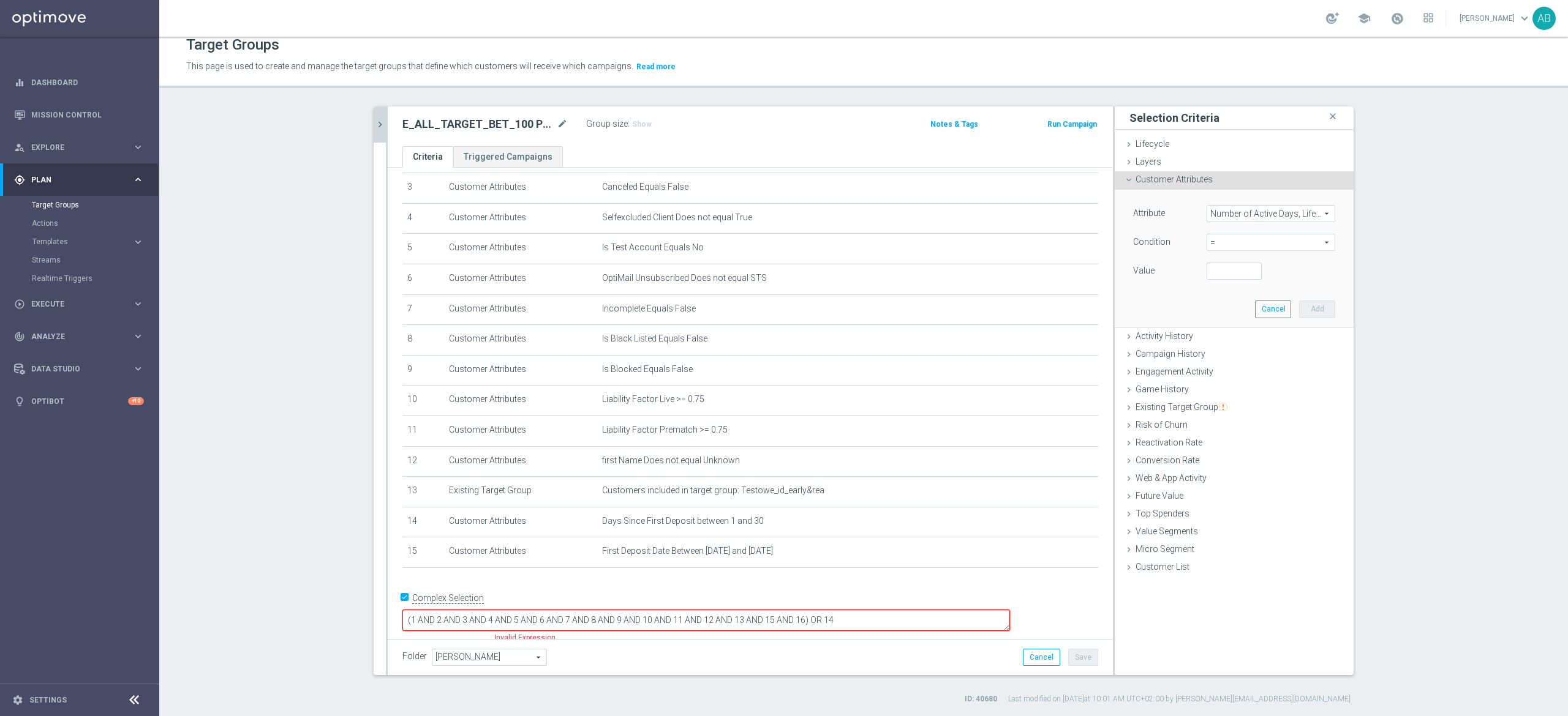
click at [1233, 244] on span "=" at bounding box center [1271, 242] width 127 height 16
click at [1228, 340] on span ">=" at bounding box center [1271, 340] width 117 height 10
type input ">="
click at [1220, 273] on input "number" at bounding box center [1234, 271] width 55 height 17
type input "4"
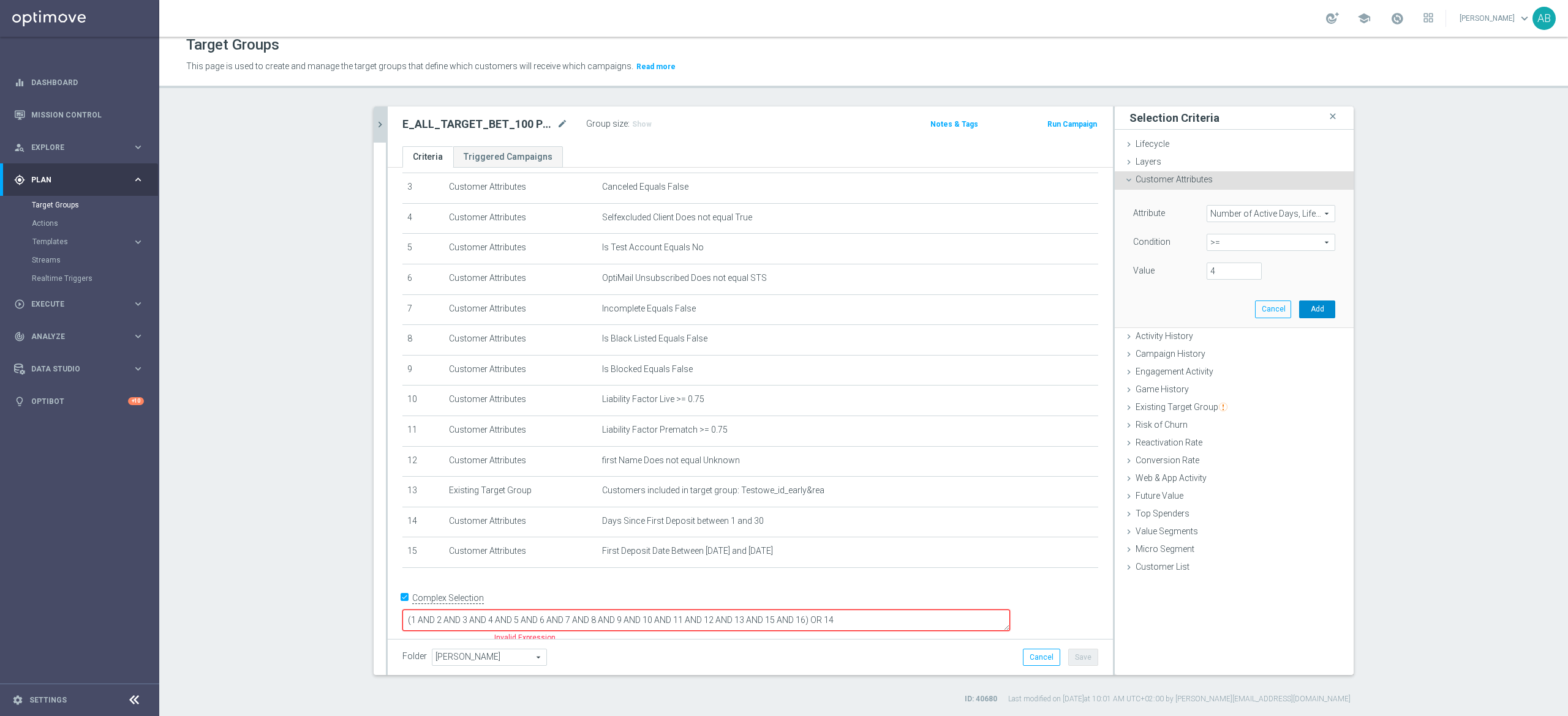
click at [1307, 307] on button "Add" at bounding box center [1316, 309] width 36 height 17
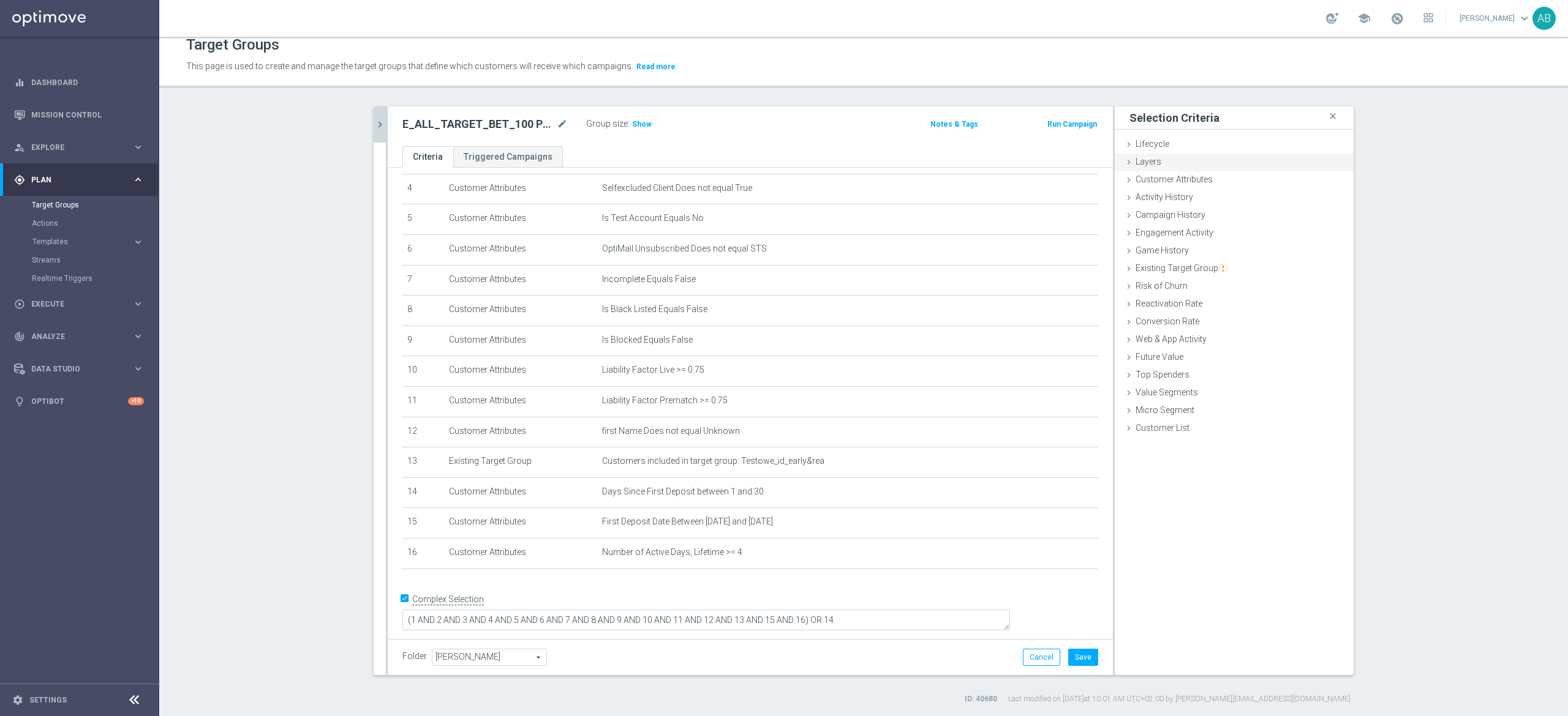
click at [1167, 168] on div "Layers done" at bounding box center [1234, 162] width 239 height 18
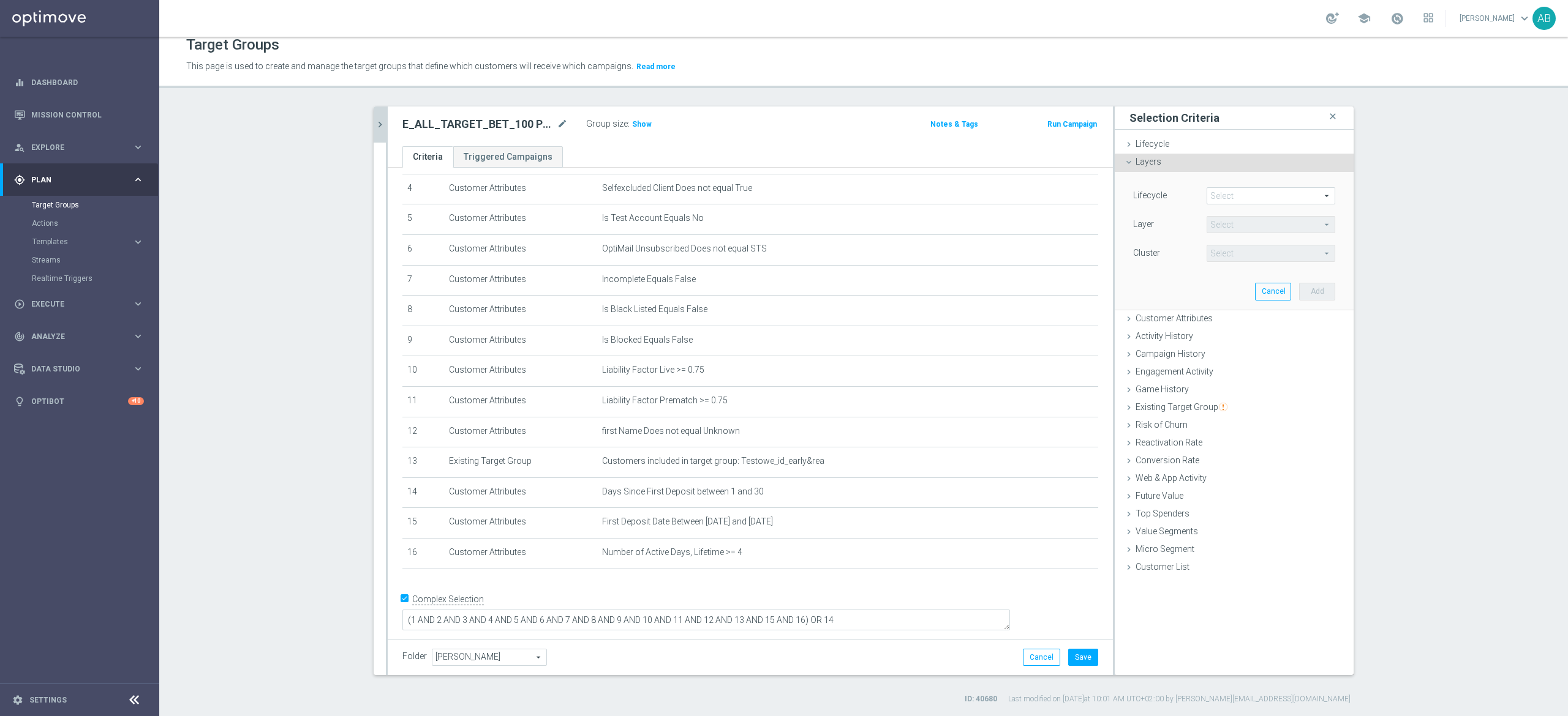
click at [1167, 168] on div "Layers done" at bounding box center [1234, 162] width 239 height 18
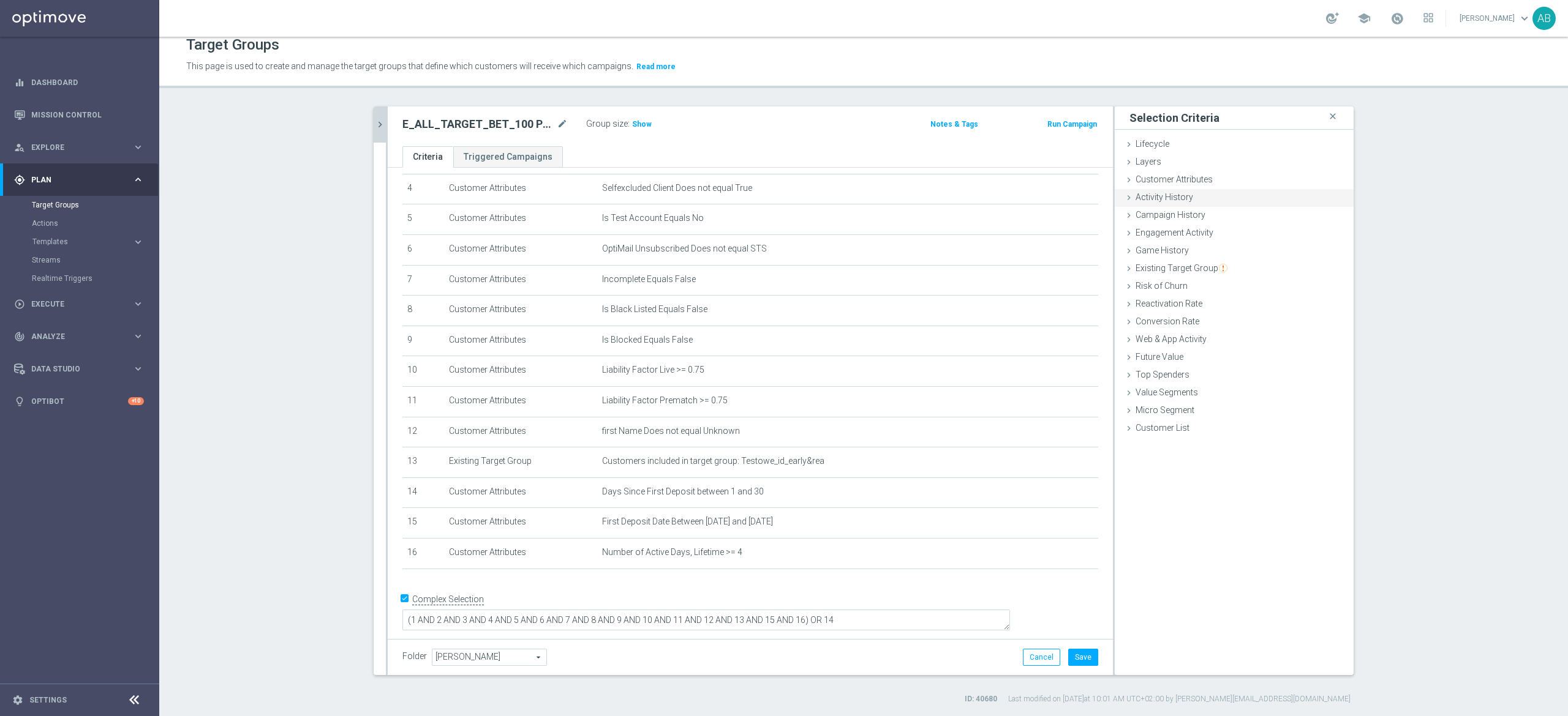
click at [1179, 178] on span "Customer Attributes" at bounding box center [1173, 180] width 77 height 10
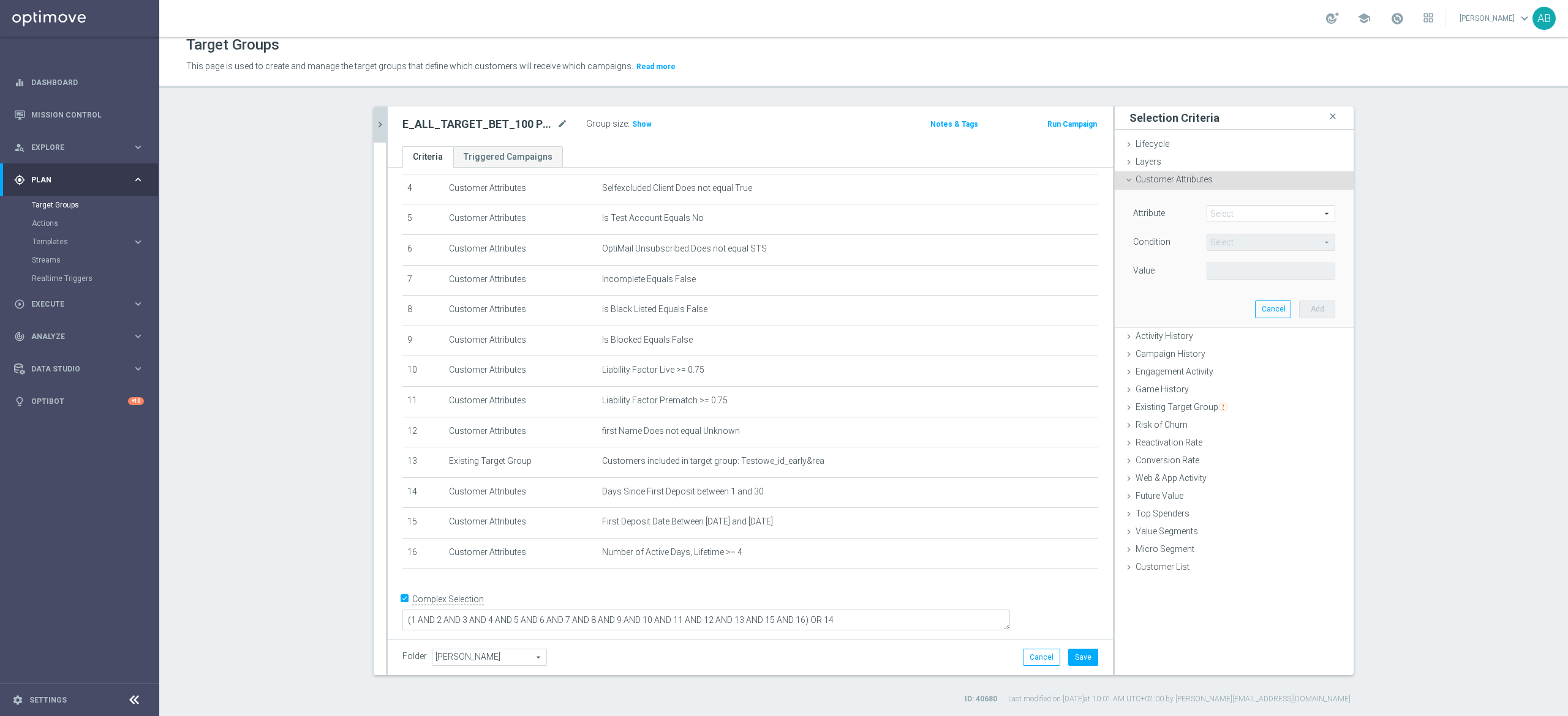
click at [1217, 217] on span at bounding box center [1271, 214] width 127 height 16
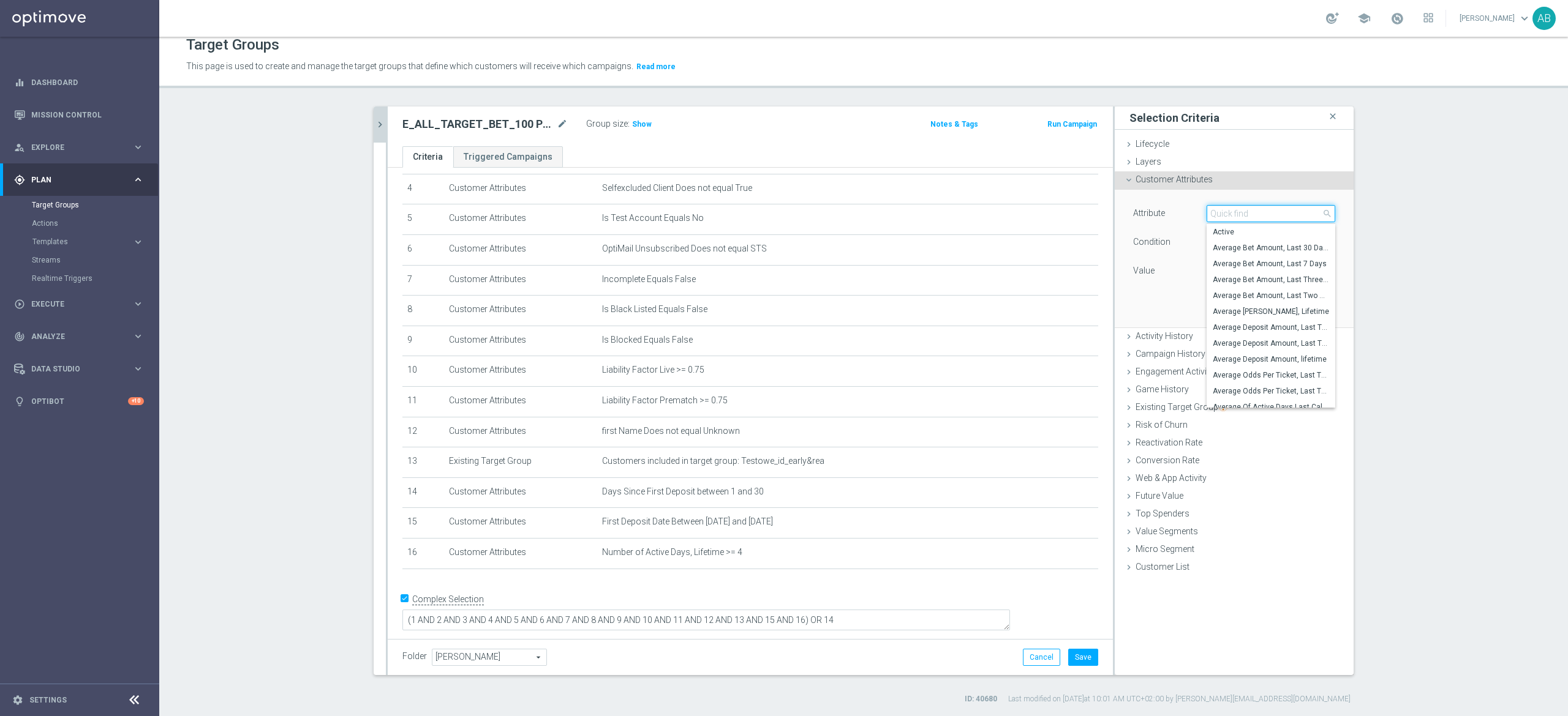
click at [1217, 217] on input "search" at bounding box center [1271, 214] width 128 height 17
type input "NGR_AB"
click at [1244, 295] on span "NGR_AB Lifetime" at bounding box center [1271, 295] width 117 height 10
type input "NGR_AB Lifetime"
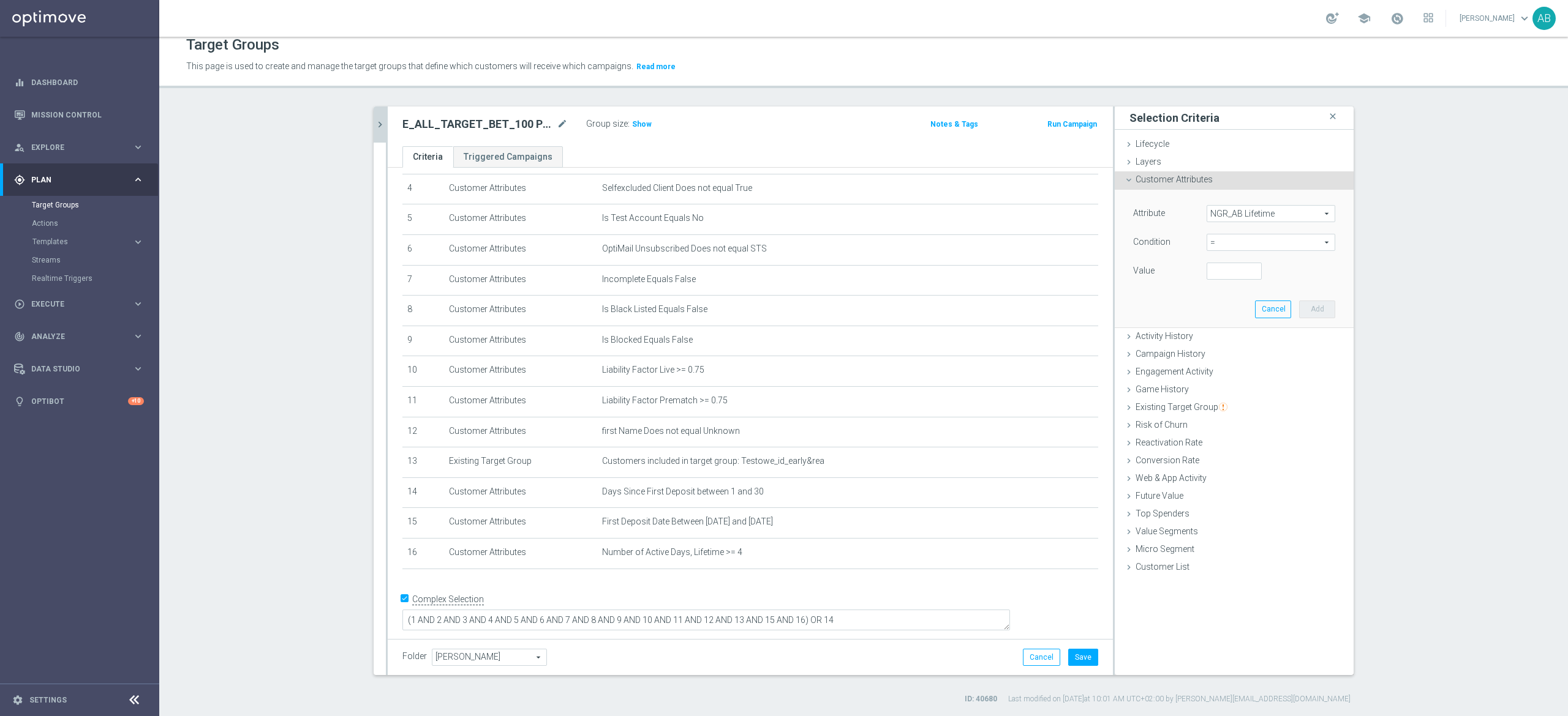
click at [1215, 242] on span "=" at bounding box center [1271, 242] width 127 height 16
click at [0, 0] on input "search" at bounding box center [0, 0] width 0 height 0
click at [1212, 339] on span ">=" at bounding box center [1271, 340] width 117 height 10
type input ">="
click at [1233, 272] on input "number" at bounding box center [1234, 271] width 55 height 17
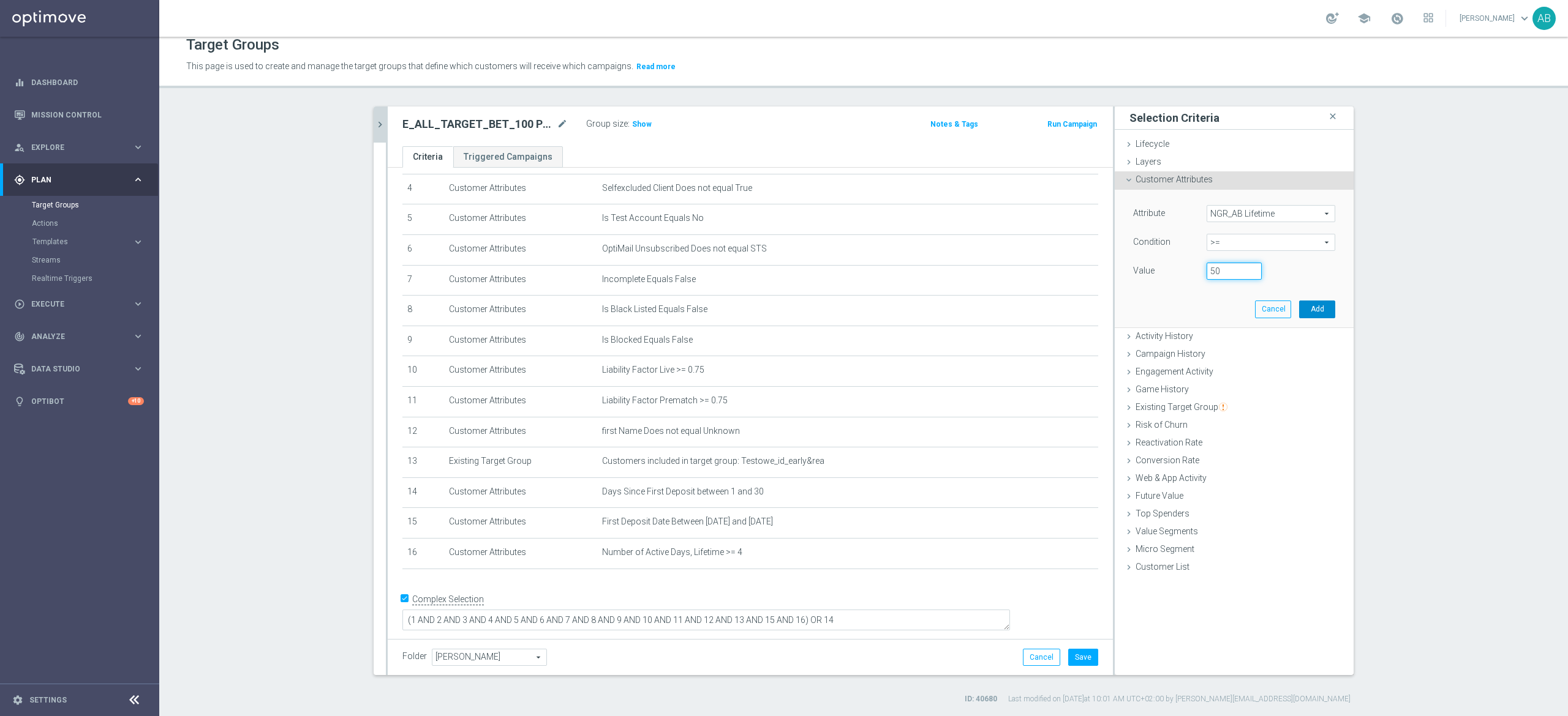
type input "50"
click at [1307, 303] on button "Add" at bounding box center [1316, 309] width 36 height 17
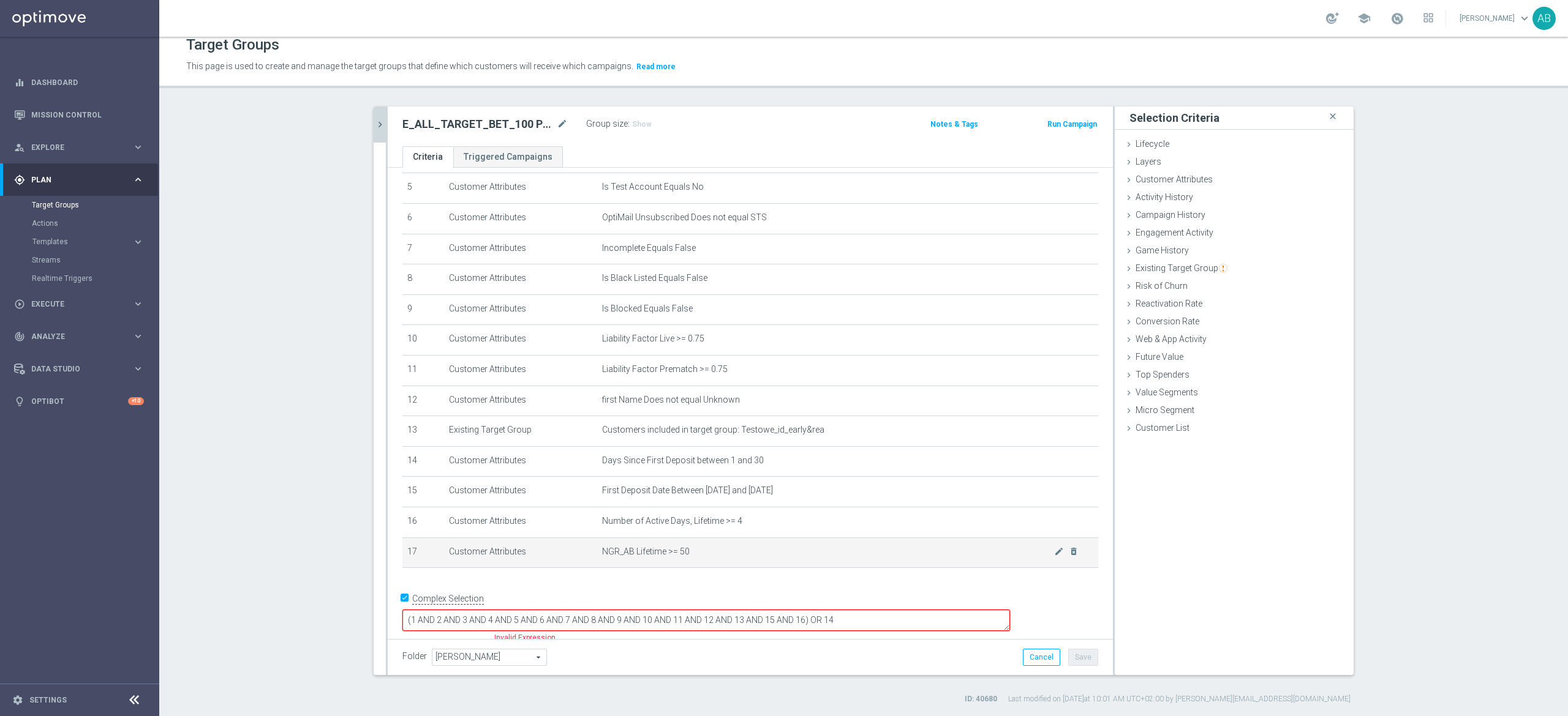
scroll to position [160, 0]
click at [885, 612] on textarea "(1 AND 2 AND 3 AND 4 AND 5 AND 6 AND 7 AND 8 AND 9 AND 10 AND 11 AND 12 AND 13 …" at bounding box center [706, 619] width 608 height 21
click at [886, 614] on textarea "(1 AND 2 AND 3 AND 4 AND 5 AND 6 AND 7 AND 8 AND 9 AND 10 AND 11 AND 12 AND 13 …" at bounding box center [706, 619] width 608 height 21
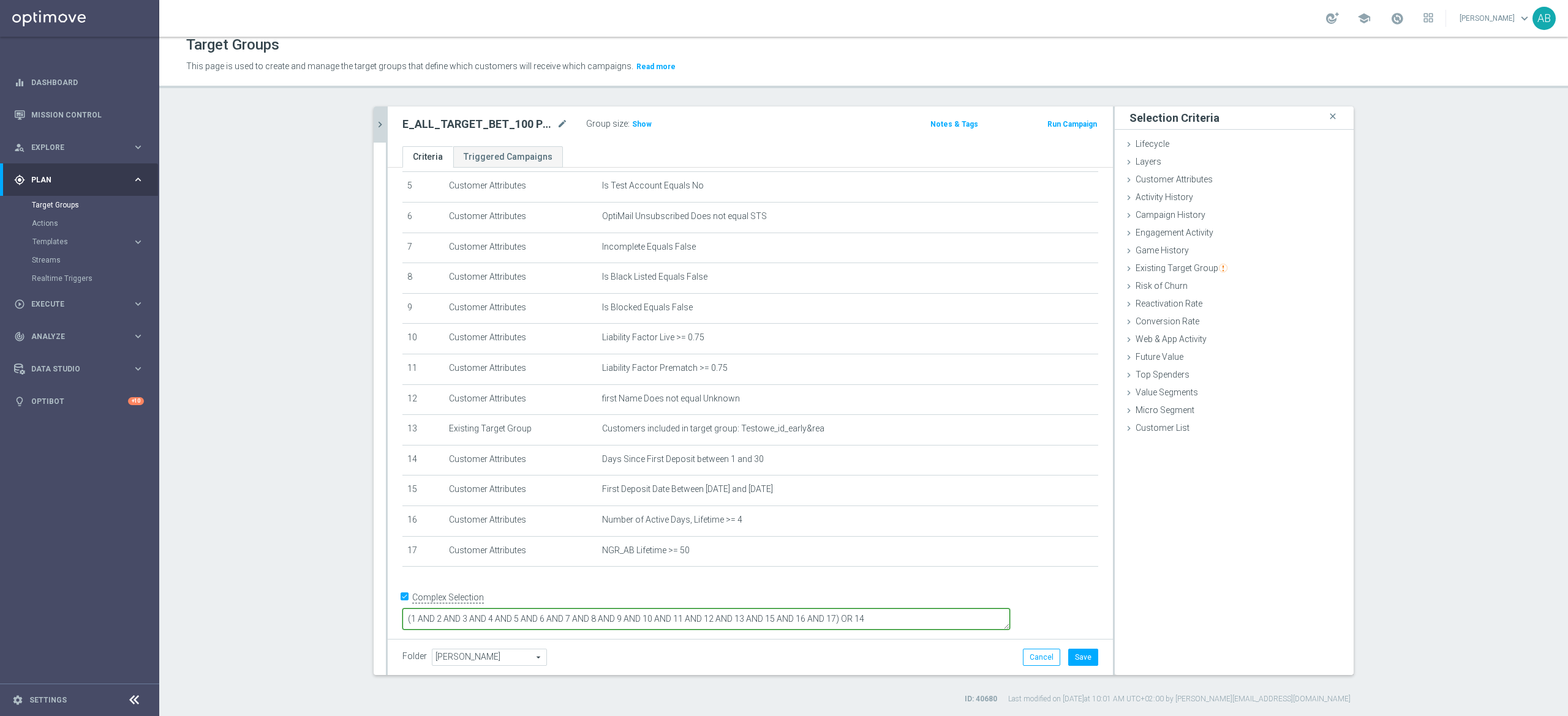
click at [949, 608] on textarea "(1 AND 2 AND 3 AND 4 AND 5 AND 6 AND 7 AND 8 AND 9 AND 10 AND 11 AND 12 AND 13 …" at bounding box center [706, 619] width 608 height 21
click at [821, 609] on textarea "(1 AND 2 AND 3 AND 4 AND 5 AND 6 AND 7 AND 8 AND 9 AND 10 AND 11 AND 12 AND 13 …" at bounding box center [706, 619] width 608 height 21
type textarea "(1 AND 2 AND 3 AND 4 AND 5 AND 6 AND 7 AND 8 AND 9 AND 10 AND 11 AND 12 AND 14 …"
click at [951, 578] on div "# Selection Type Criteria delete_forever 1 Customer Attributes Online Equals Tr…" at bounding box center [749, 300] width 714 height 556
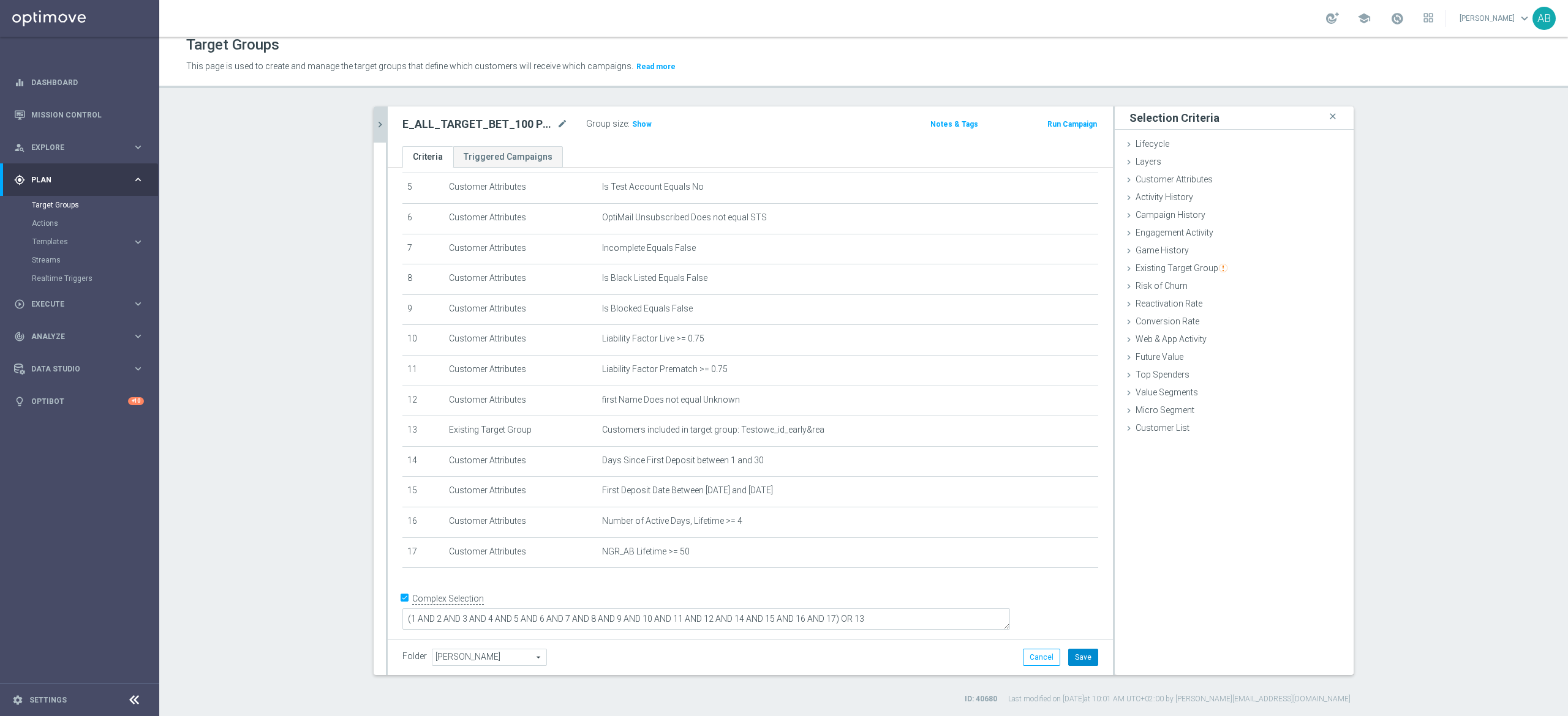
click at [1068, 658] on button "Save" at bounding box center [1083, 658] width 30 height 17
click at [627, 110] on div "E_ALL_TARGET_BET_100 PLN PREV MONTH_220825 mode_edit Group size : Show Notes & …" at bounding box center [750, 126] width 725 height 40
click at [632, 119] on span "Show" at bounding box center [642, 123] width 19 height 9
click at [557, 123] on icon "mode_edit" at bounding box center [562, 123] width 11 height 15
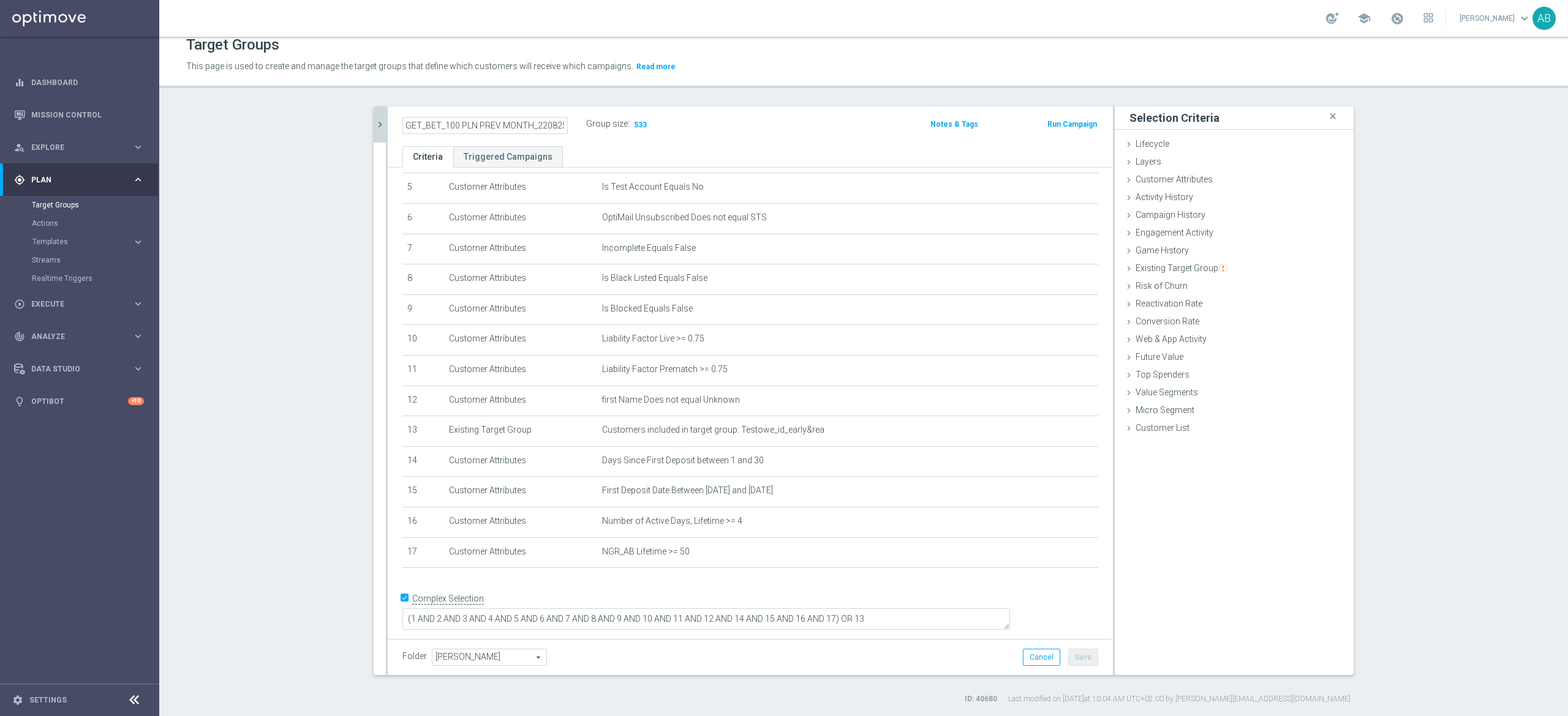
click at [512, 124] on input "E_ALL_TARGET_BET_100 PLN PREV MONTH_220825" at bounding box center [485, 125] width 165 height 17
click at [525, 121] on input "E_ALL_TARGET_BET_100 PLN PREV MONTH_220825" at bounding box center [485, 125] width 165 height 17
click at [520, 127] on input "E_ALL_TARGET_BET_100 PLN PREV MONTH_220825" at bounding box center [485, 125] width 165 height 17
type input "E_ALL_TARGET_BET_100 PLN ACTIVE BOOST_220825"
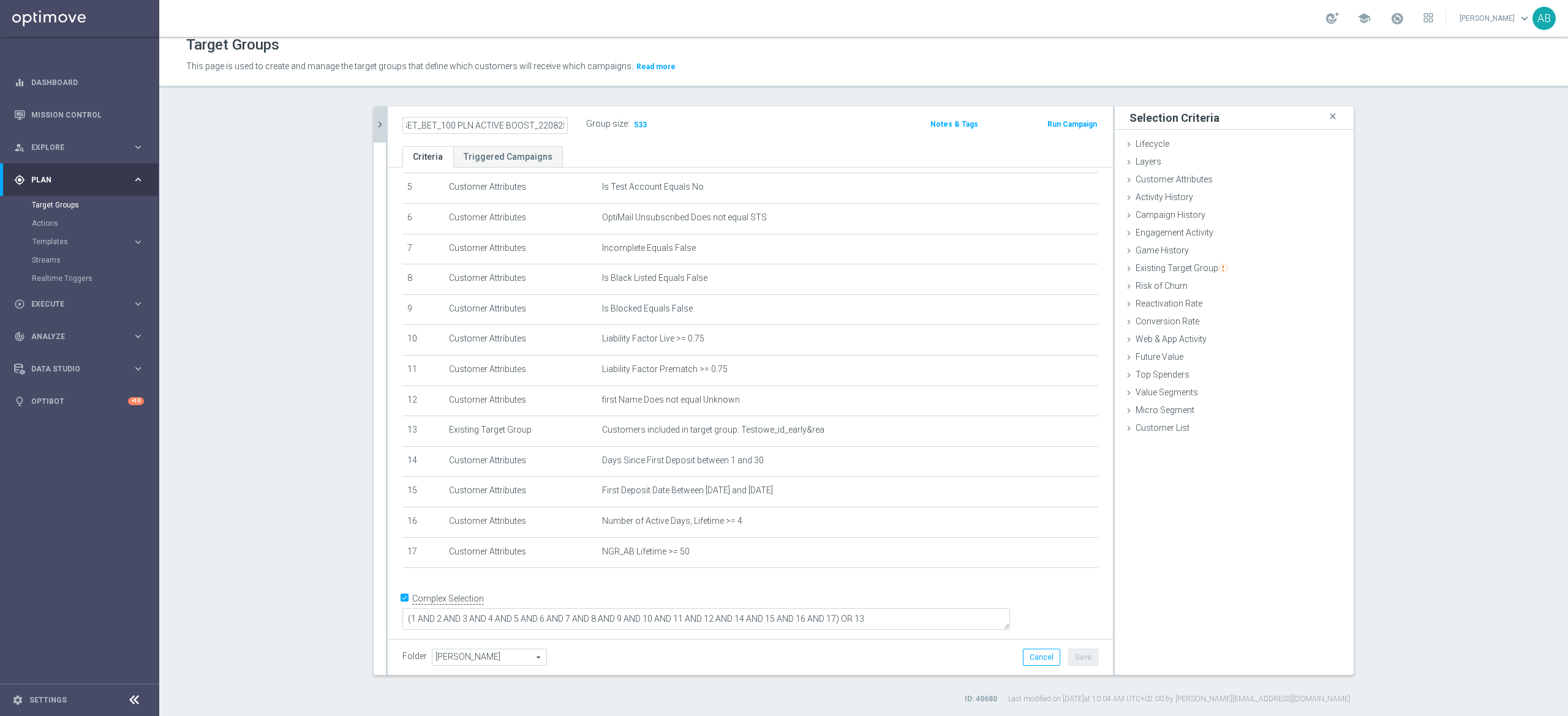
click at [708, 132] on div "E_ALL_TARGET_BET_100 PLN ACTIVE BOOST_220825 Group size : 533" at bounding box center [630, 124] width 475 height 18
click at [517, 122] on h2 "E_ALL_TARGET_BET_100 PLN ACTIVE BOOST_220825" at bounding box center [478, 123] width 152 height 15
click at [1073, 660] on button "Save" at bounding box center [1083, 658] width 30 height 17
click at [508, 138] on div "E_ALL_TARGET_BET_100 PLN ACTIVE BOOST_220825 mode_edit Group size : 533 Notes &…" at bounding box center [750, 126] width 725 height 40
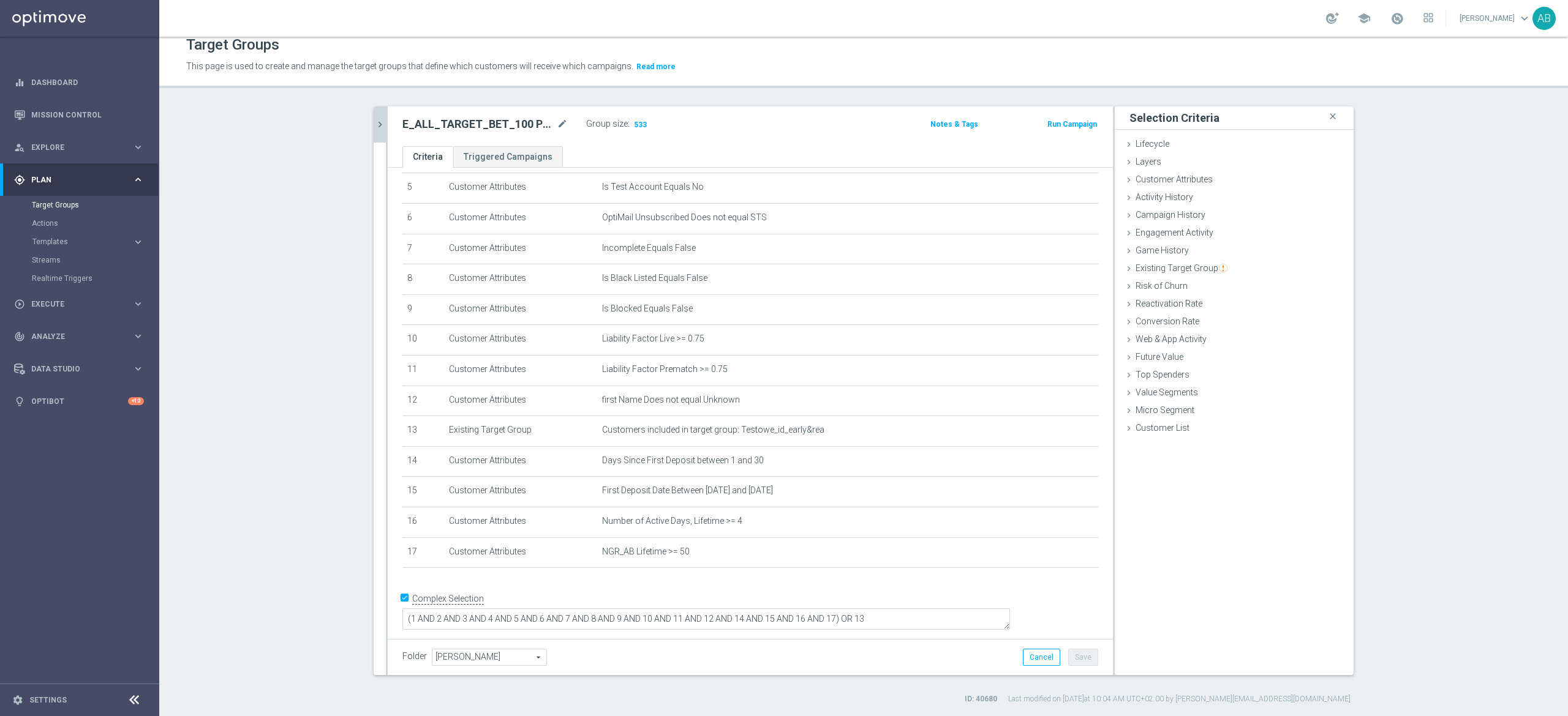
click at [510, 128] on h2 "E_ALL_TARGET_BET_100 PLN ACTIVE BOOST_220825" at bounding box center [478, 123] width 152 height 15
copy div "E_ALL_TARGET_BET_100 PLN ACTIVE BOOST_220825"
click at [388, 131] on div "E_ALL_TARGET_BET_100 PLN ACTIVE BOOST_220825 mode_edit Group size : 533 Notes &…" at bounding box center [750, 126] width 725 height 40
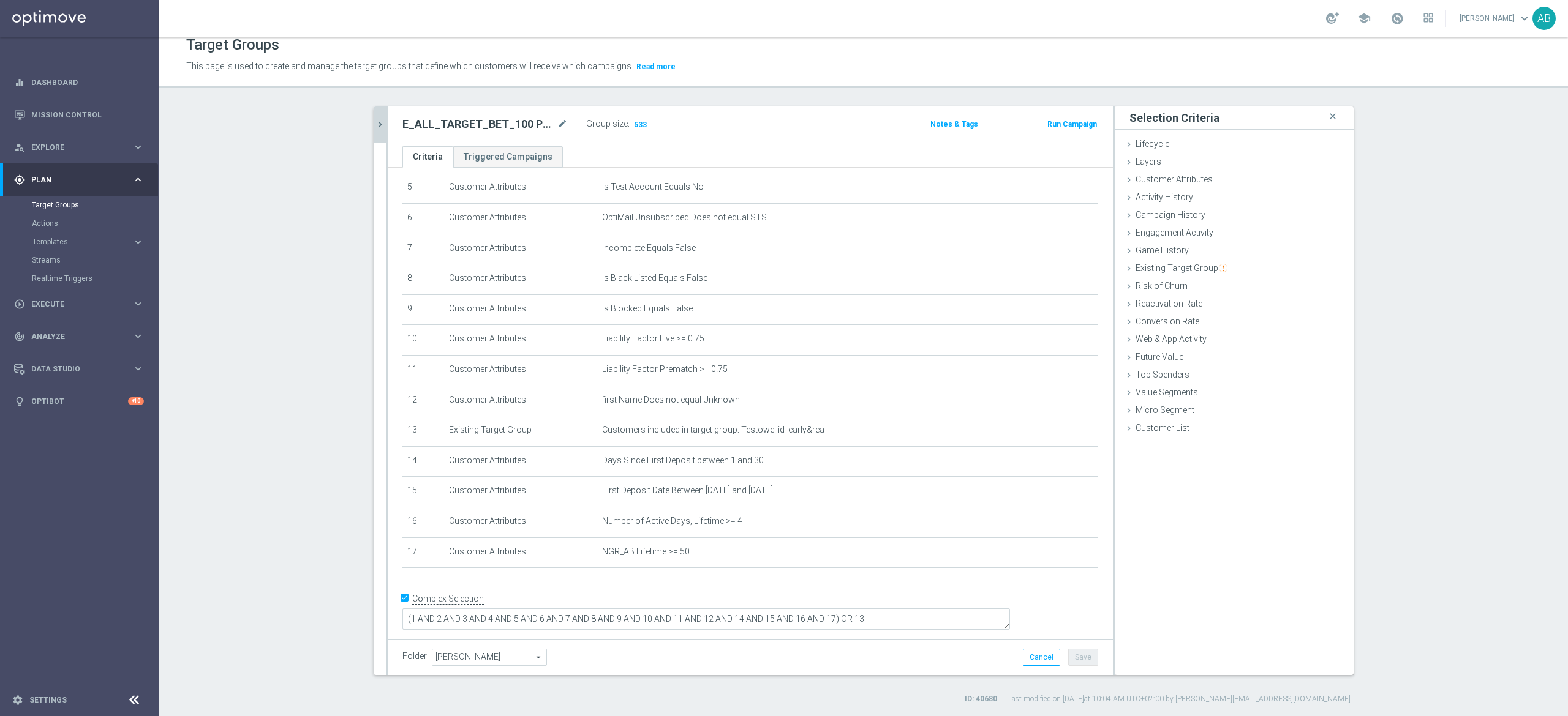
click at [373, 130] on button "chevron_right" at bounding box center [379, 124] width 13 height 36
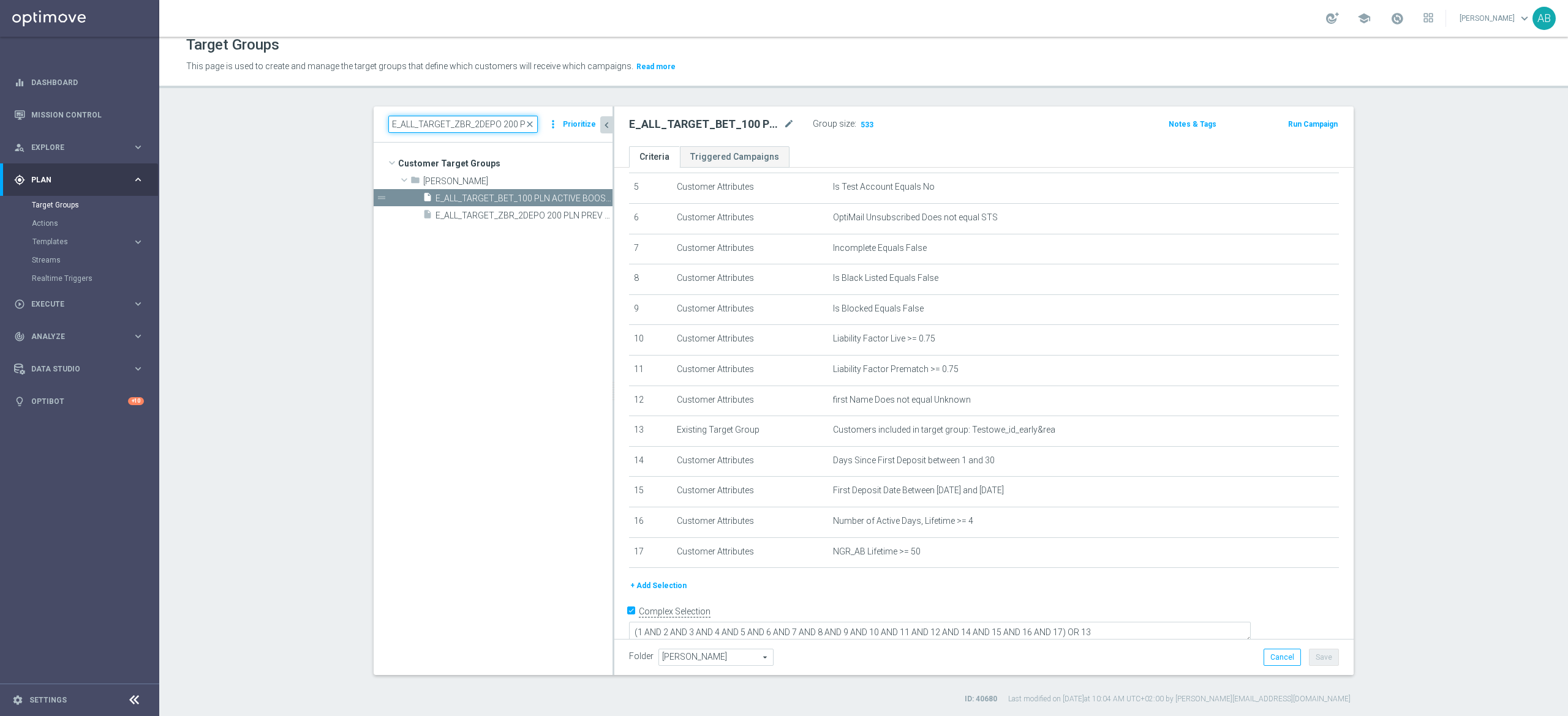
click at [503, 119] on input "E_ALL_TARGET_ZBR_2DEPO 200 PLN PREV MONTH_220825" at bounding box center [463, 124] width 150 height 17
paste input "E_ALL_TARGET_ZBR_1DEPO 200 PLN PREV MONTH_220825"
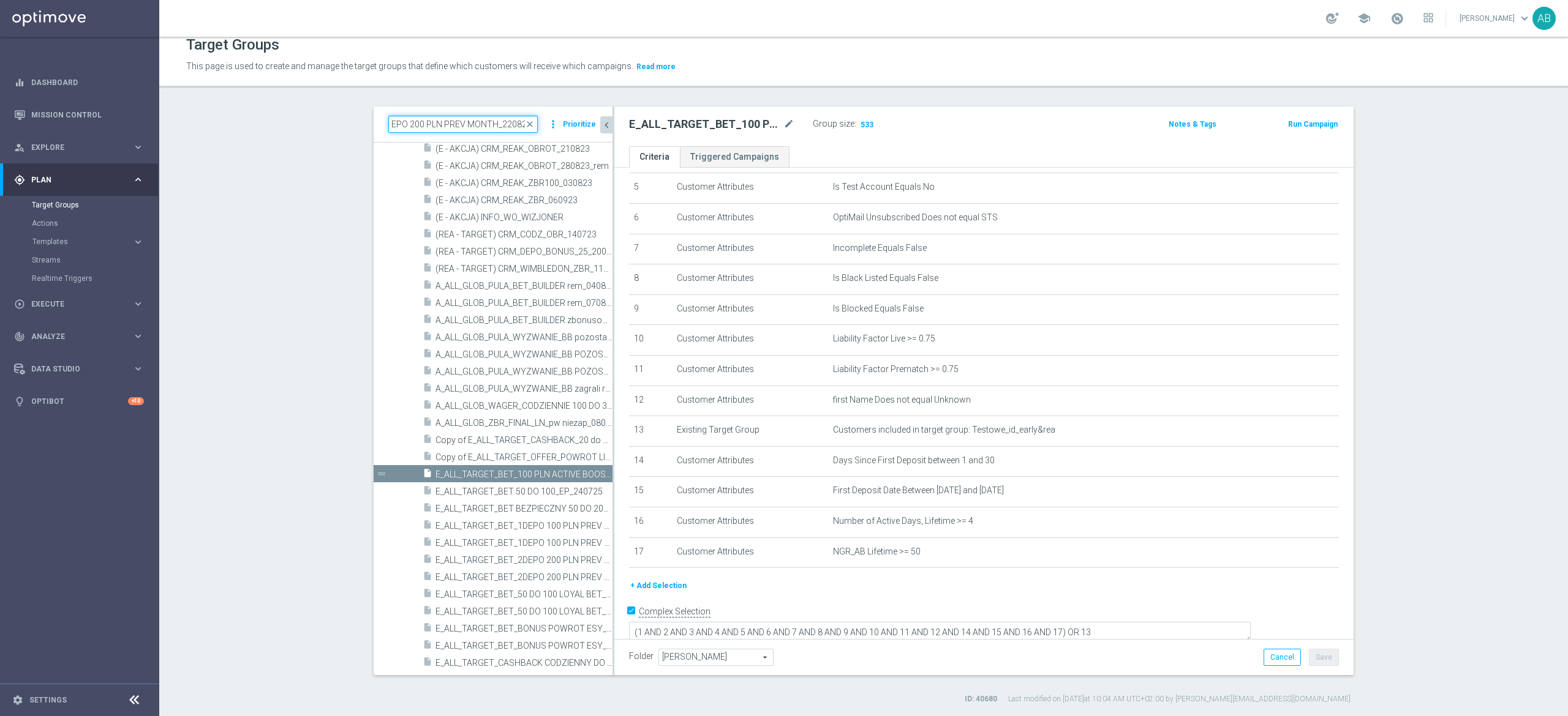
scroll to position [0, 0]
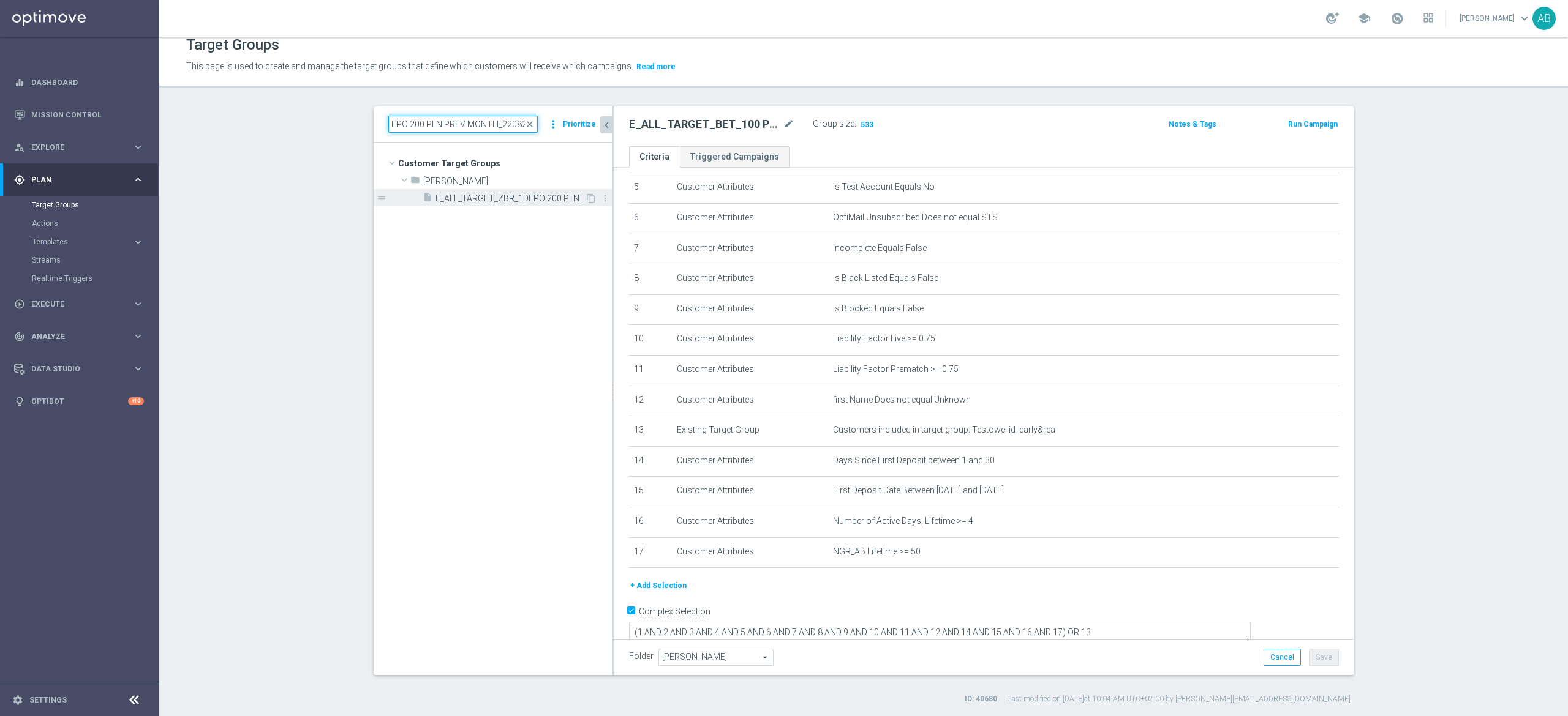
type input "E_ALL_TARGET_ZBR_1DEPO 200 PLN PREV MONTH_220825"
click at [481, 199] on span "E_ALL_TARGET_ZBR_1DEPO 200 PLN PREV MONTH_220825" at bounding box center [510, 198] width 150 height 11
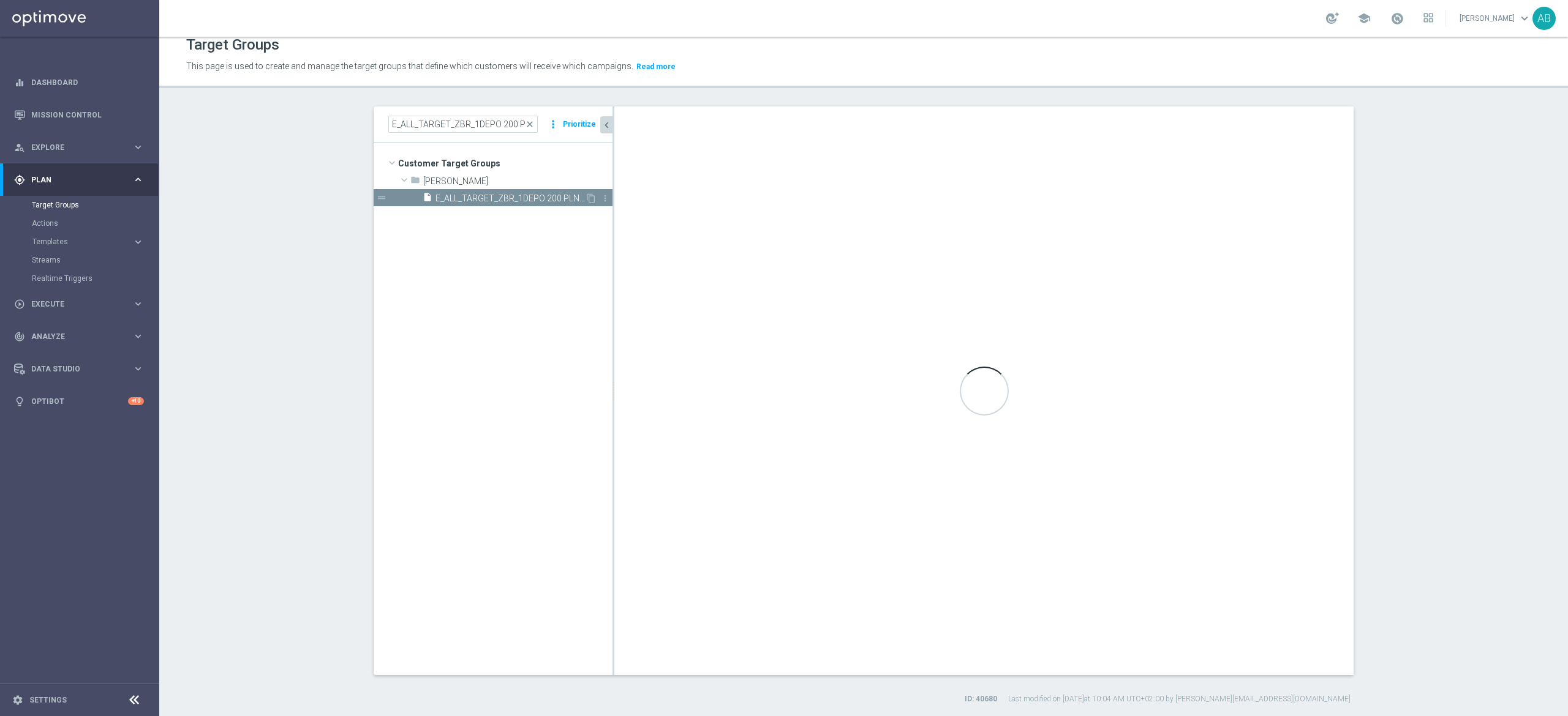
type textarea "(1 AND 2 AND 3 AND 4 AND 5 AND 6 AND 7 AND 8 AND 9 AND 10 AND 11 AND 12 AND 13 …"
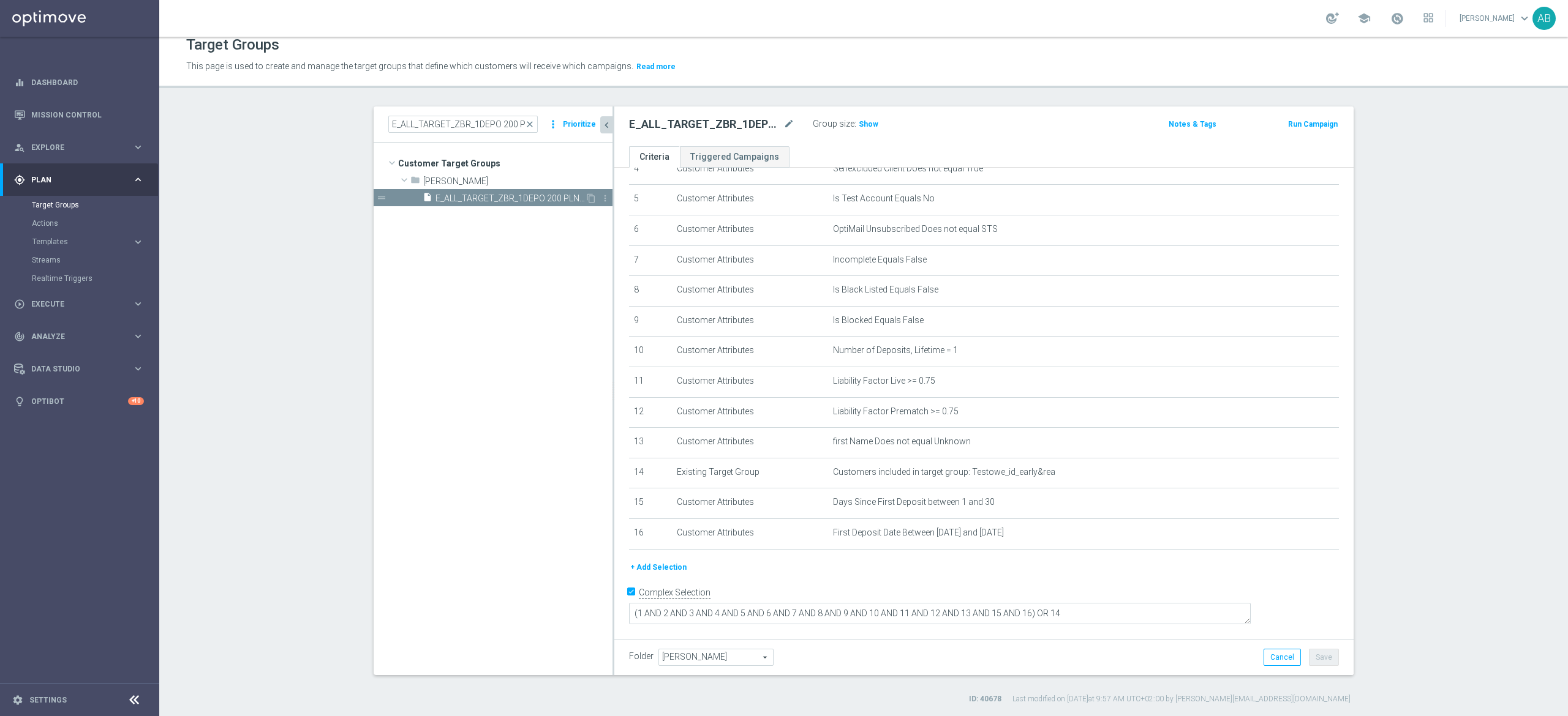
scroll to position [142, 0]
click at [525, 208] on tree-viewport "Customer Target Groups library_add create_new_folder folder" at bounding box center [493, 408] width 239 height 531
click at [527, 199] on span "E_ALL_TARGET_ZBR_1DEPO 200 PLN PREV MONTH_220825" at bounding box center [510, 198] width 150 height 11
click at [1308, 543] on icon "delete_forever" at bounding box center [1313, 538] width 10 height 10
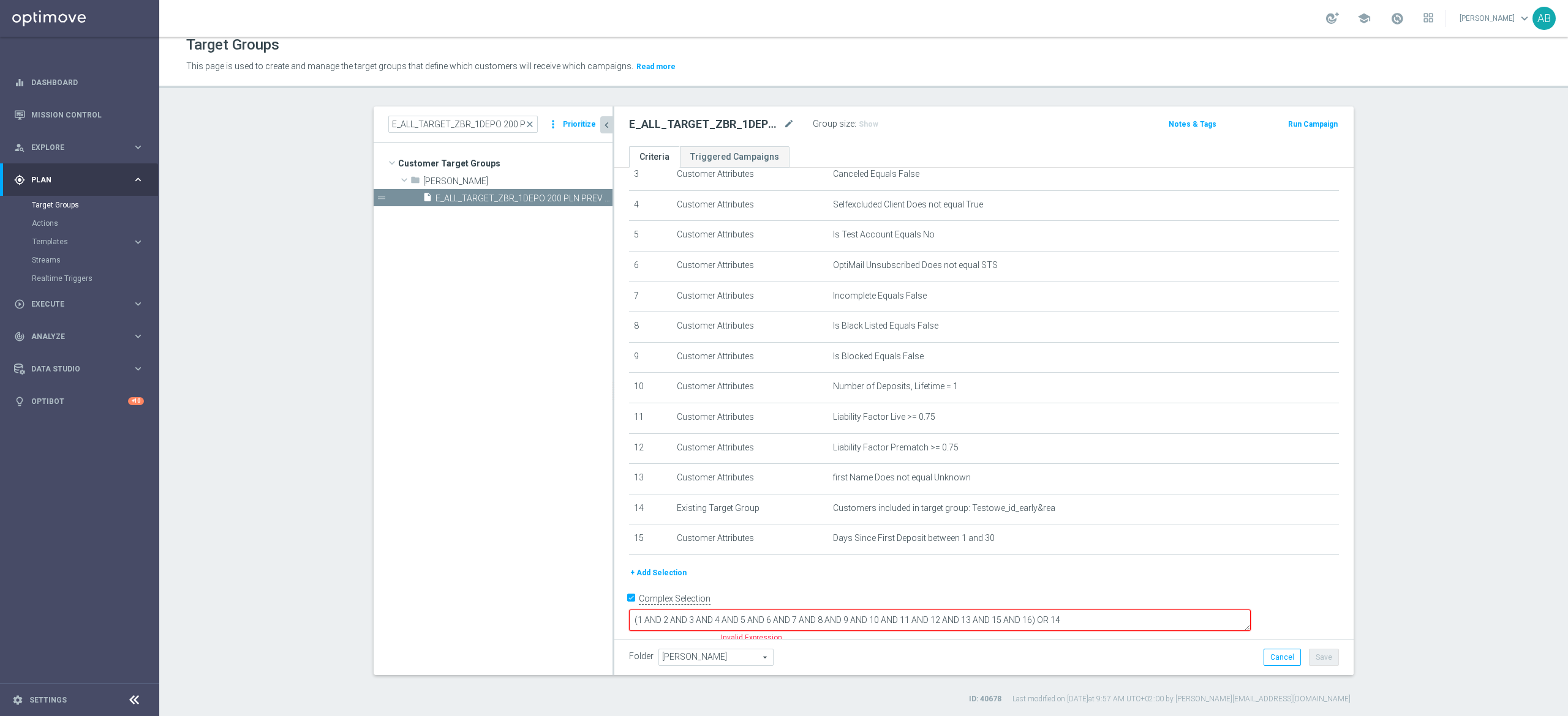
click at [665, 580] on button "+ Add Selection" at bounding box center [658, 573] width 58 height 14
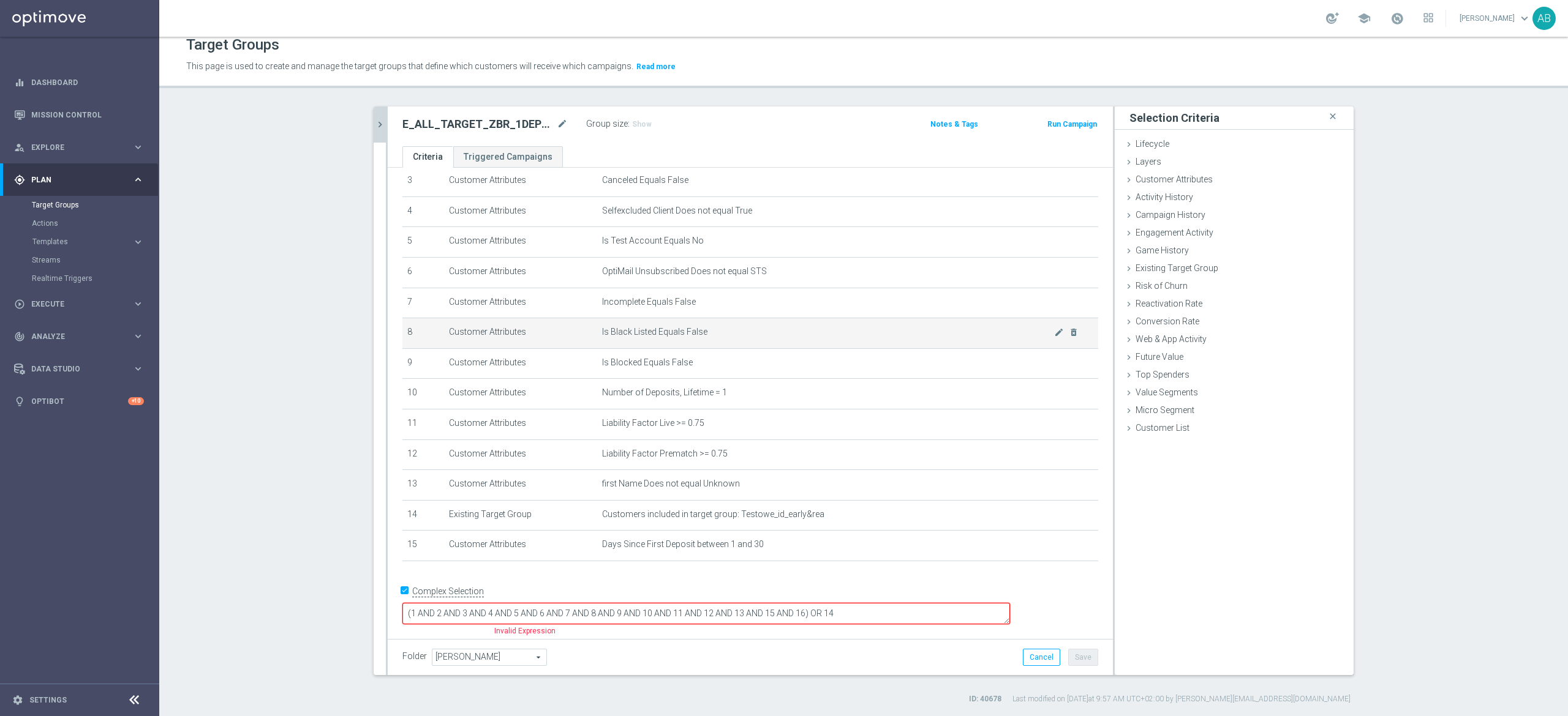
scroll to position [98, 0]
click at [1185, 188] on div "Customer Attributes done selection saved" at bounding box center [1234, 180] width 239 height 18
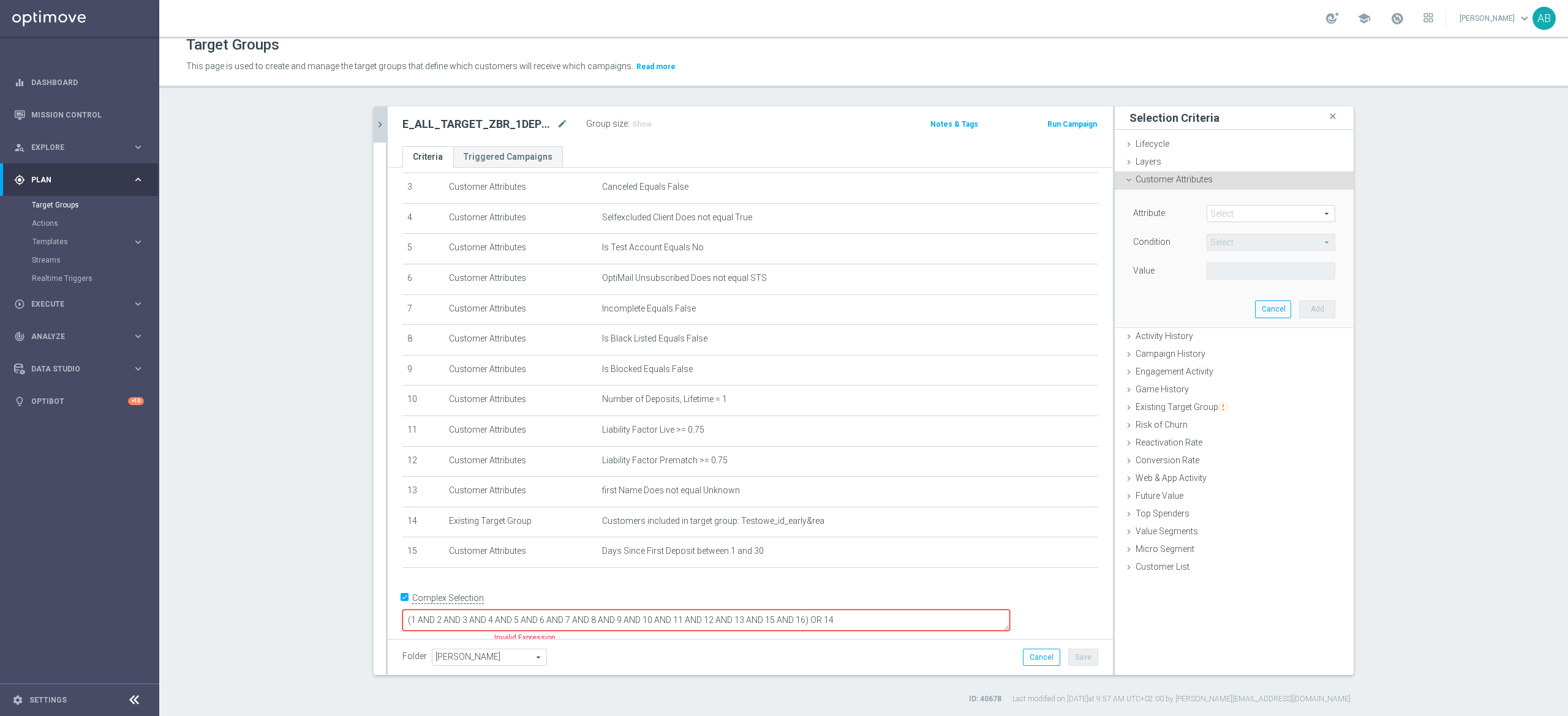
click at [1207, 208] on span at bounding box center [1271, 214] width 127 height 16
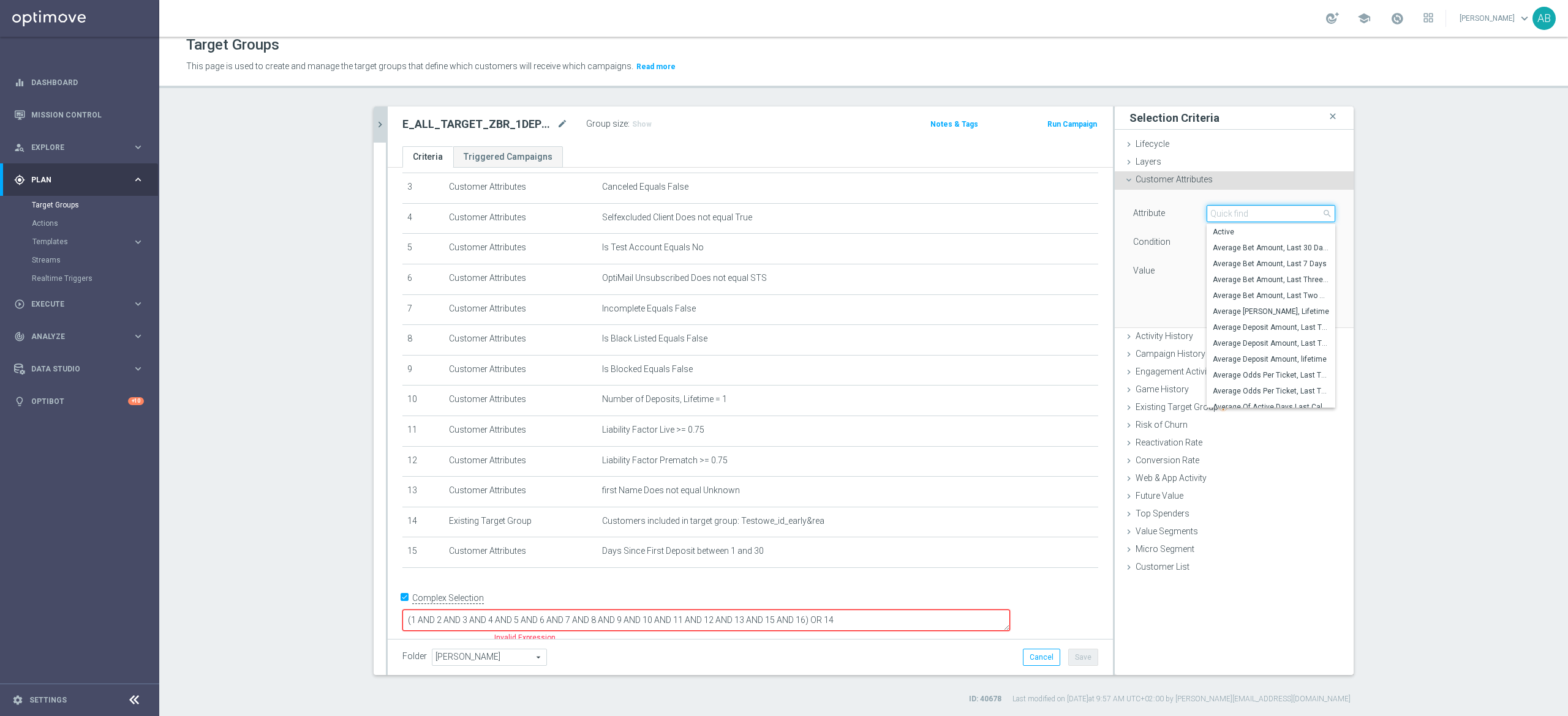
click at [1210, 213] on input "search" at bounding box center [1271, 214] width 128 height 17
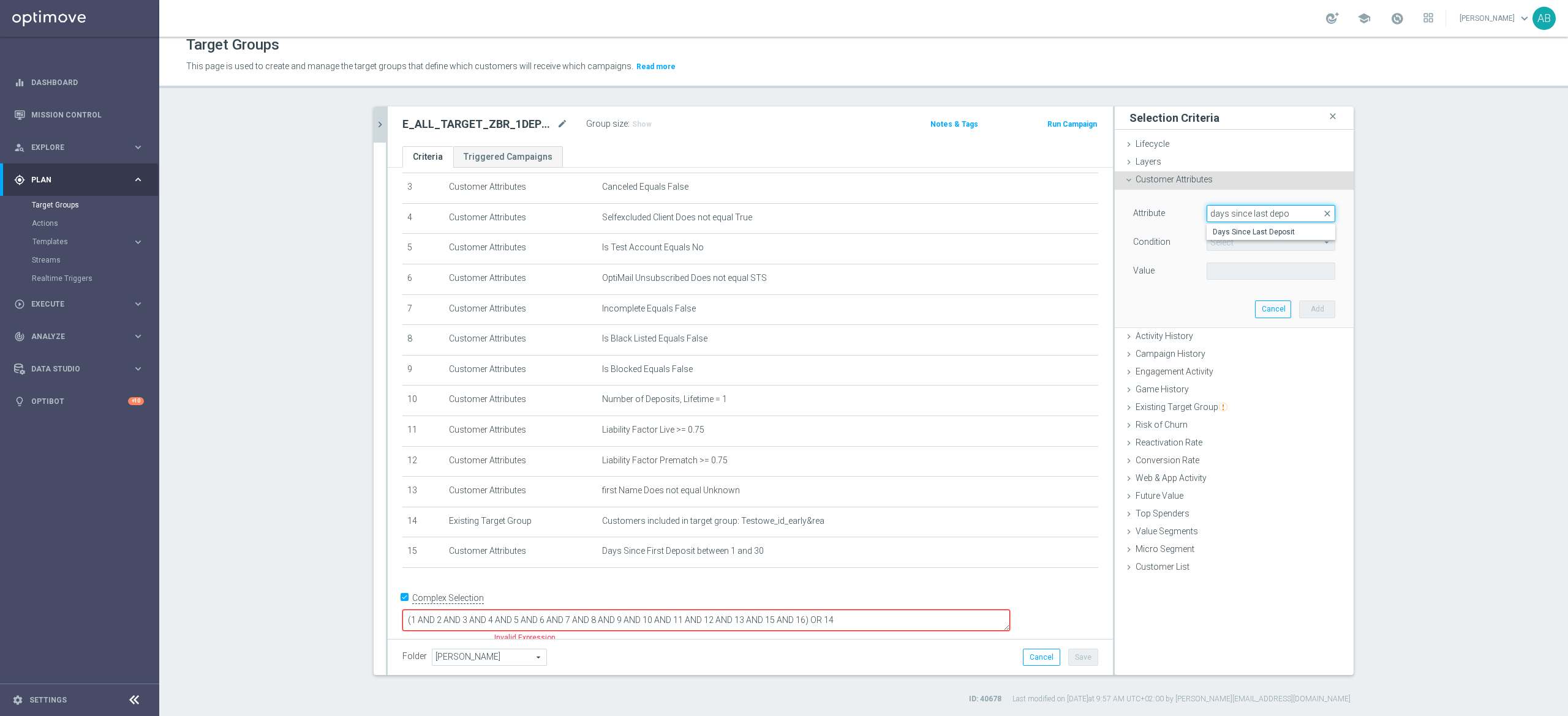
type input "days since last depo"
click at [1230, 223] on div "Days Since Last Deposit" at bounding box center [1271, 231] width 128 height 17
click at [1230, 227] on span "Days Since Last Deposit" at bounding box center [1271, 232] width 117 height 10
type input "Days Since Last Deposit"
click at [1230, 242] on span "=" at bounding box center [1271, 242] width 127 height 16
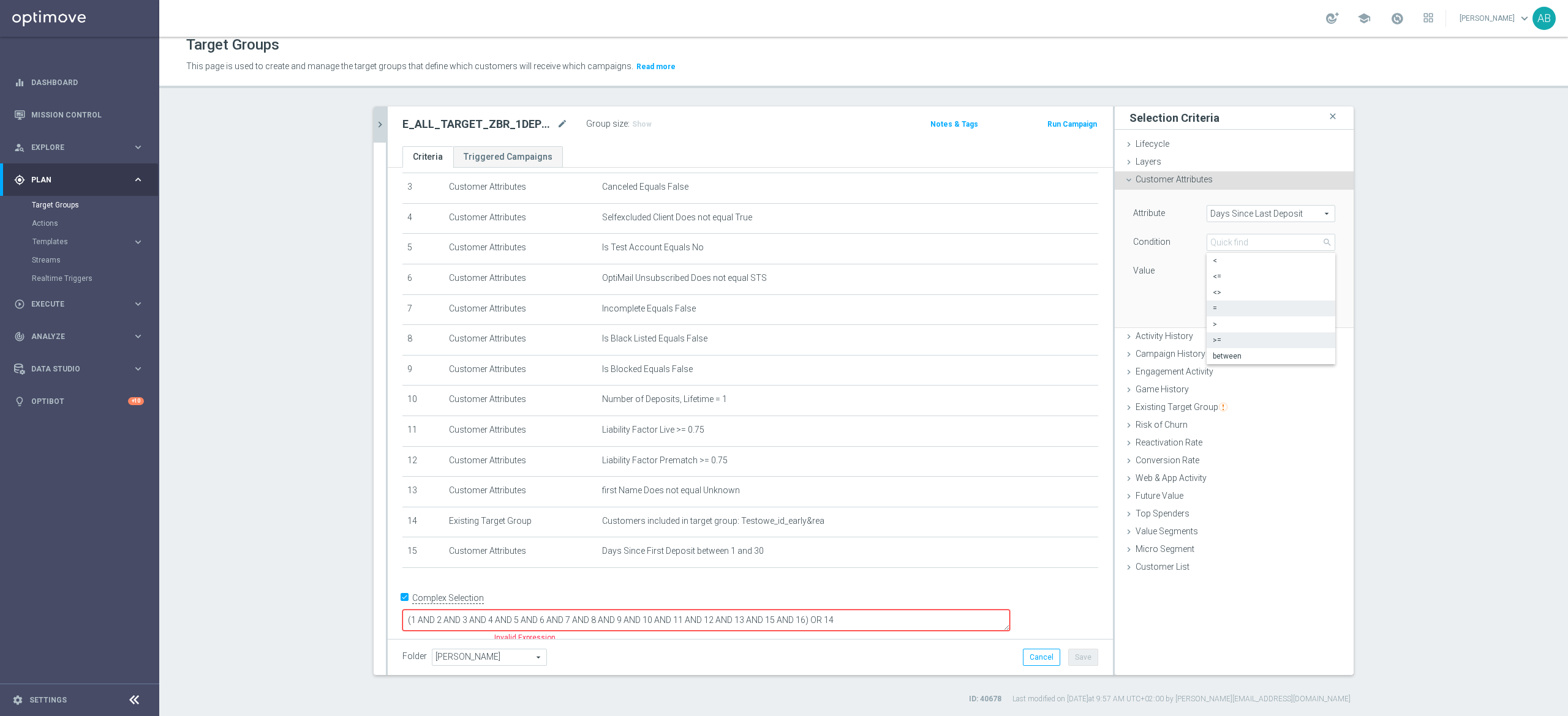
click at [1230, 340] on span ">=" at bounding box center [1271, 340] width 117 height 10
type input ">="
click at [1229, 279] on input "number" at bounding box center [1234, 271] width 55 height 17
type input "7"
click at [1303, 308] on button "Add" at bounding box center [1316, 309] width 36 height 17
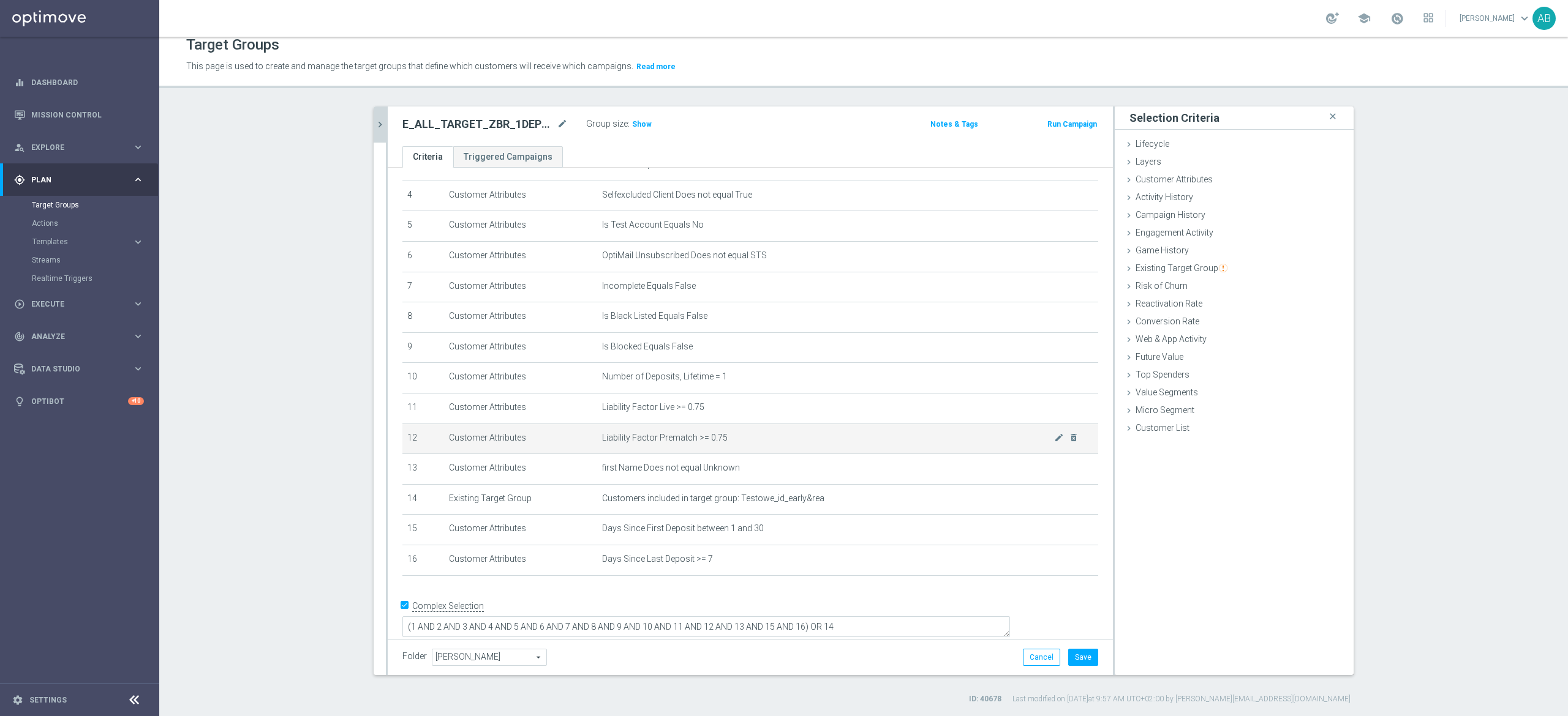
scroll to position [128, 0]
click at [1076, 653] on button "Save" at bounding box center [1083, 658] width 30 height 17
click at [636, 119] on span "Show" at bounding box center [642, 123] width 19 height 9
click at [373, 113] on button "chevron_right" at bounding box center [379, 124] width 13 height 36
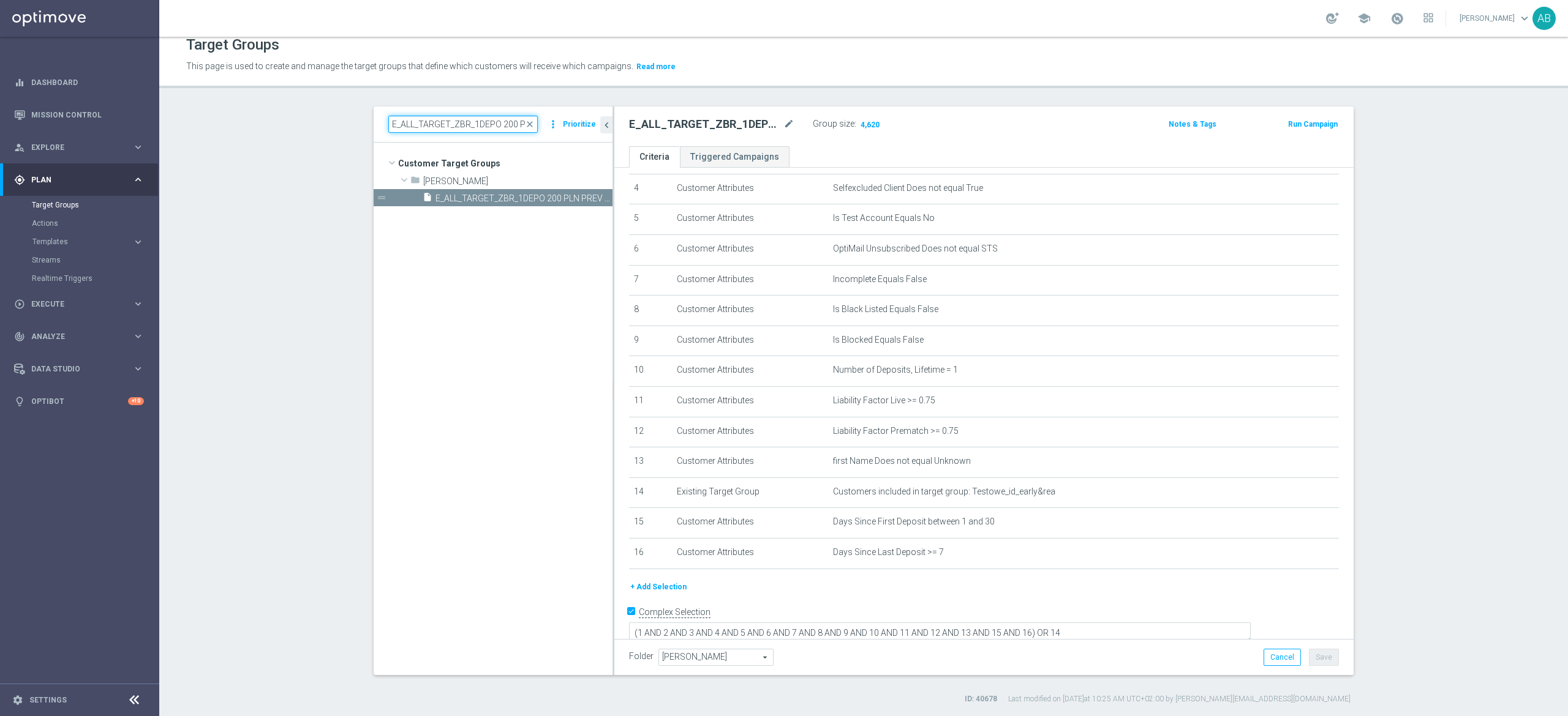
click at [398, 131] on input "E_ALL_TARGET_ZBR_1DEPO 200 PLN PREV MONTH_220825" at bounding box center [463, 124] width 150 height 17
paste input "E_ALL_TARGET_ZBR_2DEPO 200 PLN PREV MONTH_220825"
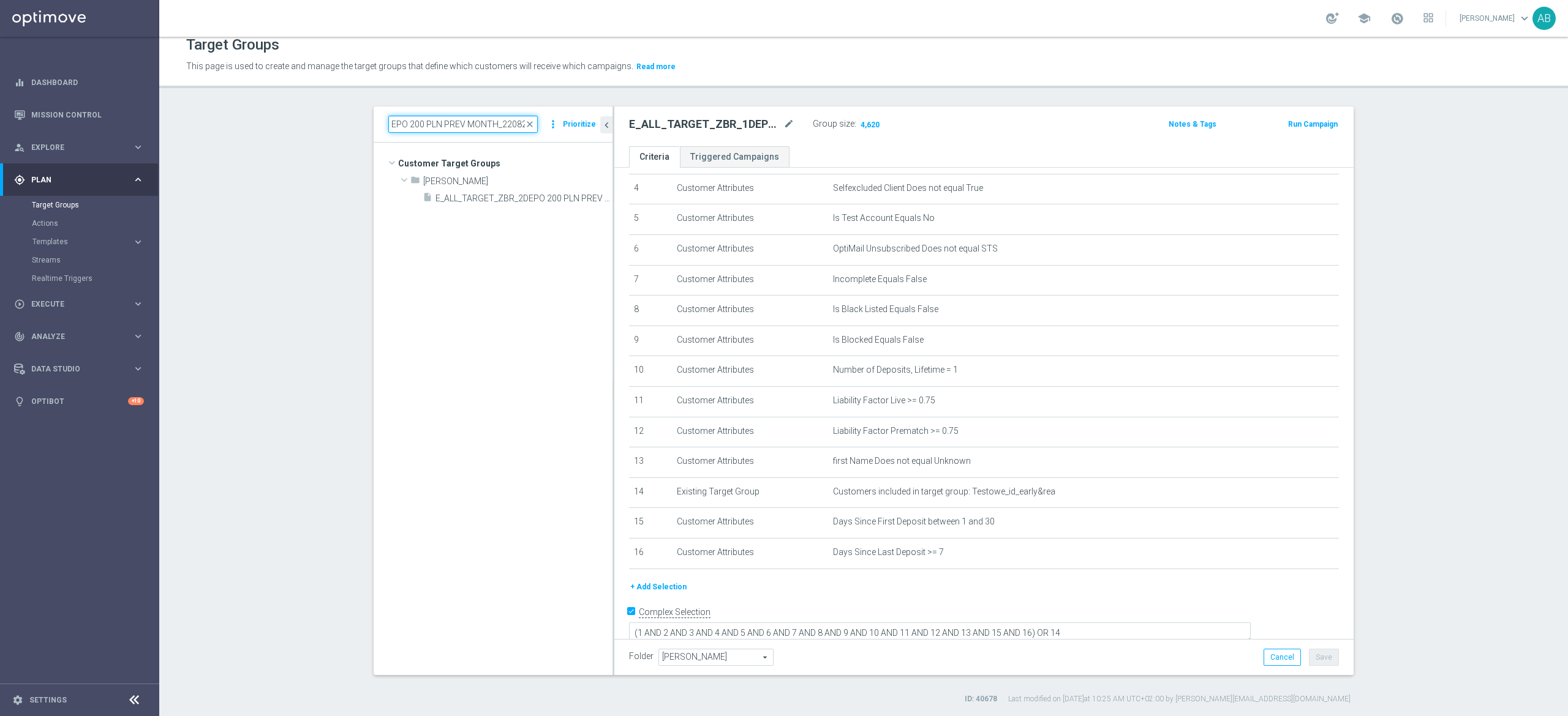
scroll to position [0, 0]
type input "E_ALL_TARGET_ZBR_2DEPO 200 PLN PREV MONTH_220825"
click at [475, 203] on span "E_ALL_TARGET_ZBR_2DEPO 200 PLN PREV MONTH_220825" at bounding box center [510, 198] width 150 height 11
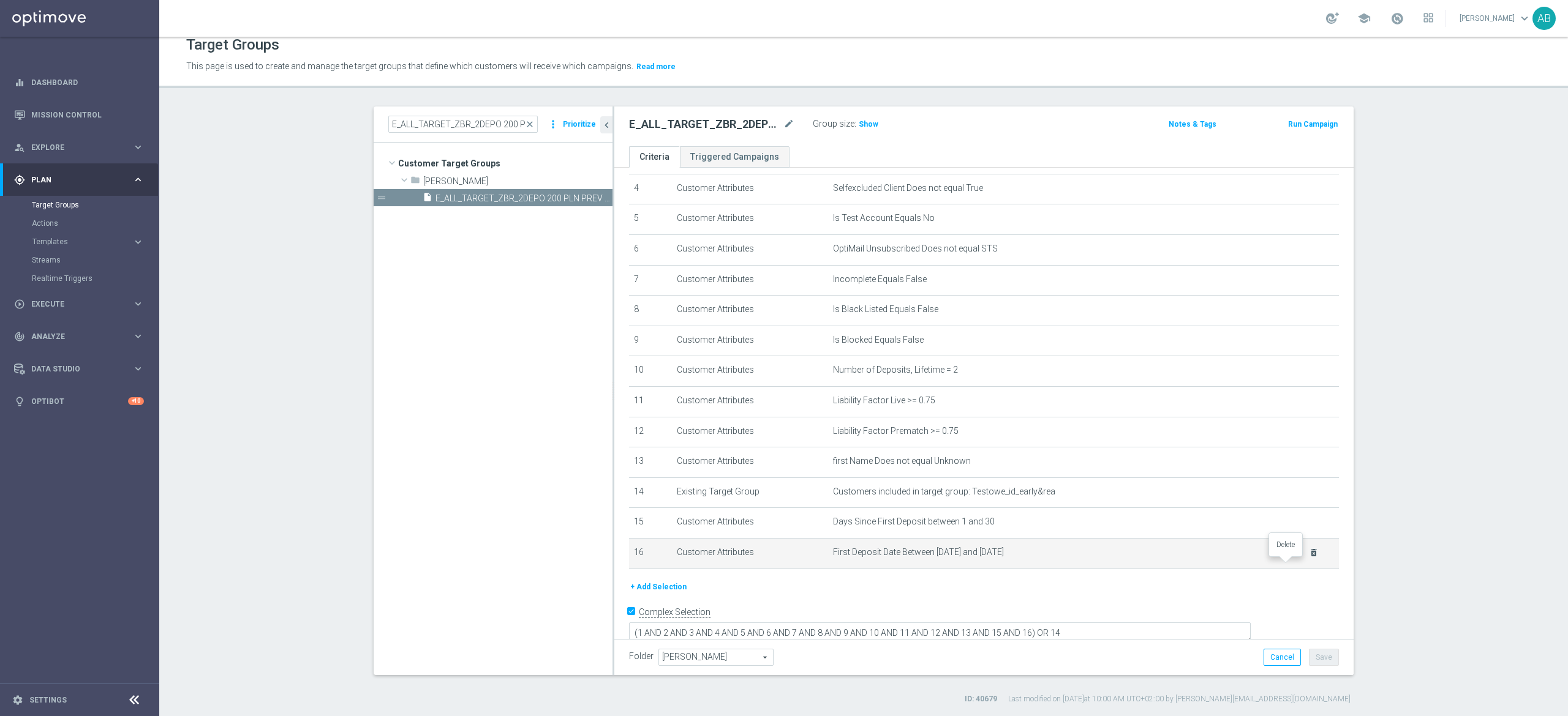
click at [1308, 558] on icon "delete_forever" at bounding box center [1313, 553] width 10 height 10
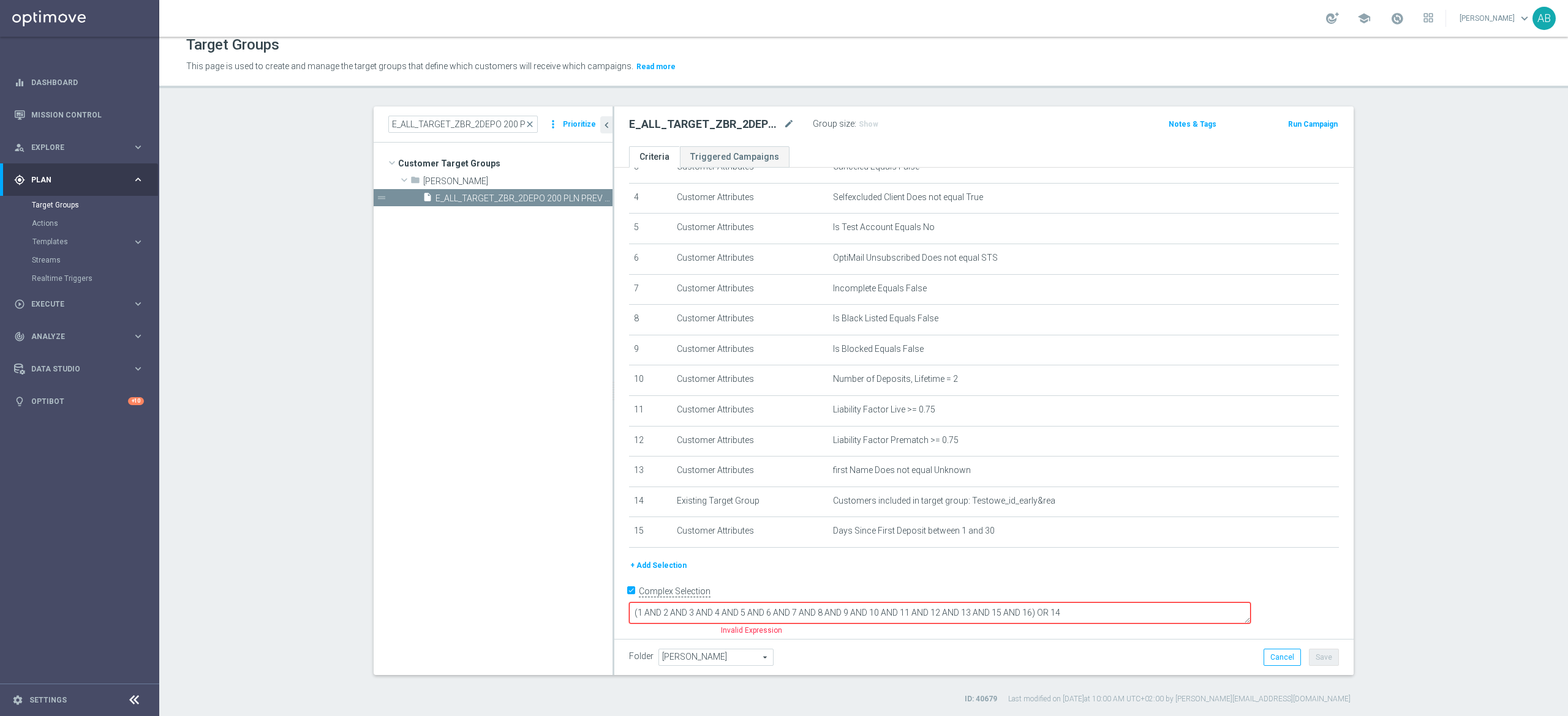
scroll to position [112, 0]
click at [655, 580] on button "+ Add Selection" at bounding box center [658, 573] width 58 height 14
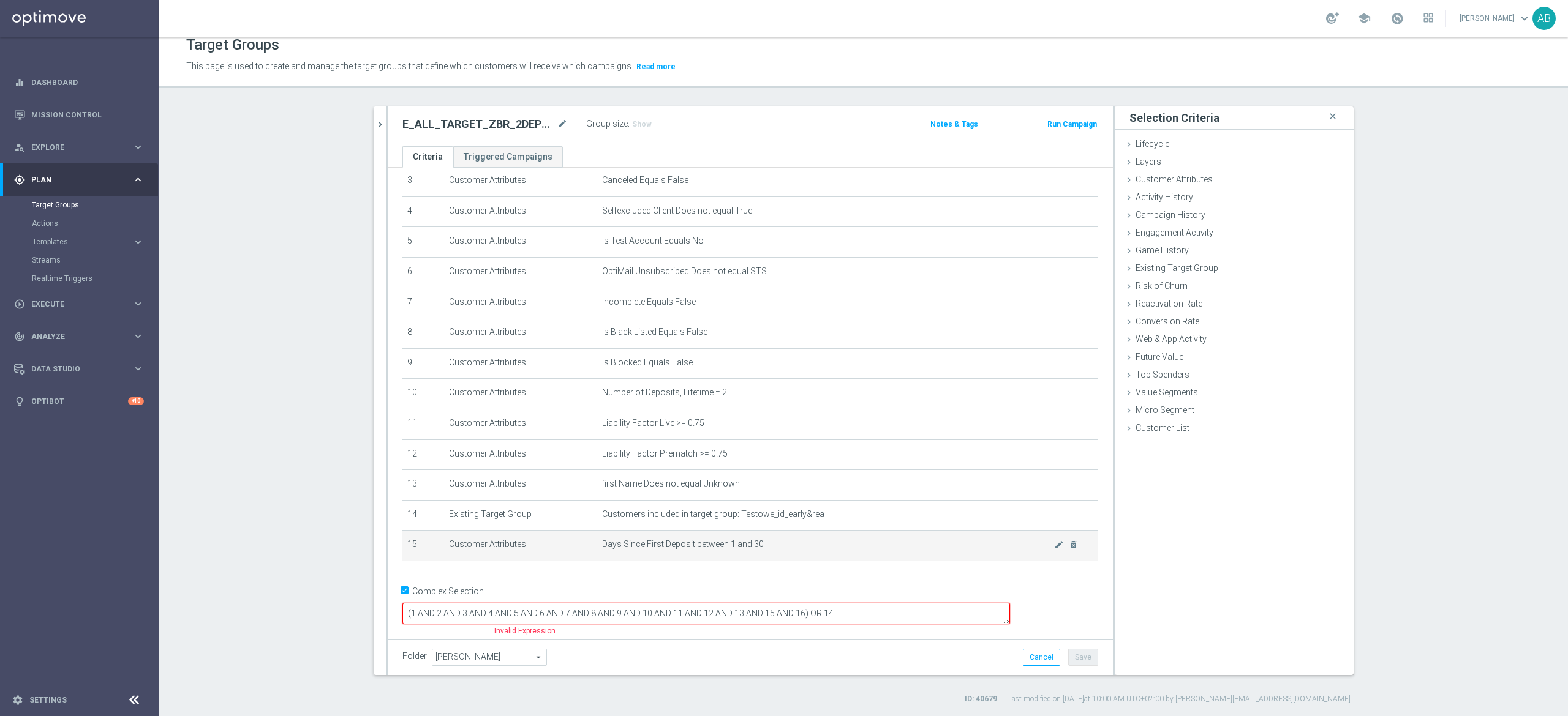
scroll to position [98, 0]
click at [1161, 190] on div "Activity History done" at bounding box center [1234, 198] width 239 height 18
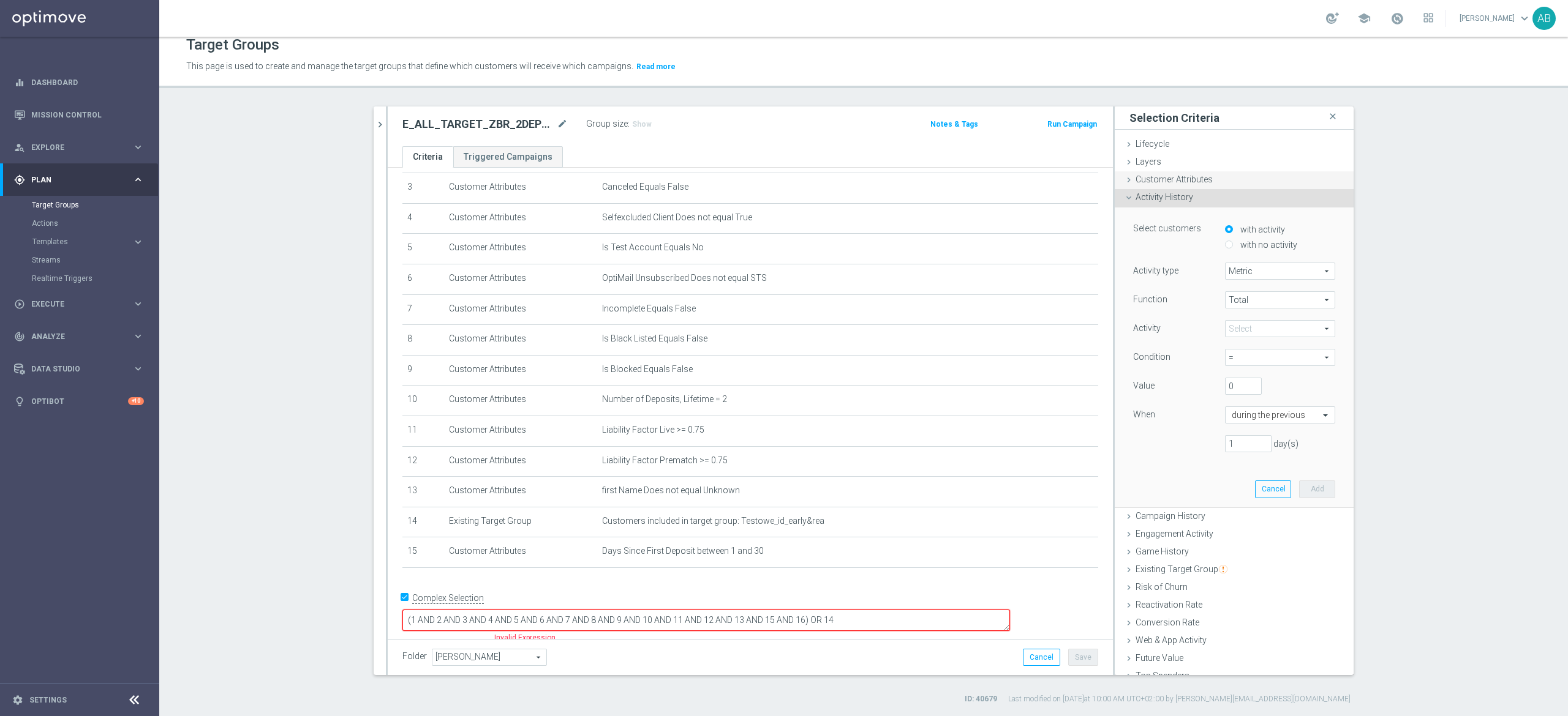
click at [1169, 181] on span "Customer Attributes" at bounding box center [1173, 180] width 77 height 10
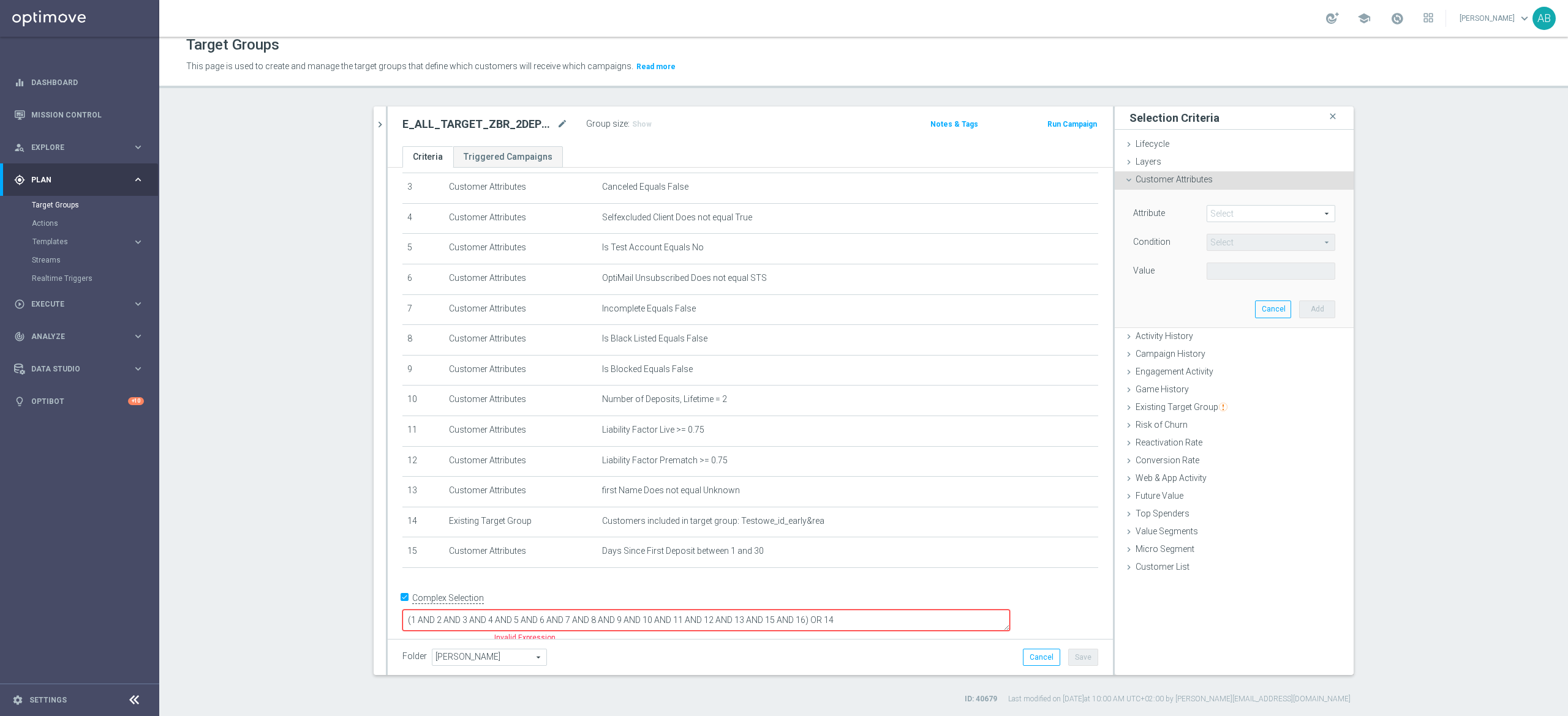
click at [1232, 215] on span at bounding box center [1271, 214] width 127 height 16
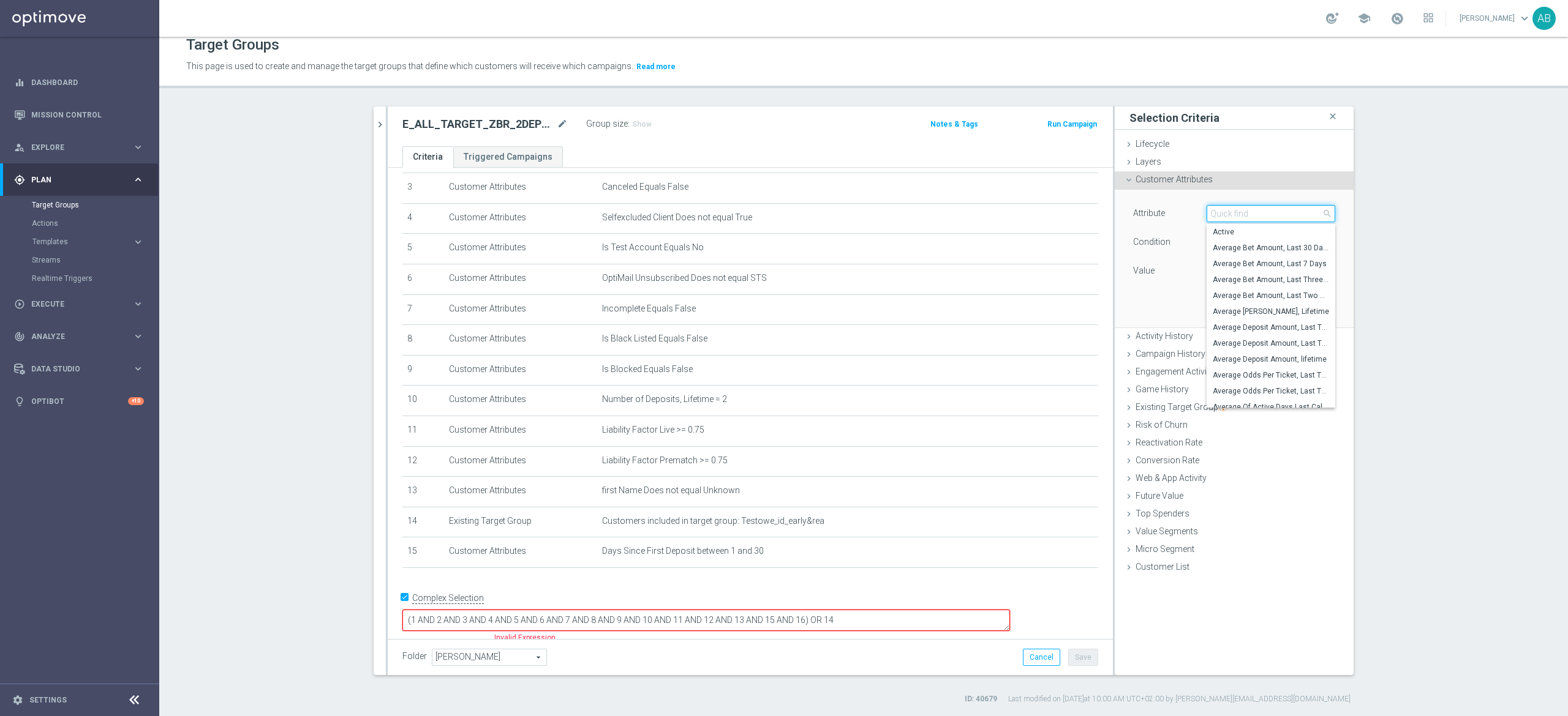
click at [1232, 215] on input "search" at bounding box center [1271, 214] width 128 height 17
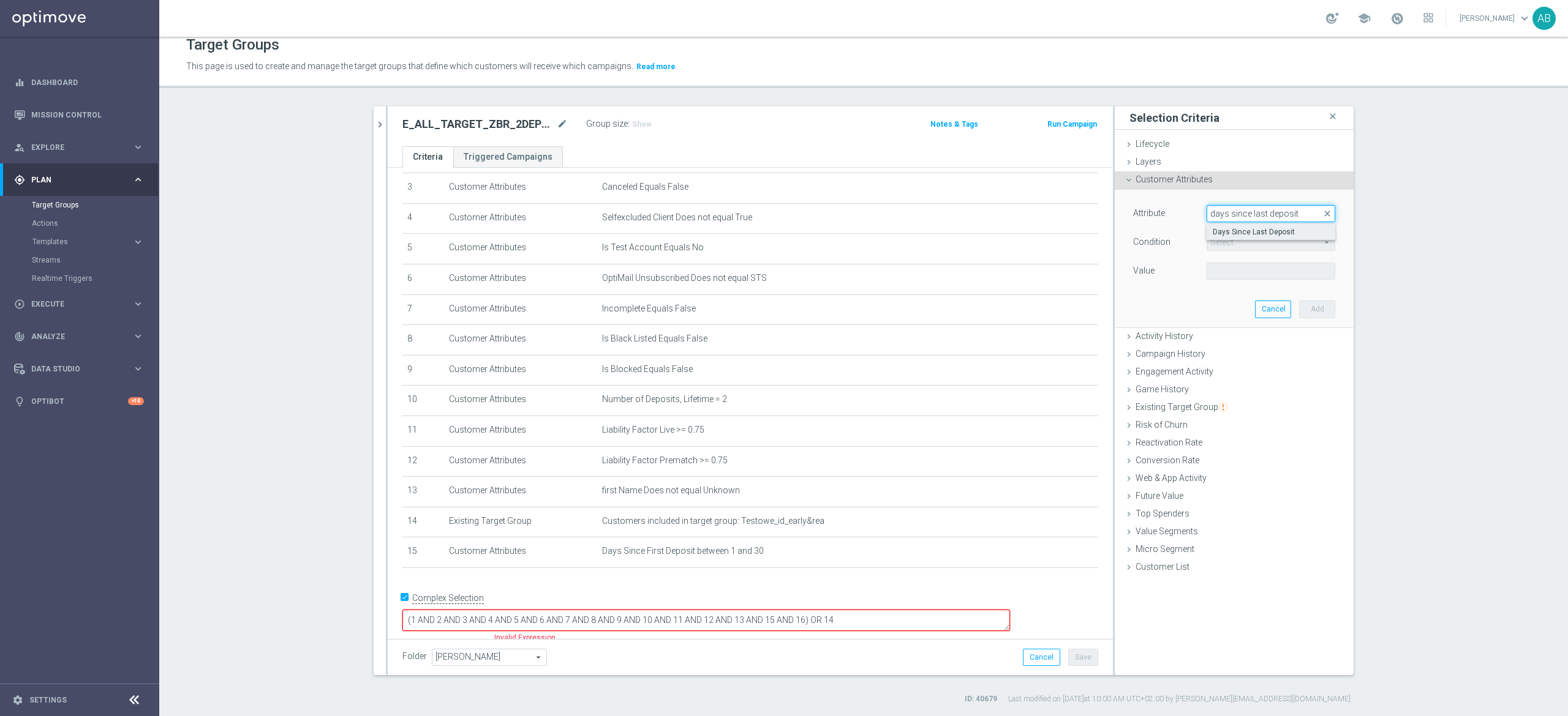
type input "days since last deposit"
click at [1225, 227] on span "Days Since Last Deposit" at bounding box center [1271, 232] width 117 height 10
type input "Days Since Last Deposit"
click at [1226, 246] on span "=" at bounding box center [1271, 242] width 127 height 16
click at [1230, 338] on span ">=" at bounding box center [1271, 340] width 117 height 10
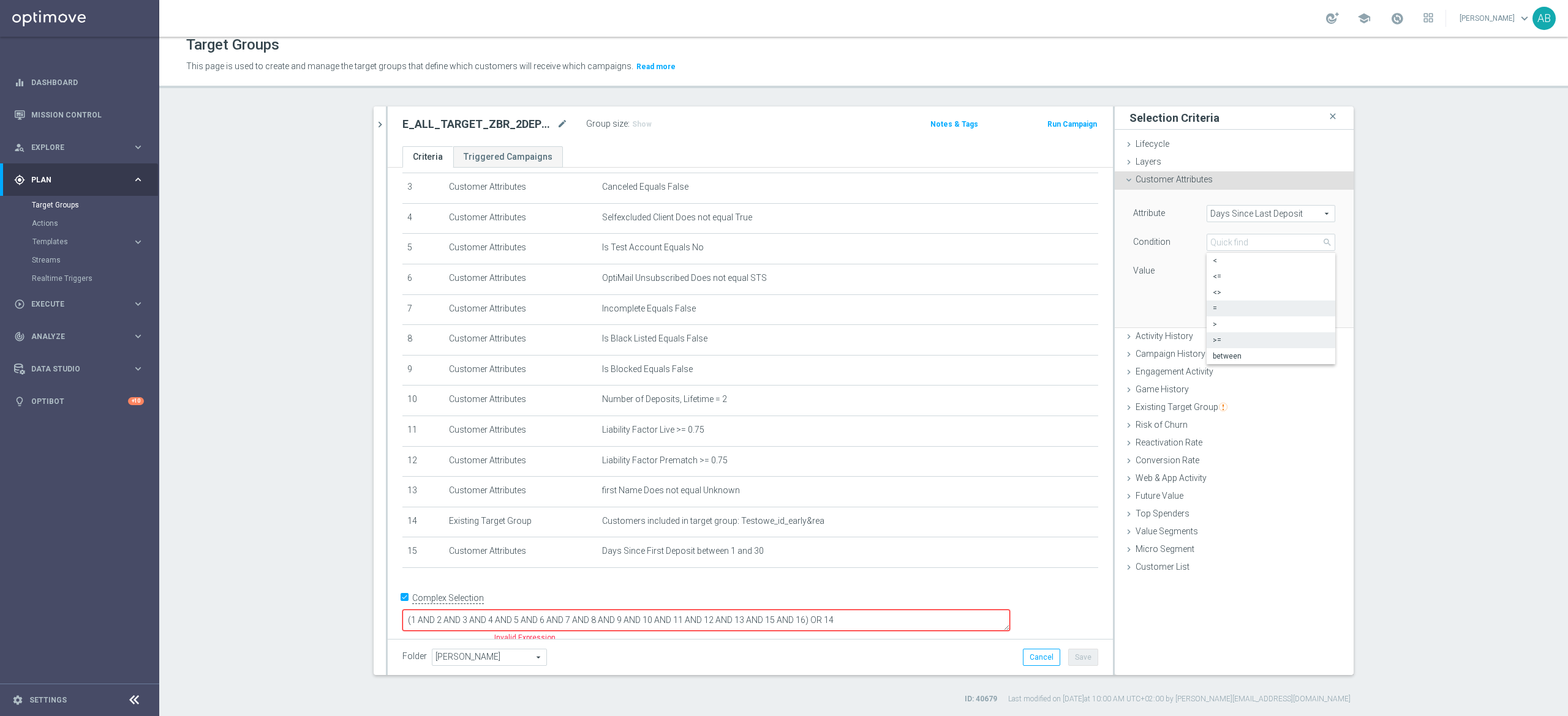
type input ">="
click at [1228, 298] on div "Attribute Days Since Last Deposit Days Since Last Deposit arrow_drop_down searc…" at bounding box center [1234, 257] width 221 height 137
type input "1"
click at [1239, 271] on input "1" at bounding box center [1234, 271] width 55 height 17
click at [1206, 274] on input "1" at bounding box center [1234, 271] width 55 height 17
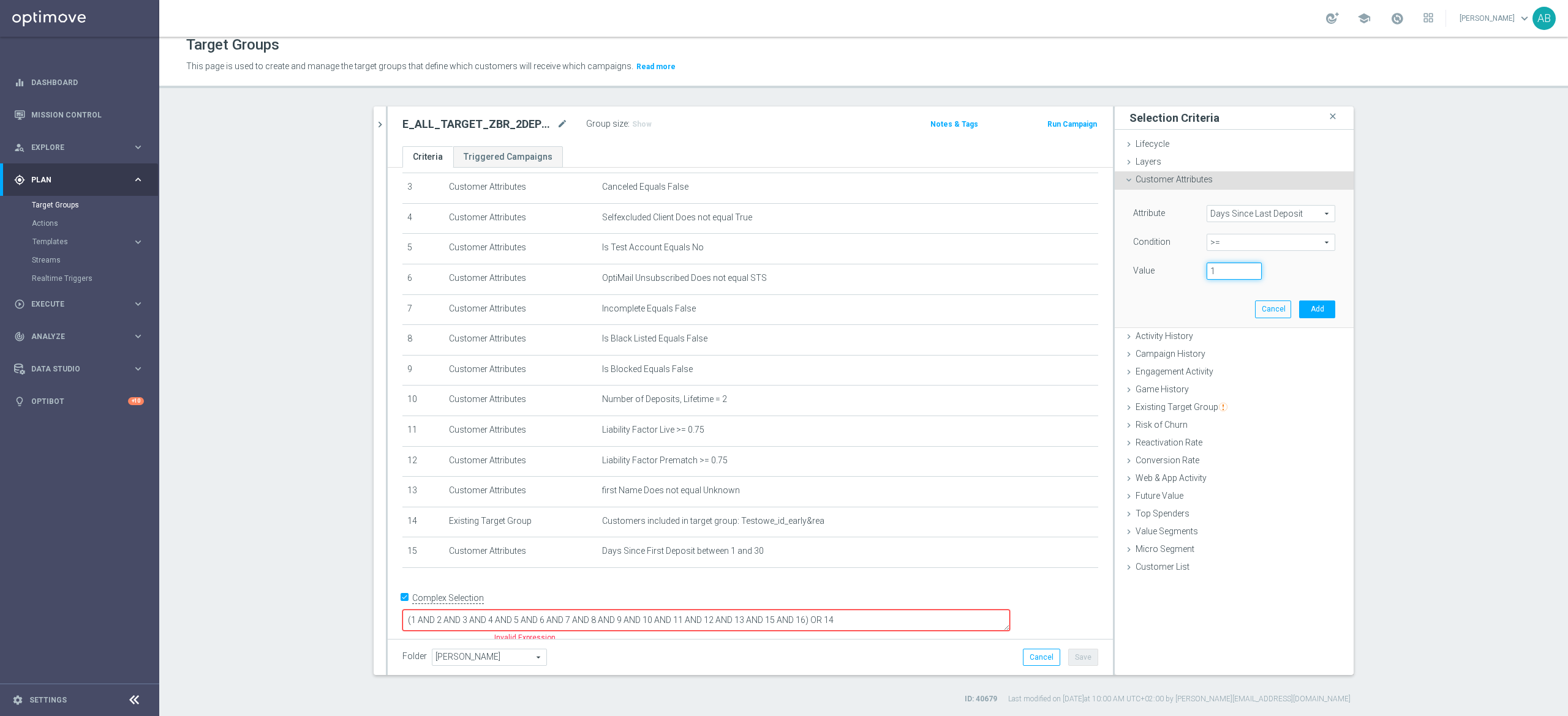
click at [1206, 274] on input "1" at bounding box center [1234, 271] width 55 height 17
type input "7"
click at [1314, 312] on button "Add" at bounding box center [1316, 309] width 36 height 17
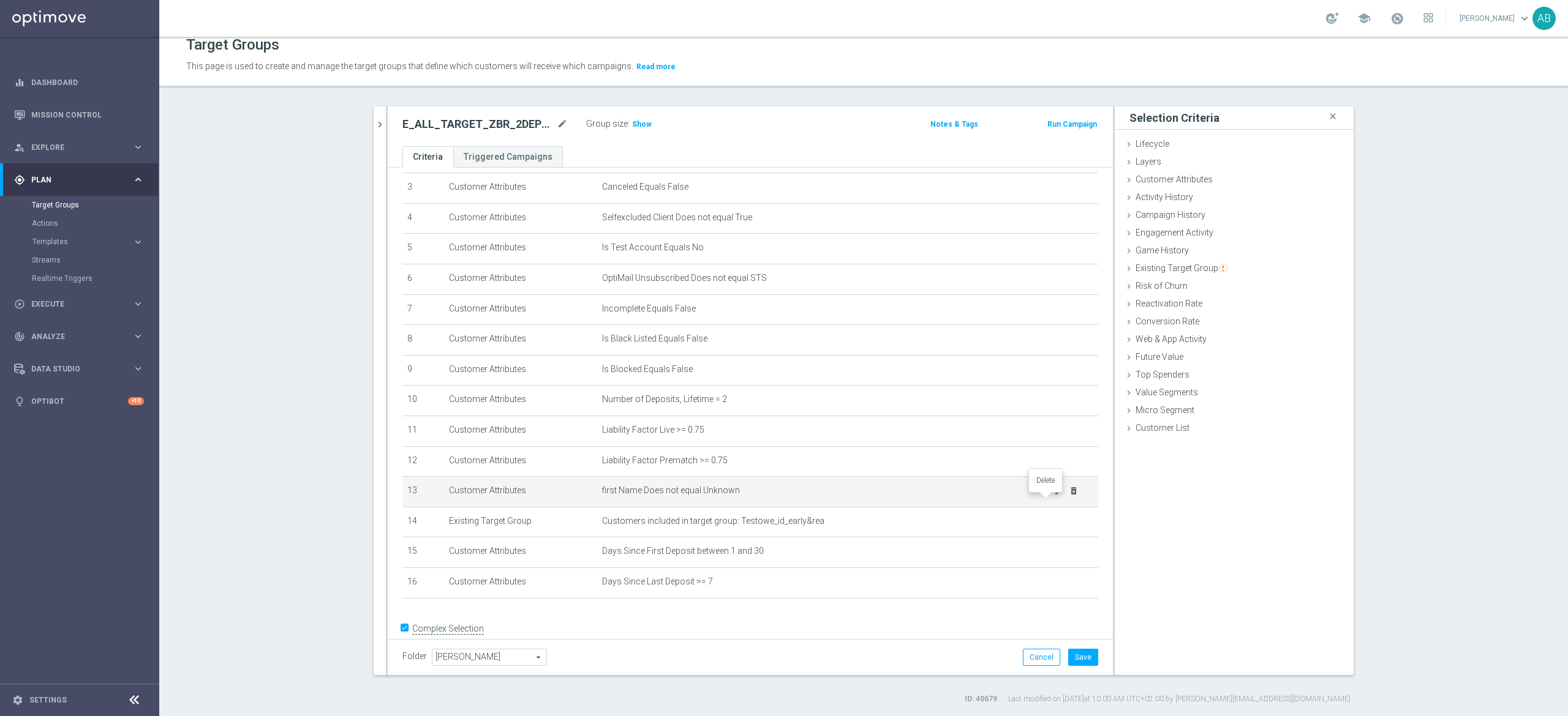
scroll to position [128, 0]
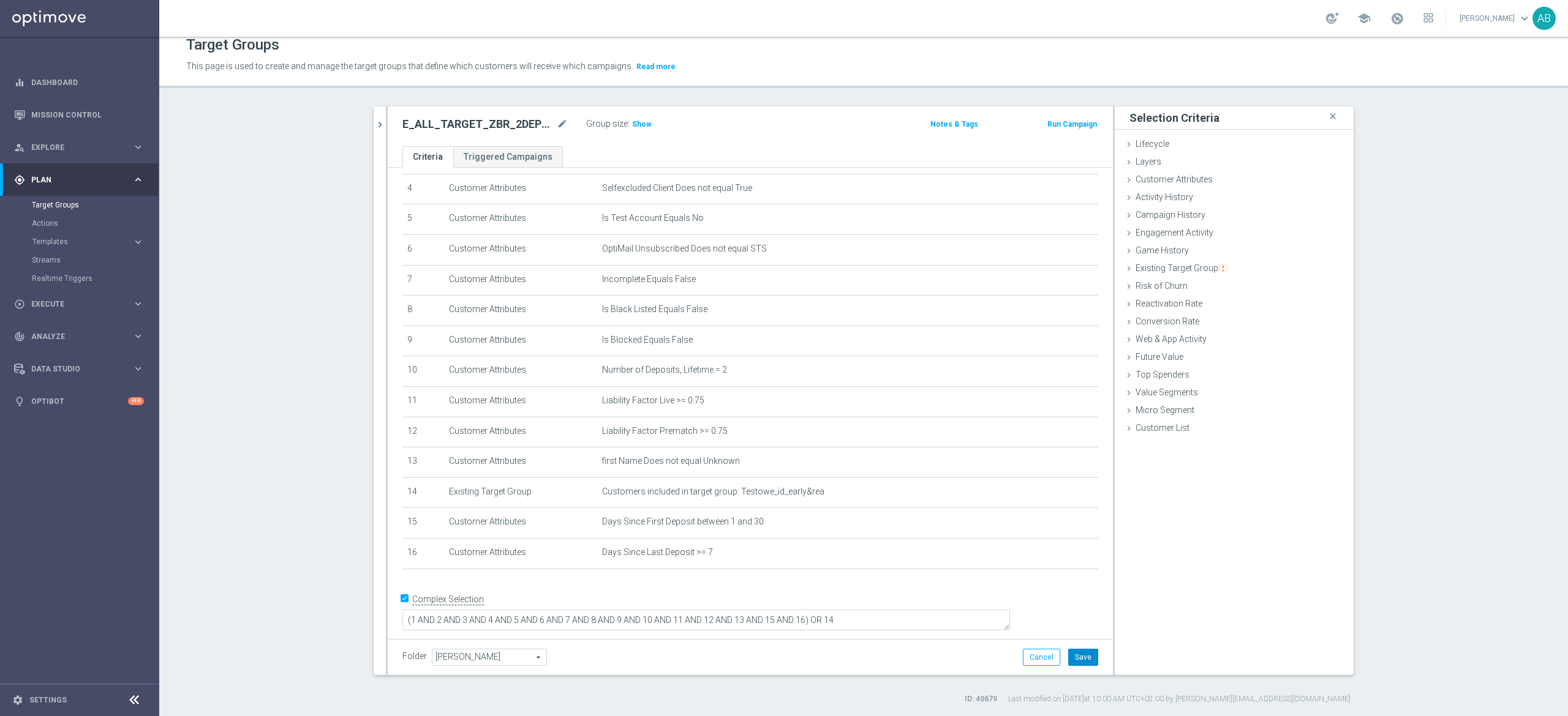
click at [1073, 655] on button "Save" at bounding box center [1083, 658] width 30 height 17
click at [632, 121] on span "Show" at bounding box center [642, 123] width 19 height 9
click at [60, 231] on section "Target Groups Actions Templates keyboard_arrow_right Optimail" at bounding box center [79, 242] width 158 height 91
click at [57, 238] on span "Templates" at bounding box center [76, 242] width 87 height 8
click at [61, 264] on link "Optimail" at bounding box center [83, 260] width 89 height 10
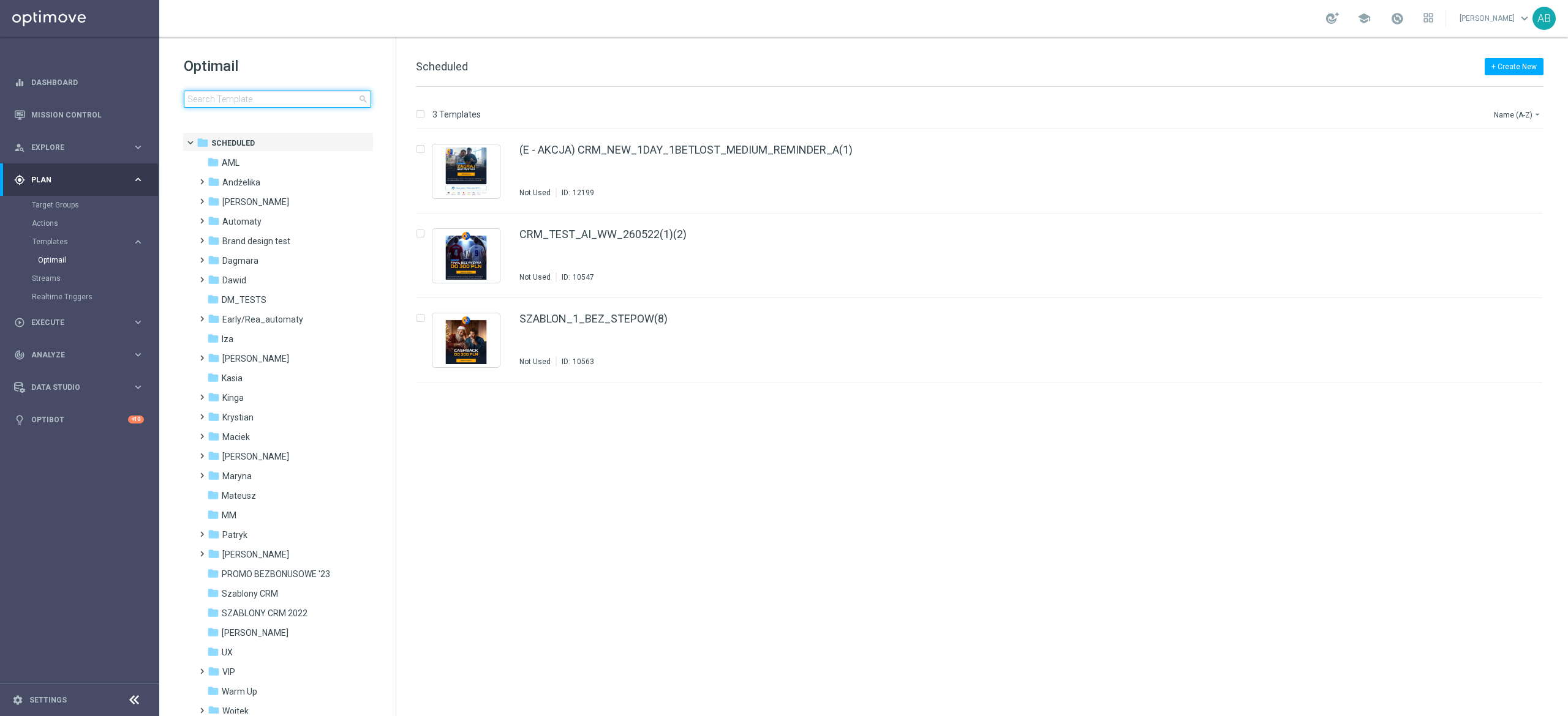
click at [262, 98] on input at bounding box center [277, 99] width 188 height 17
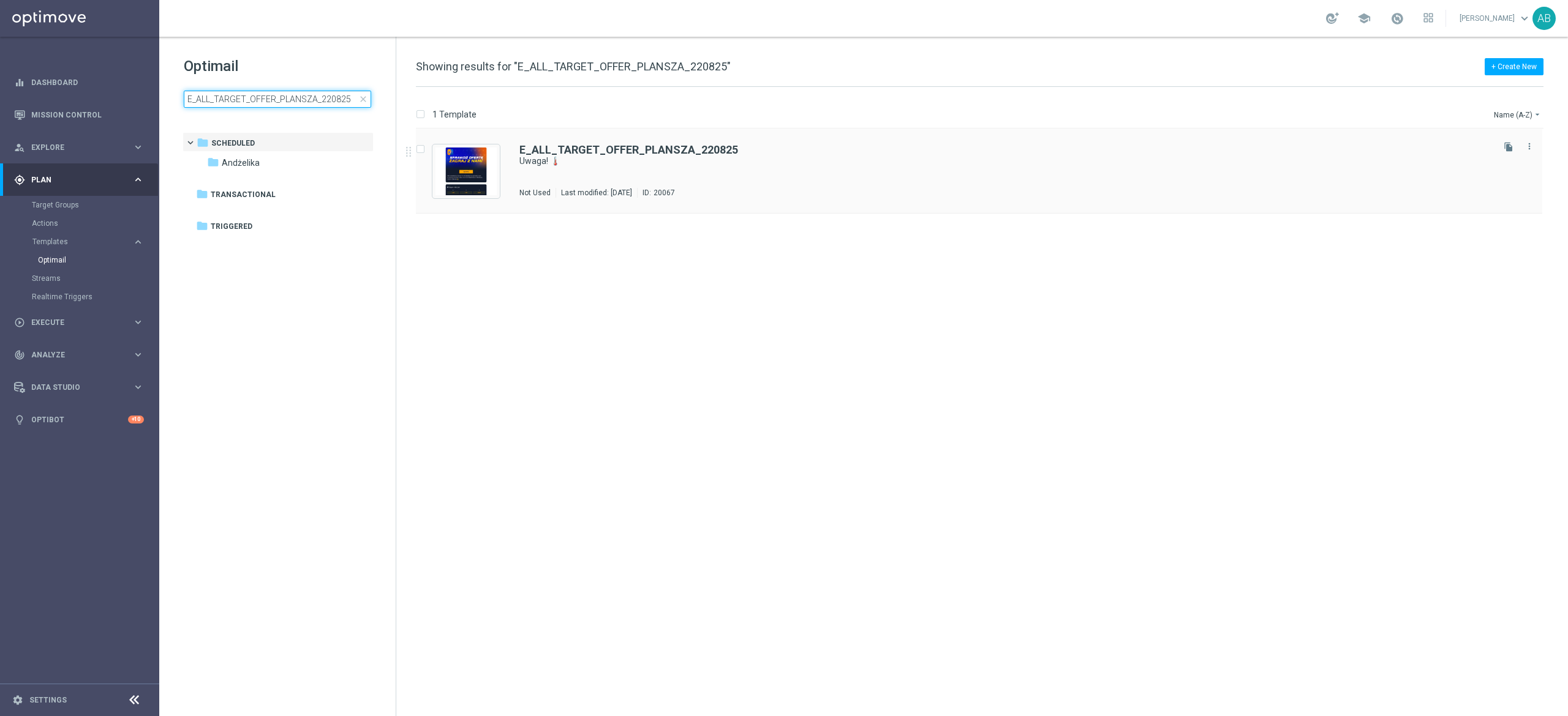
type input "E_ALL_TARGET_OFFER_PLANSZA_220825"
click at [734, 175] on div "E_ALL_TARGET_OFFER_PLANSZA_220825 Uwaga! 🌡️ Not Used Last modified: [DATE] ID: …" at bounding box center [1004, 171] width 971 height 53
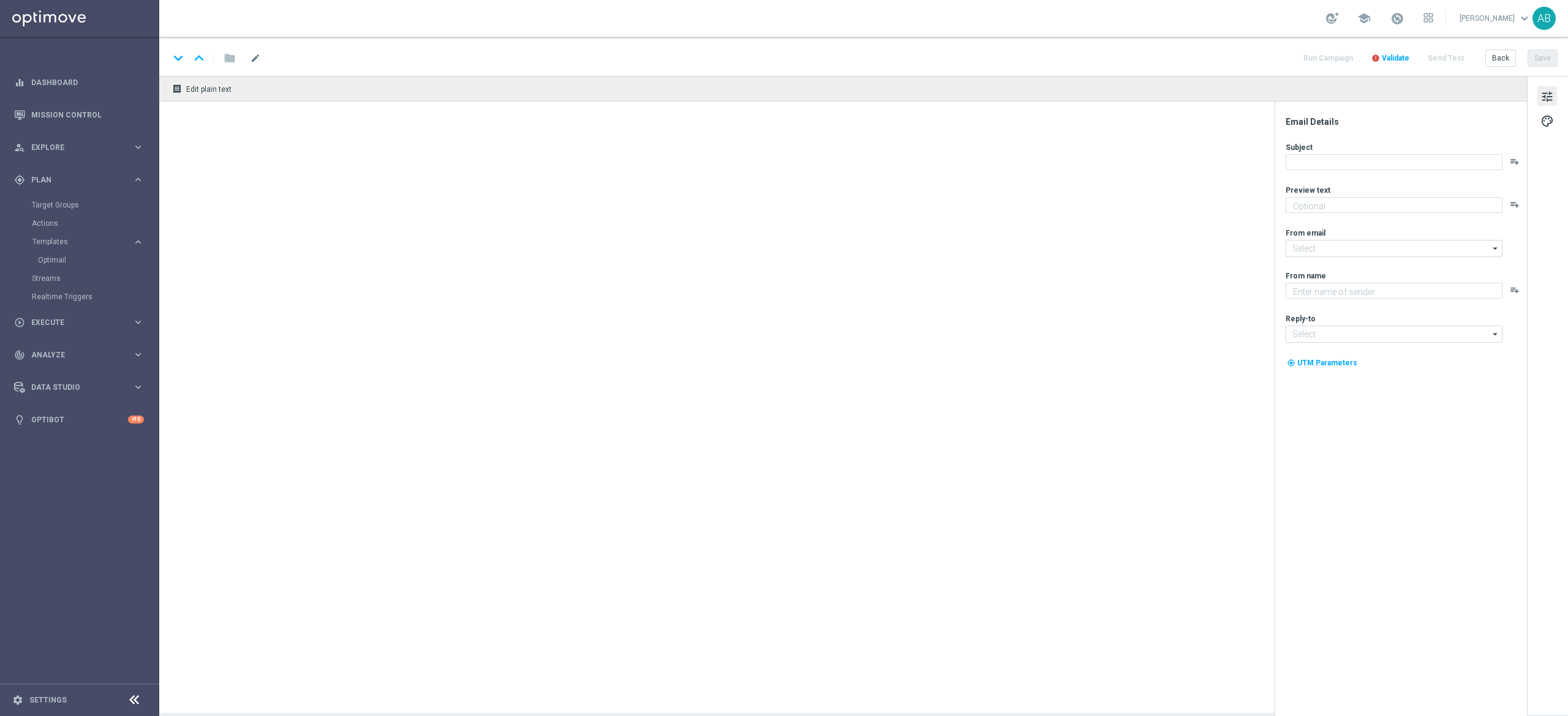
type textarea "Te mecze zapewnią emocje na wysokim poziomie 🔊"
type input "[EMAIL_ADDRESS][DOMAIN_NAME]"
type textarea "STS"
type input "[EMAIL_ADDRESS][DOMAIN_NAME]"
